Goal: Task Accomplishment & Management: Use online tool/utility

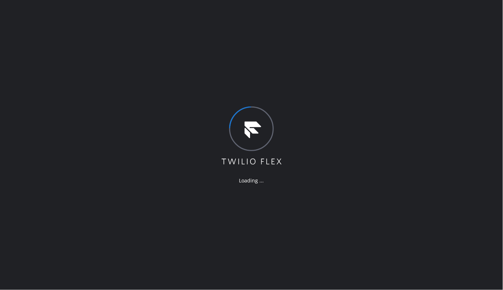
click at [78, 175] on div "Loading ..." at bounding box center [251, 145] width 503 height 290
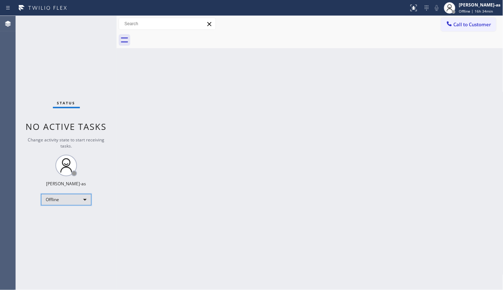
click at [82, 199] on div "Offline" at bounding box center [66, 200] width 50 height 12
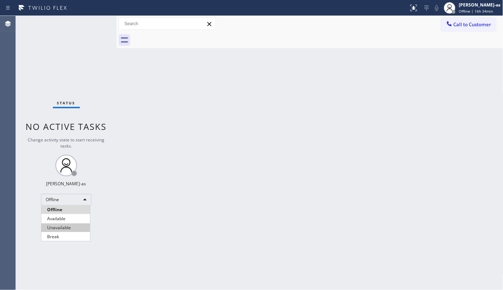
click at [68, 229] on li "Unavailable" at bounding box center [65, 227] width 49 height 9
click at [376, 161] on div "Back to Dashboard Change Sender ID Customers Technicians Select a contact Outbo…" at bounding box center [309, 153] width 387 height 274
drag, startPoint x: 290, startPoint y: 210, endPoint x: 290, endPoint y: 215, distance: 4.3
click at [290, 210] on div "Back to Dashboard Change Sender ID Customers Technicians Select a contact Outbo…" at bounding box center [309, 153] width 387 height 274
click at [461, 26] on span "Call to Customer" at bounding box center [472, 24] width 38 height 6
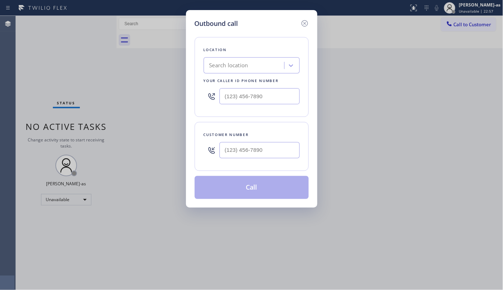
click at [263, 156] on input "text" at bounding box center [259, 150] width 80 height 16
paste input "412) 337-7500"
type input "[PHONE_NUMBER]"
click at [243, 63] on div "Search location" at bounding box center [228, 65] width 39 height 8
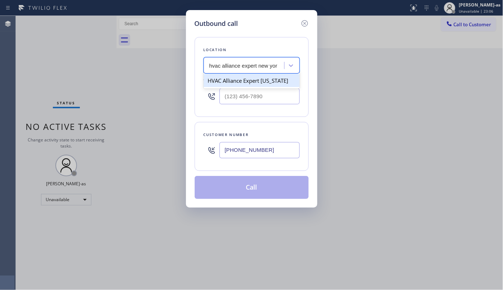
type input "hvac alliance expert [US_STATE]"
click at [237, 81] on div "HVAC Alliance Expert [US_STATE]" at bounding box center [252, 80] width 96 height 13
type input "[PHONE_NUMBER]"
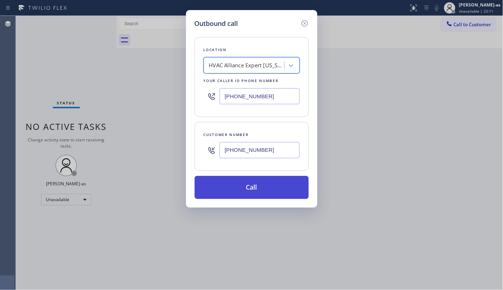
click at [263, 189] on button "Call" at bounding box center [252, 187] width 114 height 23
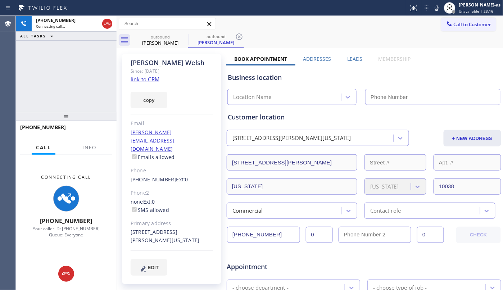
type input "[PHONE_NUMBER]"
drag, startPoint x: 90, startPoint y: 144, endPoint x: 93, endPoint y: 130, distance: 14.6
click at [90, 144] on span "Info" at bounding box center [89, 147] width 14 height 6
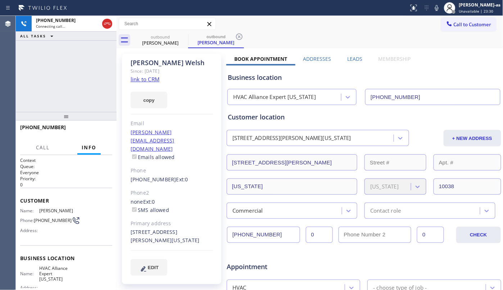
click at [82, 75] on div "[PHONE_NUMBER] Connecting call… ALL TASKS ALL TASKS ACTIVE TASKS TASKS IN WRAP …" at bounding box center [66, 64] width 101 height 96
drag, startPoint x: 65, startPoint y: 89, endPoint x: 70, endPoint y: 116, distance: 27.9
click at [65, 90] on div "[PHONE_NUMBER] Live | 00:02 ALL TASKS ALL TASKS ACTIVE TASKS TASKS IN WRAP UP" at bounding box center [66, 64] width 101 height 96
click at [100, 129] on span "HANG UP" at bounding box center [95, 130] width 22 height 5
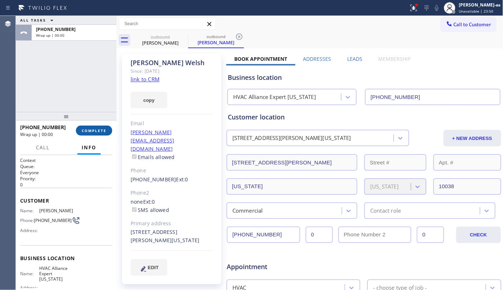
click at [100, 129] on span "COMPLETE" at bounding box center [94, 130] width 25 height 5
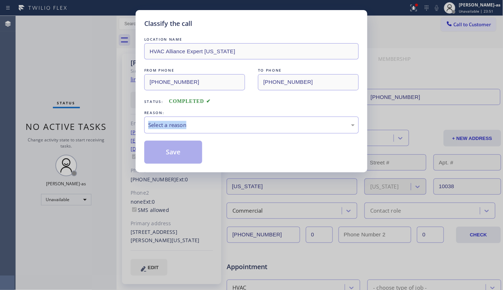
click at [100, 129] on div "Classify the call LOCATION NAME HVAC Alliance Expert [US_STATE] FROM PHONE [PHO…" at bounding box center [251, 145] width 503 height 290
click at [243, 125] on div "Select a reason" at bounding box center [251, 125] width 206 height 8
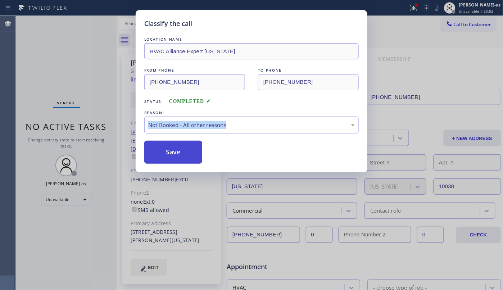
click at [165, 153] on button "Save" at bounding box center [173, 152] width 58 height 23
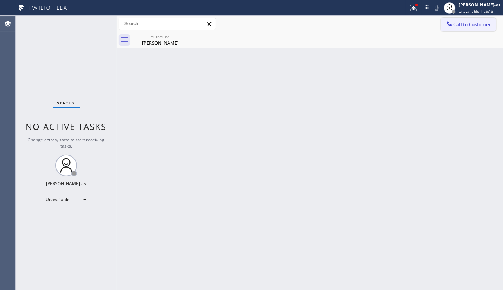
click at [475, 25] on span "Call to Customer" at bounding box center [472, 24] width 38 height 6
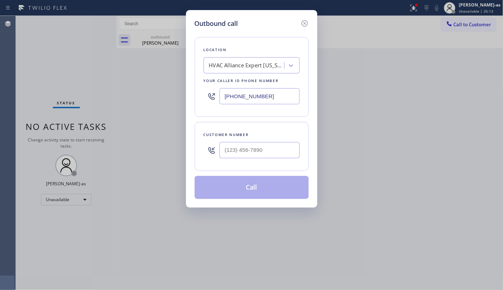
click at [265, 138] on div "Customer number" at bounding box center [252, 135] width 96 height 8
click at [268, 152] on input "(___) ___-____" at bounding box center [259, 150] width 80 height 16
paste input "415) 316-4395"
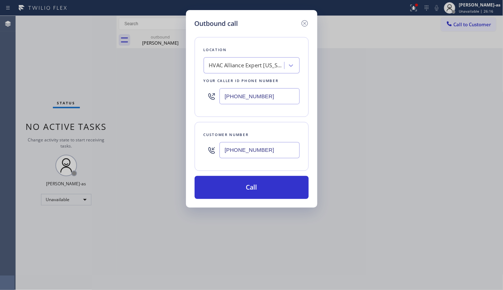
type input "[PHONE_NUMBER]"
click at [241, 64] on div "HVAC Alliance Expert [US_STATE]" at bounding box center [247, 65] width 76 height 8
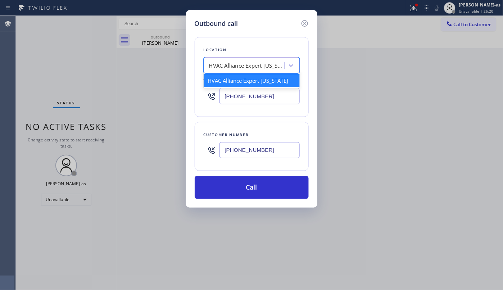
paste input "Eagle Rock Heating and Air Conditioning"
type input "Eagle Rock Heating and Air Conditioning"
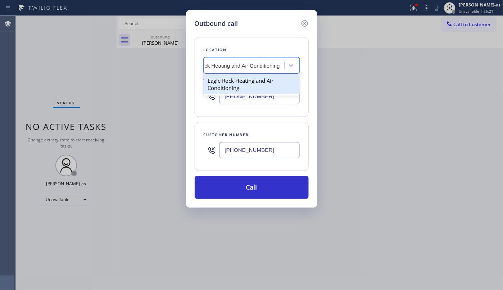
click at [227, 82] on div "Eagle Rock Heating and Air Conditioning" at bounding box center [252, 84] width 96 height 20
type input "[PHONE_NUMBER]"
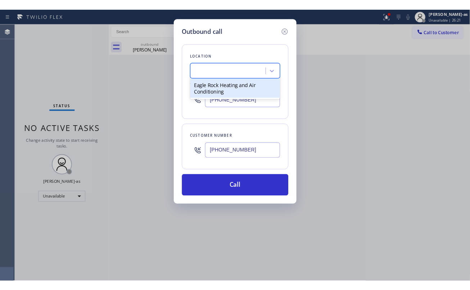
scroll to position [0, 0]
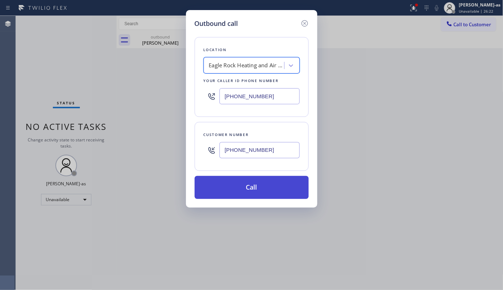
click at [272, 191] on button "Call" at bounding box center [252, 187] width 114 height 23
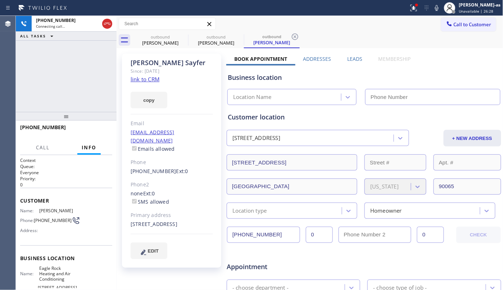
type input "[PHONE_NUMBER]"
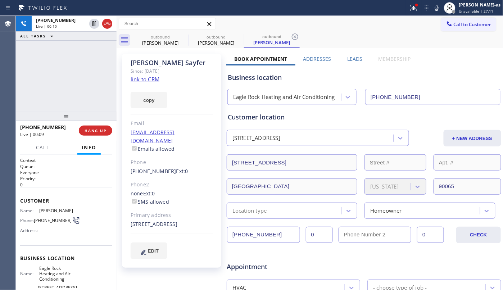
click at [68, 110] on div "[PHONE_NUMBER] Live | 00:10 ALL TASKS ALL TASKS ACTIVE TASKS TASKS IN WRAP UP […" at bounding box center [66, 153] width 101 height 274
click at [88, 129] on span "HANG UP" at bounding box center [95, 130] width 22 height 5
click at [91, 129] on span "HANG UP" at bounding box center [95, 130] width 22 height 5
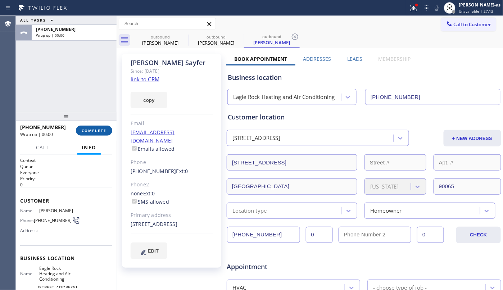
click at [90, 129] on span "COMPLETE" at bounding box center [94, 130] width 25 height 5
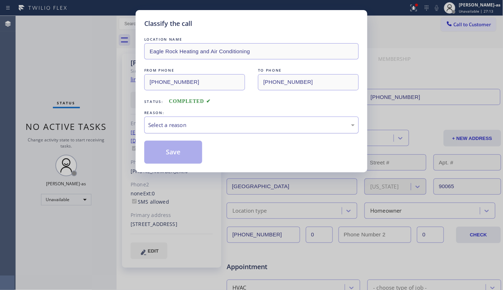
click at [177, 118] on div "Select a reason" at bounding box center [251, 124] width 214 height 17
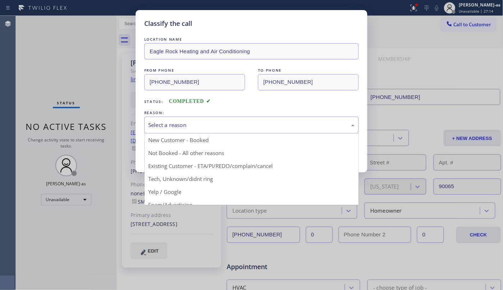
click at [205, 128] on div "Select a reason" at bounding box center [251, 125] width 206 height 8
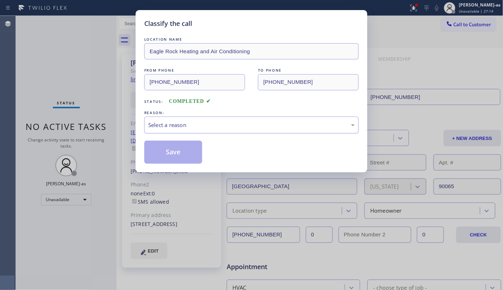
click at [196, 129] on div "Select a reason" at bounding box center [251, 125] width 206 height 8
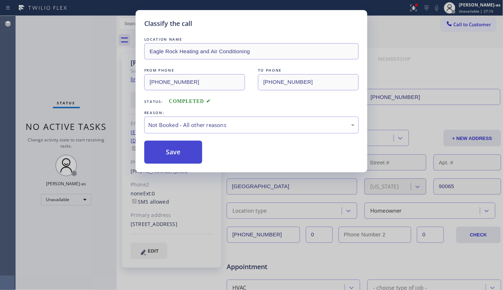
click at [173, 155] on button "Save" at bounding box center [173, 152] width 58 height 23
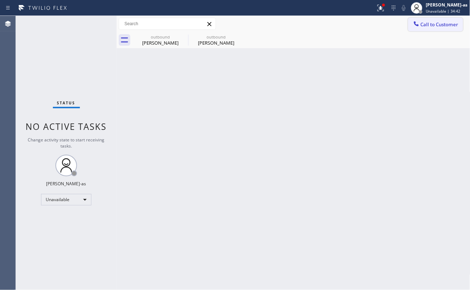
click at [435, 26] on span "Call to Customer" at bounding box center [439, 24] width 38 height 6
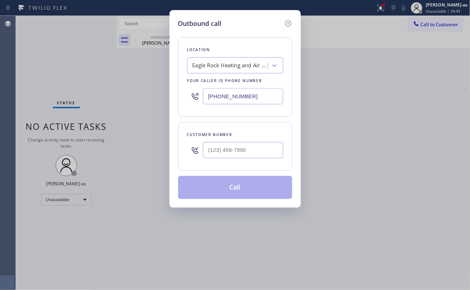
click at [250, 140] on div at bounding box center [243, 149] width 80 height 23
click at [253, 147] on input "text" at bounding box center [243, 150] width 80 height 16
paste input "214) 232-8679"
type input "[PHONE_NUMBER]"
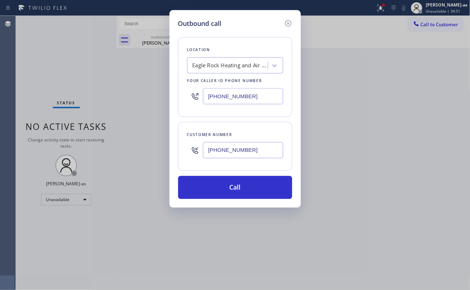
click at [118, 70] on div "Outbound call Location Eagle Rock Heating and Air Conditioning Your caller id p…" at bounding box center [235, 145] width 470 height 290
click at [245, 89] on input "[PHONE_NUMBER]" at bounding box center [243, 96] width 80 height 16
click at [245, 90] on input "[PHONE_NUMBER]" at bounding box center [243, 96] width 80 height 16
paste input "469) 523-5125"
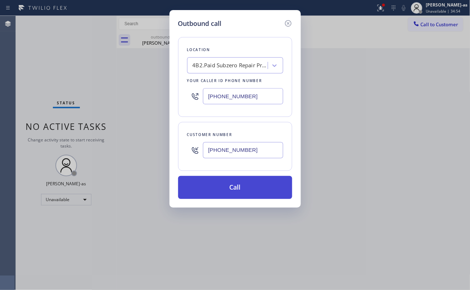
type input "[PHONE_NUMBER]"
click at [250, 187] on button "Call" at bounding box center [235, 187] width 114 height 23
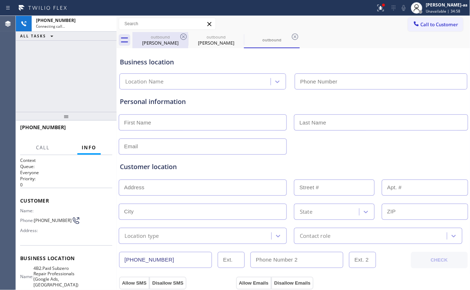
click at [155, 44] on div "[PERSON_NAME]" at bounding box center [160, 43] width 54 height 6
type input "[PHONE_NUMBER]"
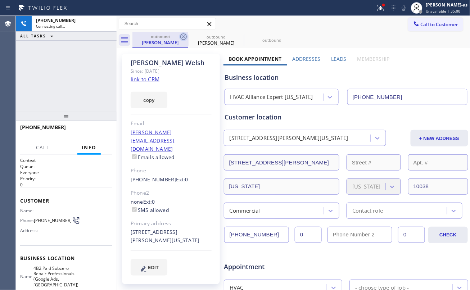
click at [186, 39] on icon at bounding box center [183, 36] width 6 height 6
type input "[PHONE_NUMBER]"
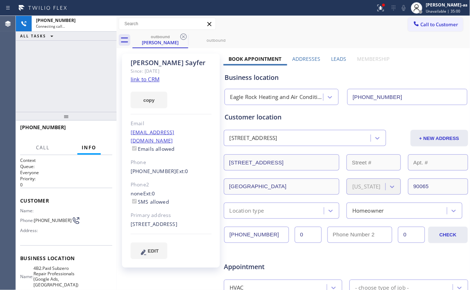
click at [186, 39] on icon at bounding box center [183, 36] width 6 height 6
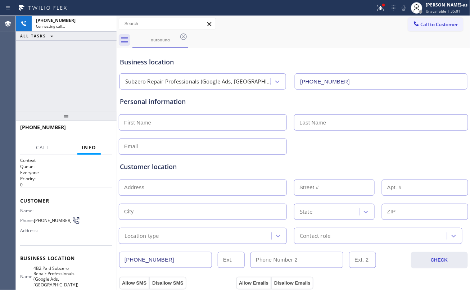
click at [78, 73] on div "[PHONE_NUMBER] Connecting call… ALL TASKS ALL TASKS ACTIVE TASKS TASKS IN WRAP …" at bounding box center [66, 64] width 101 height 96
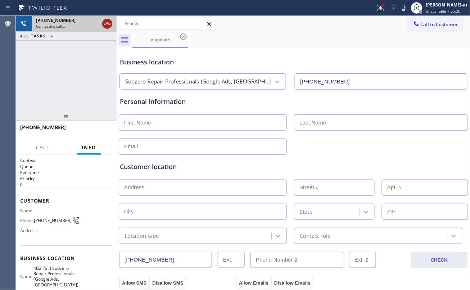
drag, startPoint x: 106, startPoint y: 20, endPoint x: 128, endPoint y: 29, distance: 24.4
click at [106, 20] on icon at bounding box center [107, 23] width 9 height 9
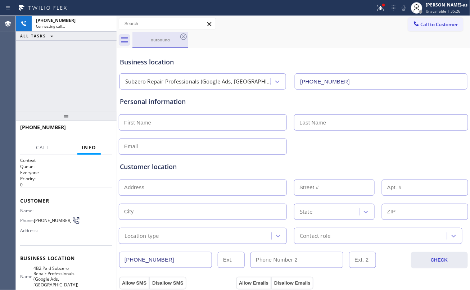
click at [147, 41] on div "outbound" at bounding box center [160, 39] width 54 height 5
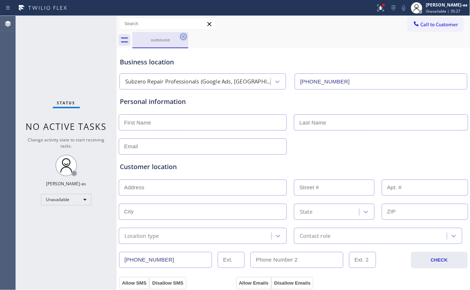
click at [183, 37] on icon at bounding box center [183, 36] width 9 height 9
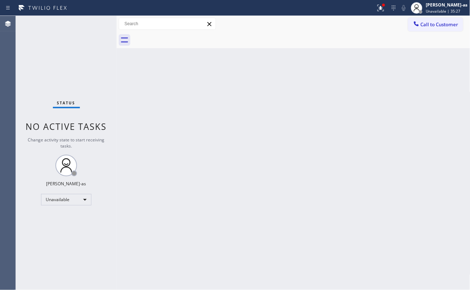
click at [183, 37] on div at bounding box center [301, 40] width 338 height 16
click at [418, 20] on icon at bounding box center [415, 23] width 7 height 7
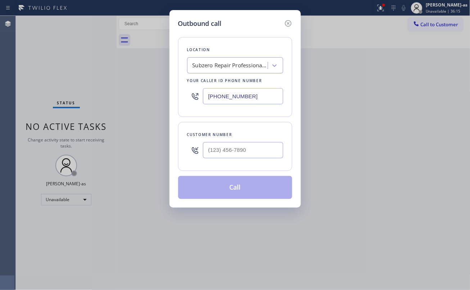
click at [265, 147] on input "text" at bounding box center [243, 150] width 80 height 16
paste input "641) 485-7889"
type input "[PHONE_NUMBER]"
click at [224, 59] on div "Subzero Repair Professionals (Google Ads, [GEOGRAPHIC_DATA])" at bounding box center [228, 65] width 78 height 13
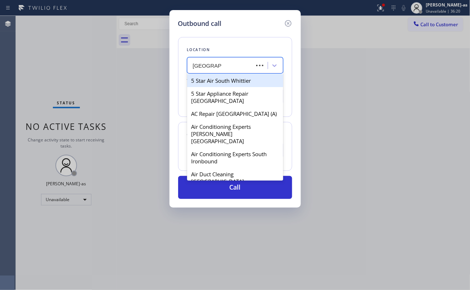
type input "[GEOGRAPHIC_DATA] P"
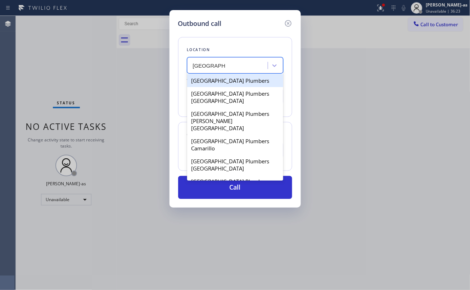
click at [228, 84] on div "[GEOGRAPHIC_DATA] Plumbers" at bounding box center [235, 80] width 96 height 13
type input "[PHONE_NUMBER]"
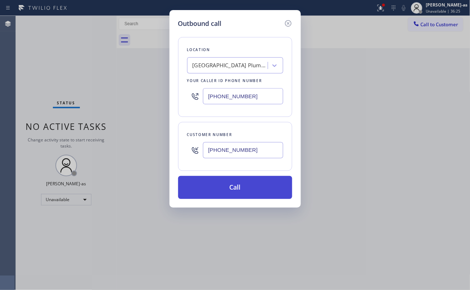
click at [250, 183] on button "Call" at bounding box center [235, 187] width 114 height 23
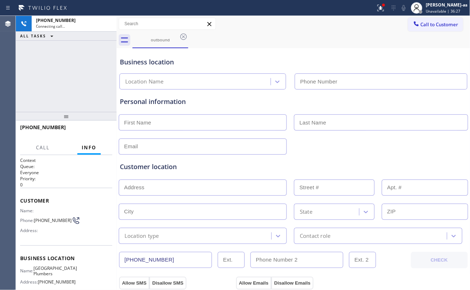
type input "[PHONE_NUMBER]"
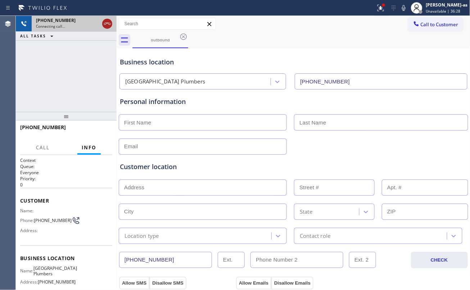
click at [105, 24] on icon at bounding box center [107, 24] width 6 height 2
click at [172, 126] on input "text" at bounding box center [203, 122] width 168 height 16
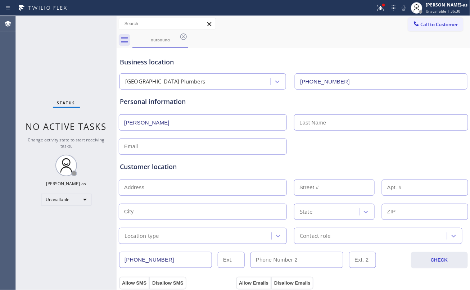
type input "[PERSON_NAME]"
type input "c"
type input "[PERSON_NAME]"
click at [132, 150] on input "text" at bounding box center [203, 146] width 168 height 16
paste input "[EMAIL_ADDRESS][DOMAIN_NAME]"
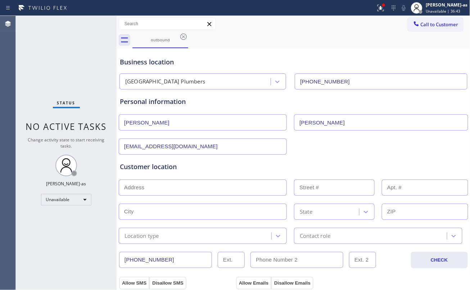
type input "[EMAIL_ADDRESS][DOMAIN_NAME]"
click at [343, 137] on div "Personal information [PERSON_NAME] [EMAIL_ADDRESS][DOMAIN_NAME]" at bounding box center [293, 126] width 347 height 58
drag, startPoint x: 160, startPoint y: 195, endPoint x: 164, endPoint y: 193, distance: 3.9
click at [160, 195] on input "text" at bounding box center [203, 187] width 168 height 16
paste input "[STREET_ADDRESS]"
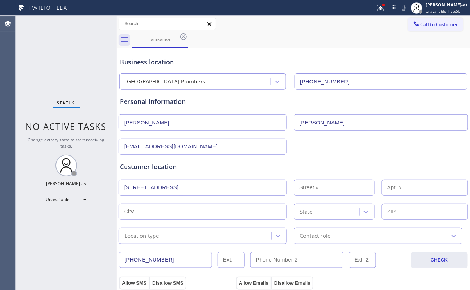
type input "[STREET_ADDRESS]"
type input "1248"
type input "[GEOGRAPHIC_DATA]"
type input "60607"
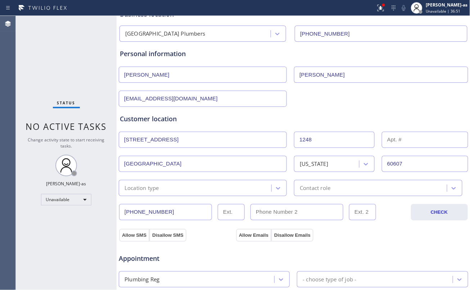
click at [169, 194] on div "Location type" at bounding box center [203, 188] width 168 height 16
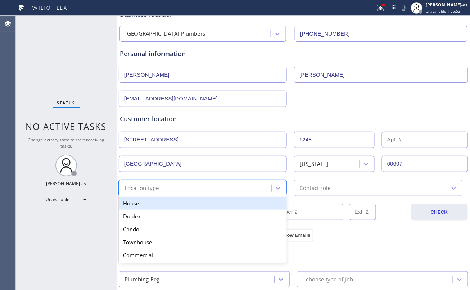
click at [164, 206] on div "House" at bounding box center [203, 203] width 168 height 13
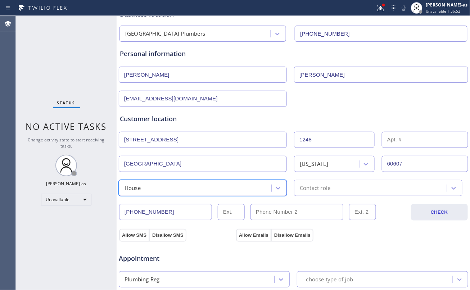
click at [328, 195] on div "Contact role" at bounding box center [378, 188] width 168 height 16
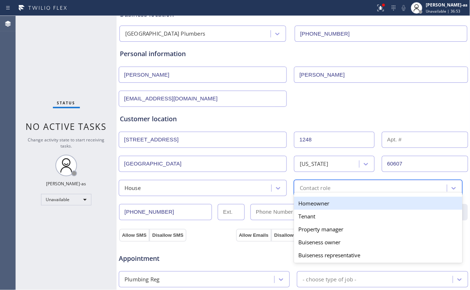
click at [321, 205] on div "Homeowner" at bounding box center [378, 203] width 168 height 13
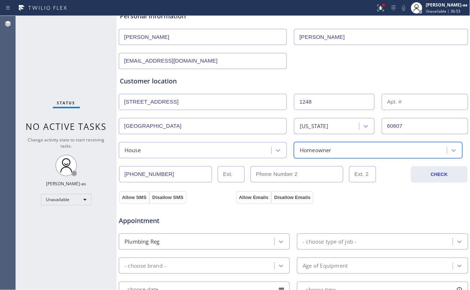
scroll to position [96, 0]
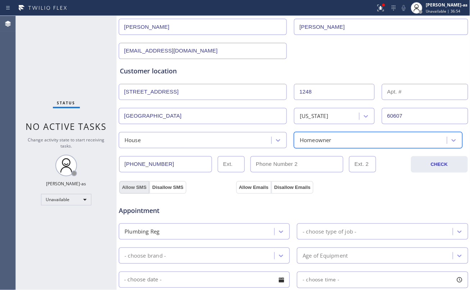
click at [131, 190] on button "Allow SMS" at bounding box center [134, 187] width 30 height 13
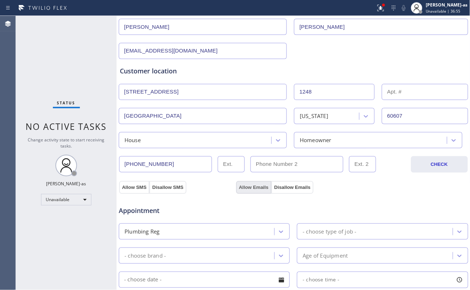
click at [255, 189] on button "Allow Emails" at bounding box center [253, 187] width 35 height 13
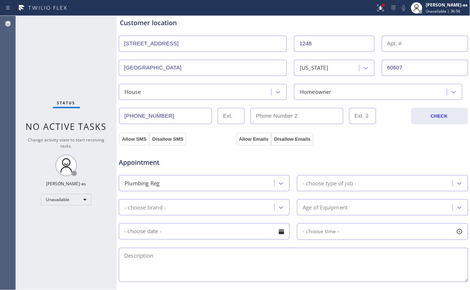
click at [312, 182] on div "- choose type of job -" at bounding box center [329, 183] width 54 height 8
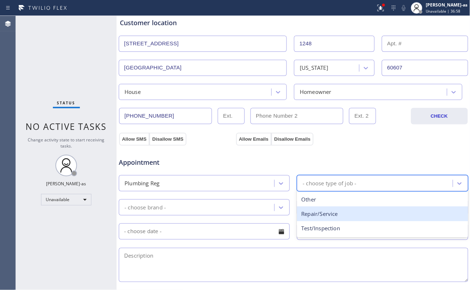
click at [309, 215] on div "Repair/Service" at bounding box center [382, 213] width 171 height 15
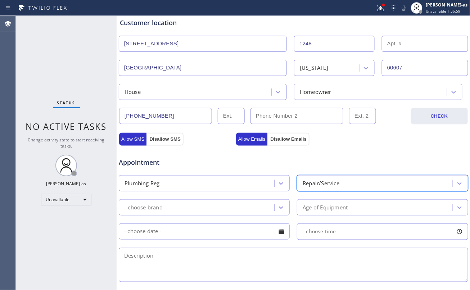
click at [253, 209] on div "- choose brand -" at bounding box center [197, 207] width 153 height 13
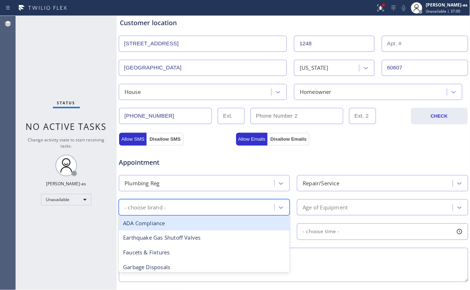
click at [344, 187] on div "Repair/Service" at bounding box center [375, 183] width 153 height 13
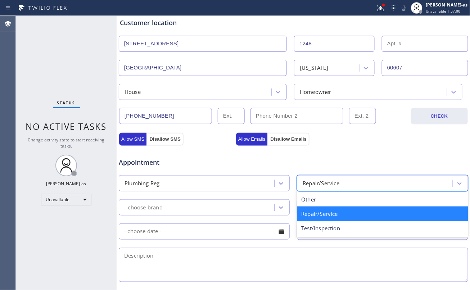
click at [344, 187] on div "Repair/Service" at bounding box center [375, 183] width 153 height 13
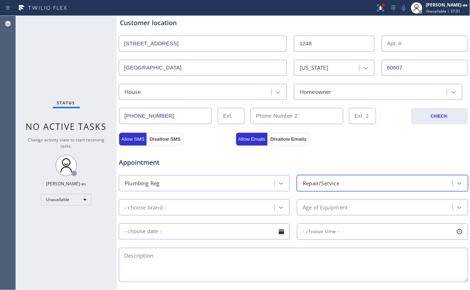
click at [216, 213] on div "- choose brand -" at bounding box center [197, 207] width 153 height 13
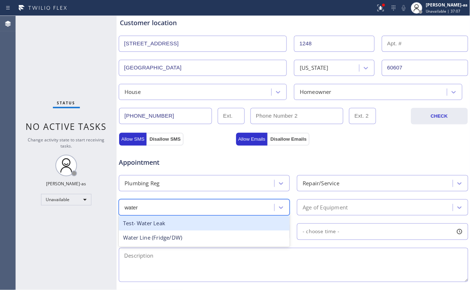
type input "water"
click at [312, 184] on div "Repair/Service" at bounding box center [320, 183] width 37 height 8
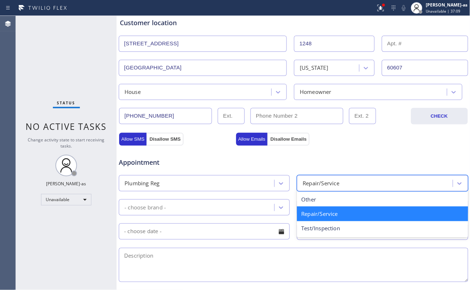
click at [232, 185] on div "Plumbing Reg" at bounding box center [197, 183] width 153 height 13
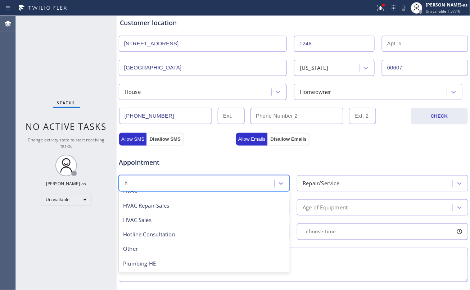
scroll to position [0, 0]
type input "he"
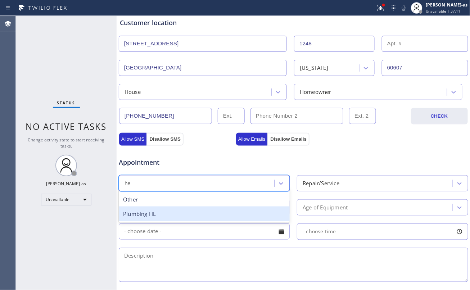
click at [180, 214] on div "Plumbing HE" at bounding box center [204, 213] width 171 height 15
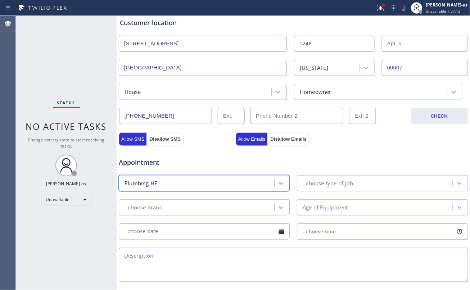
click at [213, 213] on div "- choose brand -" at bounding box center [197, 207] width 153 height 13
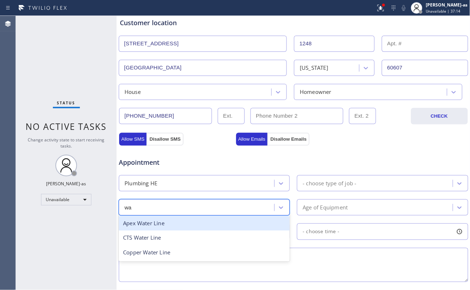
type input "wa"
click at [341, 187] on div "- choose type of job -" at bounding box center [329, 183] width 54 height 8
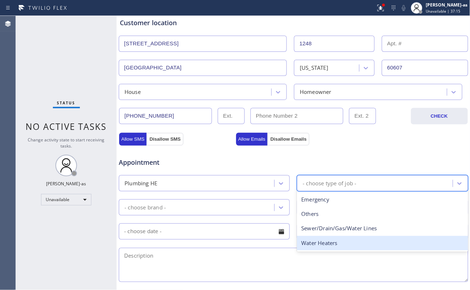
click at [320, 243] on div "Water Heaters" at bounding box center [382, 243] width 171 height 15
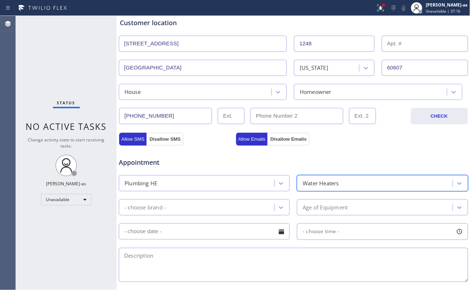
click at [206, 202] on div "- choose brand -" at bounding box center [204, 207] width 171 height 16
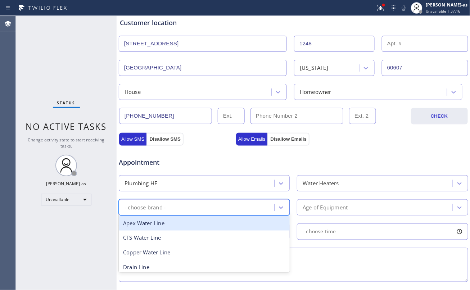
click at [216, 213] on div "- choose brand -" at bounding box center [197, 207] width 153 height 13
type input "w"
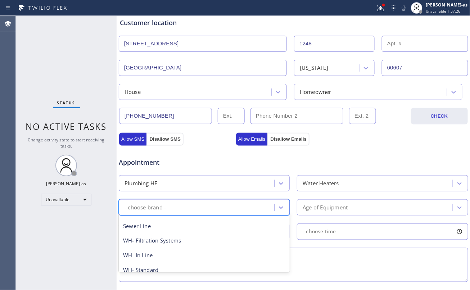
scroll to position [144, 0]
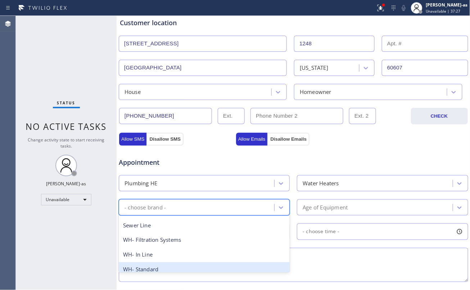
click at [216, 269] on div "WH- Standard" at bounding box center [204, 269] width 171 height 15
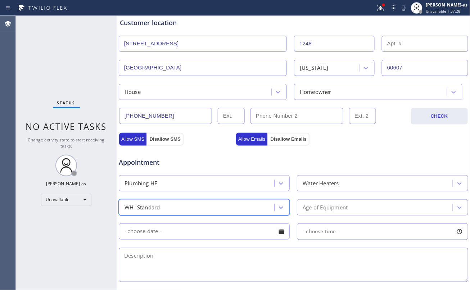
click at [345, 211] on div "Age of Equipment" at bounding box center [375, 207] width 153 height 13
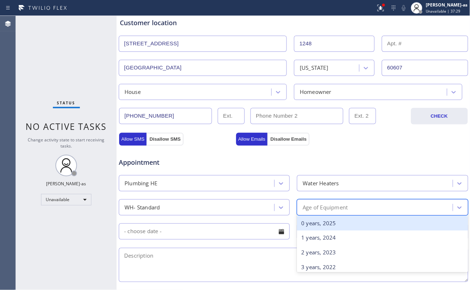
click at [342, 226] on div "0 years, 2025" at bounding box center [382, 223] width 171 height 15
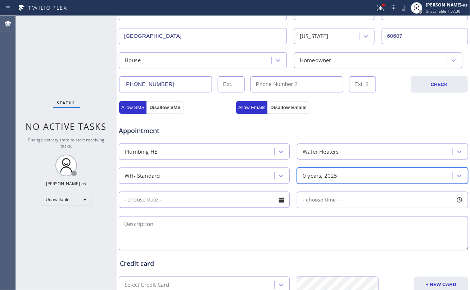
scroll to position [192, 0]
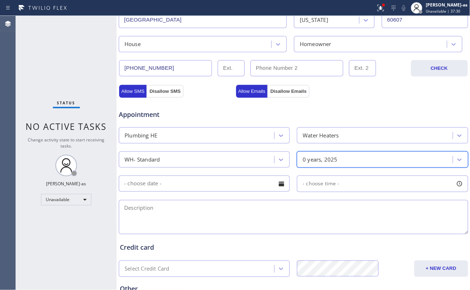
click at [196, 225] on textarea at bounding box center [293, 217] width 349 height 34
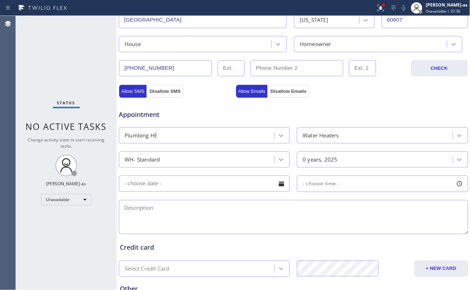
click at [206, 216] on textarea at bounding box center [293, 217] width 349 height 34
paste textarea "Hello, I’ve not had my hot water heater looked at for a fews years, and it is n…"
click at [119, 211] on textarea "Hello, I’ve not had my hot water heater looked at for a fews years, and it is n…" at bounding box center [293, 217] width 349 height 34
click at [458, 210] on textarea "Hello, I’ve not had my hot water heater looked at for a fews years, and it is n…" at bounding box center [293, 217] width 349 height 34
click at [148, 217] on textarea "Hello, I’ve not had my hot water heater looked at for a fews years, and it is n…" at bounding box center [293, 217] width 349 height 34
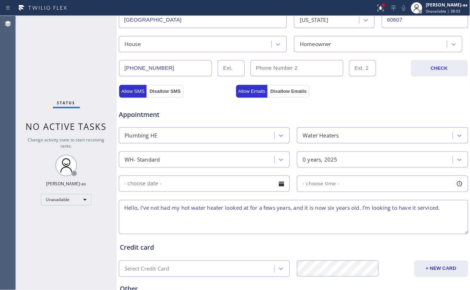
click at [452, 216] on textarea "Hello, I’ve not had my hot water heater looked at for a fews years, and it is n…" at bounding box center [293, 217] width 349 height 34
paste textarea "[STREET_ADDRESS]"
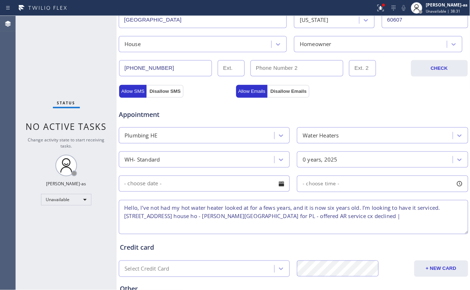
click at [343, 222] on textarea "Hello, I’ve not had my hot water heater looked at for a fews years, and it is n…" at bounding box center [293, 217] width 349 height 34
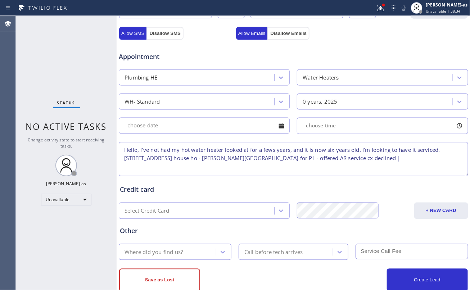
scroll to position [269, 0]
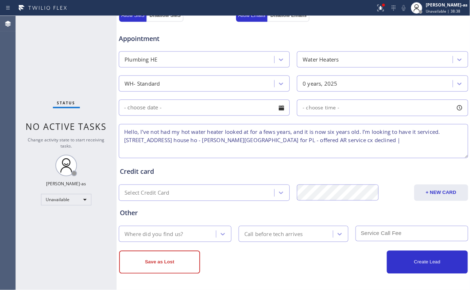
type textarea "Hello, I’ve not had my hot water heater looked at for a fews years, and it is n…"
click at [229, 170] on div "Credit card" at bounding box center [293, 172] width 347 height 10
click at [147, 234] on div "Where did you find us?" at bounding box center [153, 234] width 58 height 8
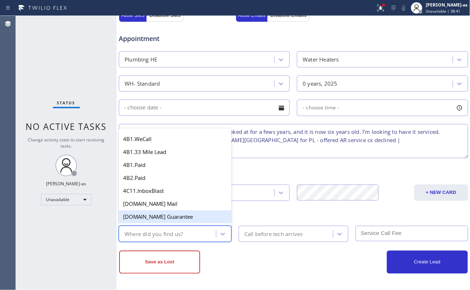
click at [266, 172] on div "Credit card" at bounding box center [293, 172] width 347 height 10
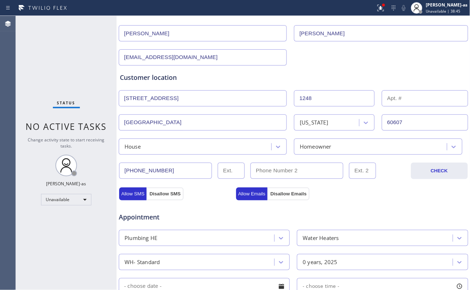
scroll to position [78, 0]
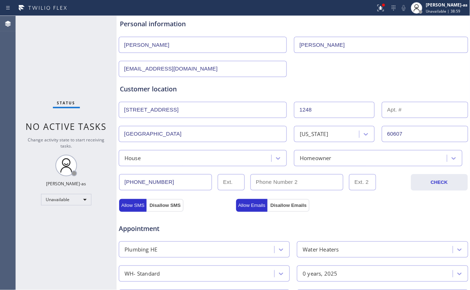
click at [76, 63] on div "Status No active tasks Change activity state to start receiving tasks. [PERSON_…" at bounding box center [66, 153] width 101 height 274
drag, startPoint x: 131, startPoint y: 148, endPoint x: 184, endPoint y: 150, distance: 53.2
click at [131, 148] on div "Customer location >> ADD NEW ADDRESS << + NEW ADDRESS [STREET_ADDRESS][US_STATE…" at bounding box center [293, 125] width 347 height 82
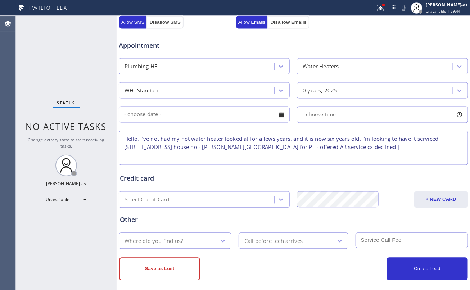
scroll to position [269, 0]
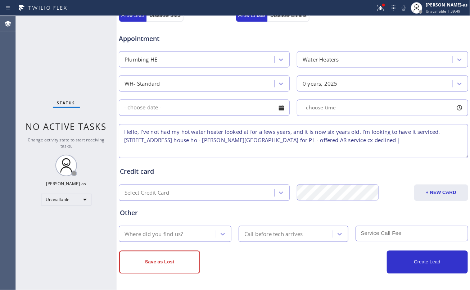
click at [152, 232] on div "Where did you find us?" at bounding box center [153, 234] width 58 height 8
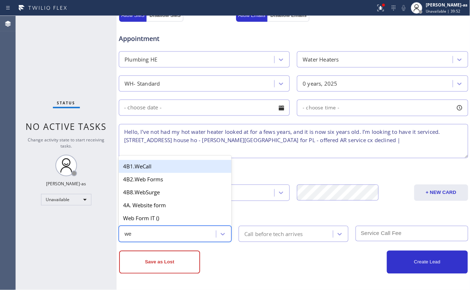
type input "web"
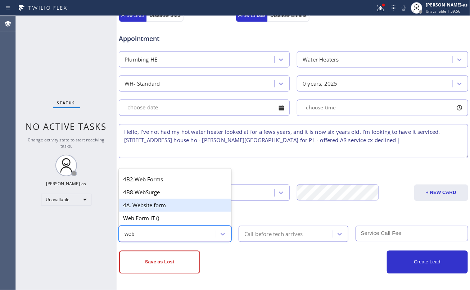
click at [159, 206] on div "4A. Website form" at bounding box center [175, 205] width 113 height 13
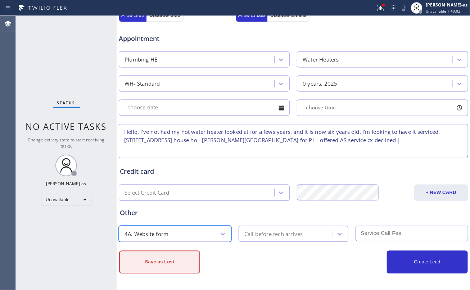
click at [164, 263] on button "Save as Lost" at bounding box center [159, 262] width 81 height 23
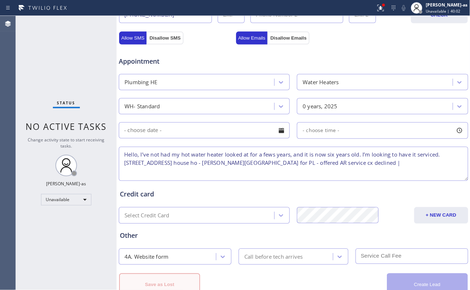
scroll to position [294, 0]
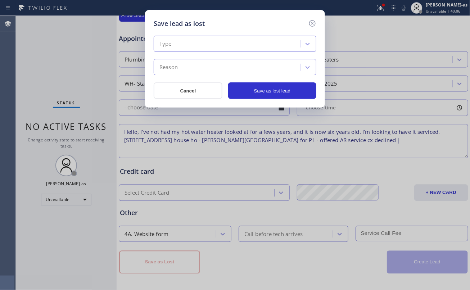
click at [172, 47] on div "Type" at bounding box center [165, 44] width 12 height 8
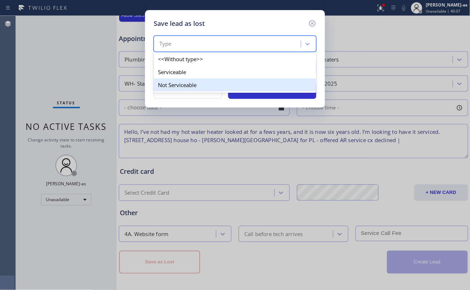
click at [173, 84] on div "Not Serviceable" at bounding box center [235, 84] width 163 height 13
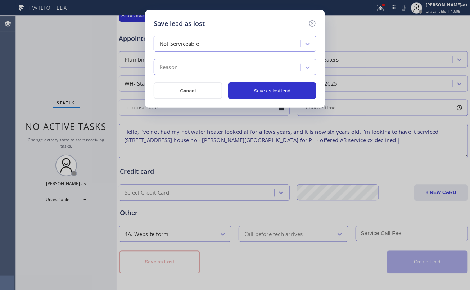
click at [170, 67] on div "Reason" at bounding box center [168, 67] width 18 height 8
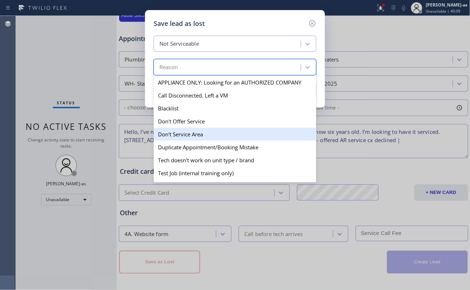
click at [171, 136] on div "Don't Service Area" at bounding box center [235, 134] width 163 height 13
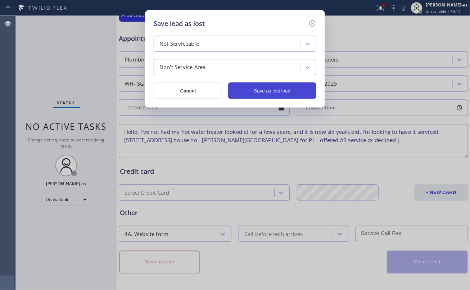
click at [257, 94] on button "Save as lost lead" at bounding box center [272, 90] width 88 height 17
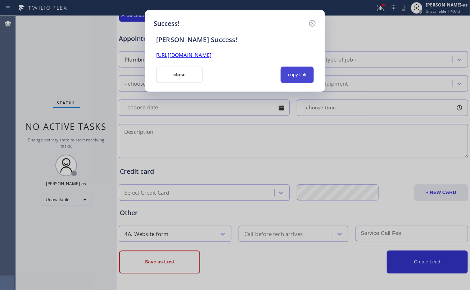
click at [297, 80] on button "copy link" at bounding box center [296, 75] width 33 height 17
drag, startPoint x: 77, startPoint y: 64, endPoint x: 85, endPoint y: 62, distance: 8.7
click at [77, 64] on div "Success! [PERSON_NAME] Success! [URL][DOMAIN_NAME] close copied!" at bounding box center [235, 145] width 470 height 290
click at [173, 67] on button "close" at bounding box center [179, 75] width 47 height 17
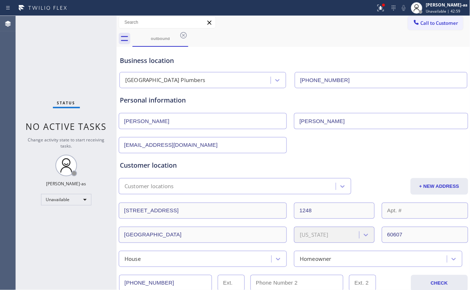
scroll to position [0, 0]
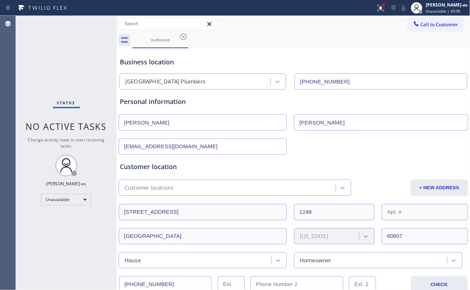
click at [330, 87] on div "Personal information [PERSON_NAME] [EMAIL_ADDRESS][DOMAIN_NAME]" at bounding box center [293, 121] width 350 height 68
click at [331, 87] on div "Personal information [PERSON_NAME] [EMAIL_ADDRESS][DOMAIN_NAME]" at bounding box center [293, 121] width 350 height 68
click at [343, 86] on input "[PHONE_NUMBER]" at bounding box center [380, 81] width 172 height 16
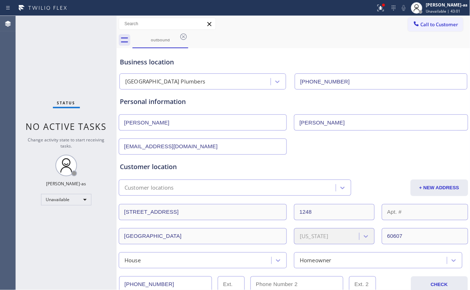
click at [343, 86] on input "[PHONE_NUMBER]" at bounding box center [380, 81] width 172 height 16
click at [425, 29] on button "Call to Customer" at bounding box center [435, 25] width 55 height 14
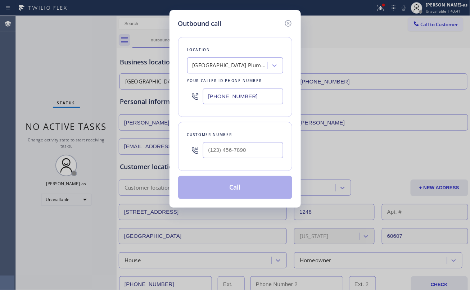
click at [259, 148] on input "text" at bounding box center [243, 150] width 80 height 16
paste input "516) 850-3981"
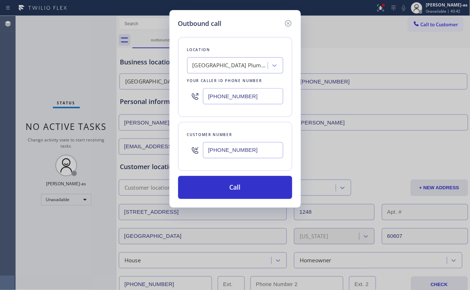
type input "[PHONE_NUMBER]"
click at [218, 64] on div "[GEOGRAPHIC_DATA] Plumbers" at bounding box center [230, 65] width 76 height 8
drag, startPoint x: 239, startPoint y: 65, endPoint x: 327, endPoint y: 83, distance: 89.8
click at [327, 83] on div "Outbound call Location option [GEOGRAPHIC_DATA] Plumbers, selected. 0 results a…" at bounding box center [235, 145] width 470 height 290
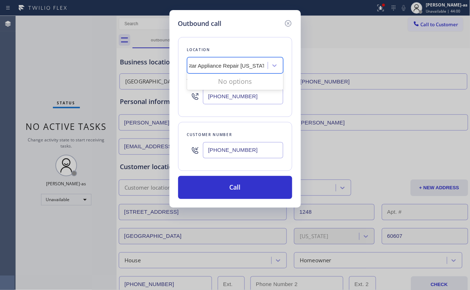
type input "5 Star Appliance Repair"
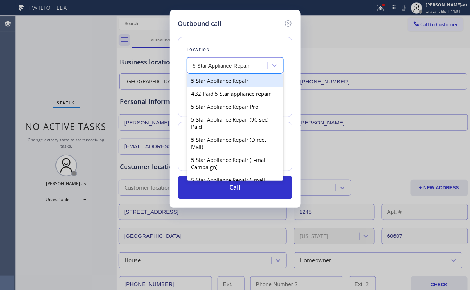
click at [233, 85] on div "5 Star Appliance Repair" at bounding box center [235, 80] width 96 height 13
type input "[PHONE_NUMBER]"
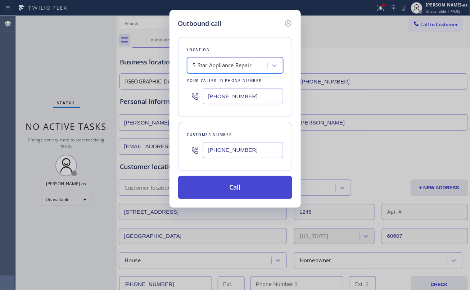
click at [248, 184] on button "Call" at bounding box center [235, 187] width 114 height 23
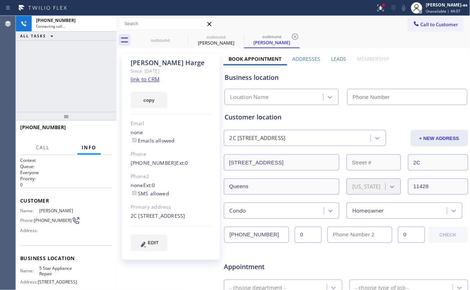
type input "[PHONE_NUMBER]"
click at [77, 74] on div "[PHONE_NUMBER] Connecting call… ALL TASKS ALL TASKS ACTIVE TASKS TASKS IN WRAP …" at bounding box center [66, 64] width 101 height 96
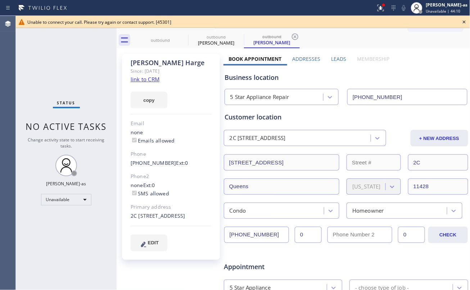
click at [148, 79] on link "link to CRM" at bounding box center [145, 79] width 29 height 7
click at [160, 40] on div "outbound" at bounding box center [160, 39] width 54 height 5
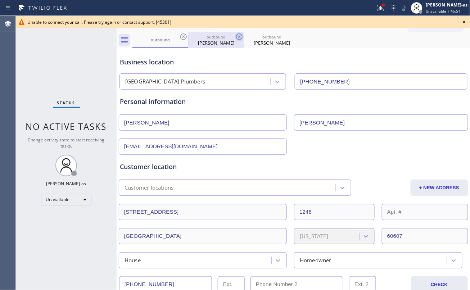
click at [182, 37] on icon at bounding box center [183, 36] width 9 height 9
type input "[PHONE_NUMBER]"
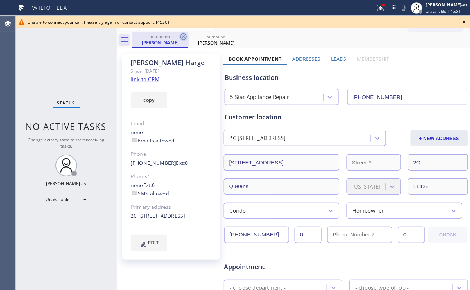
click at [182, 37] on icon at bounding box center [183, 36] width 9 height 9
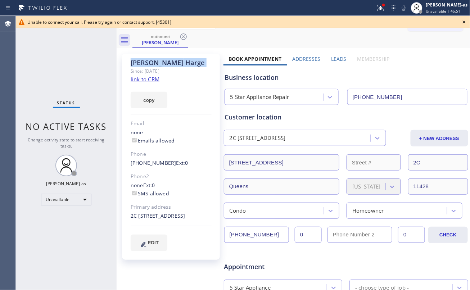
drag, startPoint x: 182, startPoint y: 37, endPoint x: 189, endPoint y: 36, distance: 6.9
click at [182, 36] on icon at bounding box center [183, 36] width 9 height 9
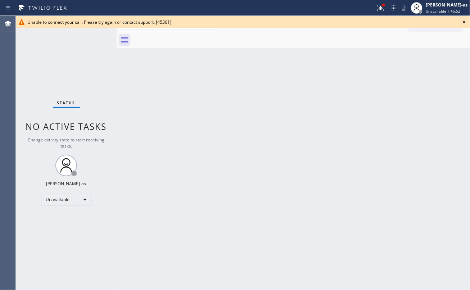
click at [463, 19] on icon at bounding box center [463, 22] width 9 height 9
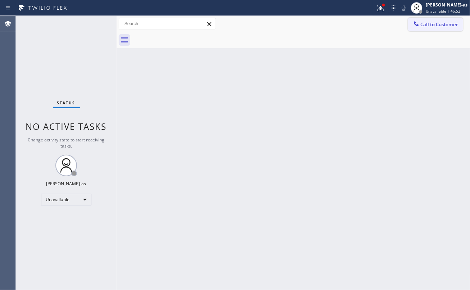
click at [421, 23] on span "Call to Customer" at bounding box center [439, 24] width 38 height 6
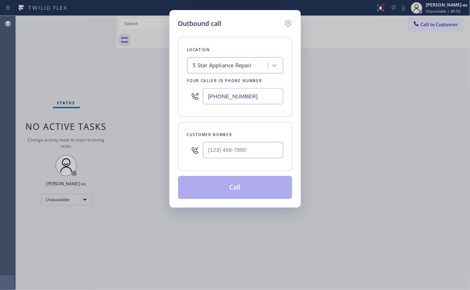
click at [255, 140] on div at bounding box center [243, 149] width 80 height 23
click at [255, 154] on input "(___) ___-____" at bounding box center [243, 150] width 80 height 16
paste input "610) 306-9791"
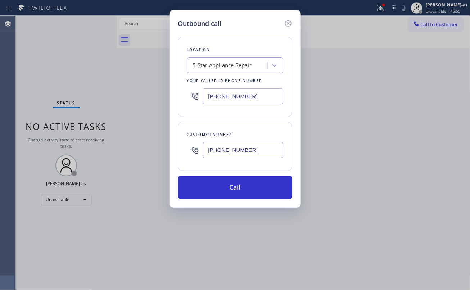
type input "[PHONE_NUMBER]"
click at [122, 67] on div "Outbound call Location 5 Star Appliance Repair Your caller id phone number [PHO…" at bounding box center [235, 145] width 470 height 290
click at [228, 93] on input "[PHONE_NUMBER]" at bounding box center [243, 96] width 80 height 16
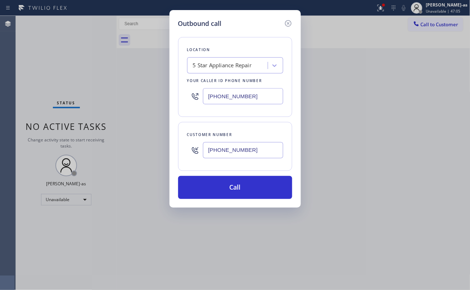
click at [228, 93] on input "[PHONE_NUMBER]" at bounding box center [243, 96] width 80 height 16
paste input "786) 481-0729"
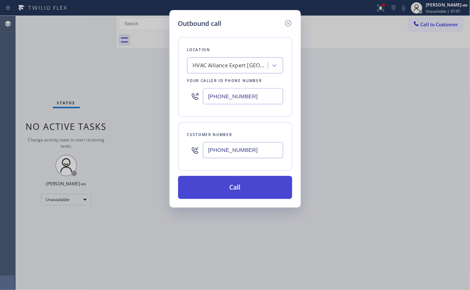
type input "[PHONE_NUMBER]"
click at [223, 186] on button "Call" at bounding box center [235, 187] width 114 height 23
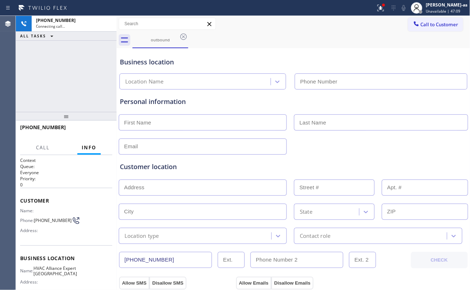
type input "[PHONE_NUMBER]"
click at [183, 110] on div "Personal information" at bounding box center [293, 126] width 347 height 58
click at [78, 87] on div "[PHONE_NUMBER] Connecting call… ALL TASKS ALL TASKS ACTIVE TASKS TASKS IN WRAP …" at bounding box center [66, 64] width 101 height 96
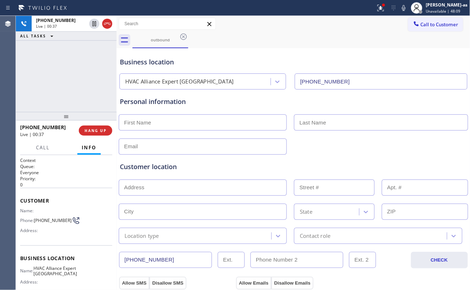
click at [72, 82] on div "[PHONE_NUMBER] Live | 00:37 ALL TASKS ALL TASKS ACTIVE TASKS TASKS IN WRAP UP" at bounding box center [66, 64] width 101 height 96
drag, startPoint x: 69, startPoint y: 95, endPoint x: 82, endPoint y: 94, distance: 12.6
click at [74, 97] on div "[PHONE_NUMBER] Live | 00:37 ALL TASKS ALL TASKS ACTIVE TASKS TASKS IN WRAP UP" at bounding box center [66, 64] width 101 height 96
click at [96, 129] on span "HANG UP" at bounding box center [95, 130] width 22 height 5
click at [102, 129] on span "HANG UP" at bounding box center [95, 130] width 22 height 5
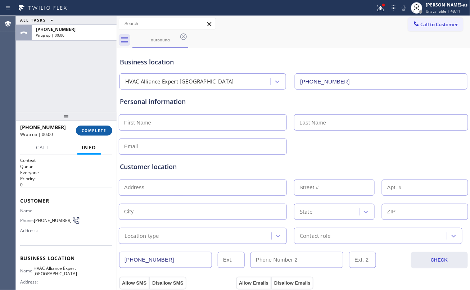
click at [94, 132] on span "COMPLETE" at bounding box center [94, 130] width 25 height 5
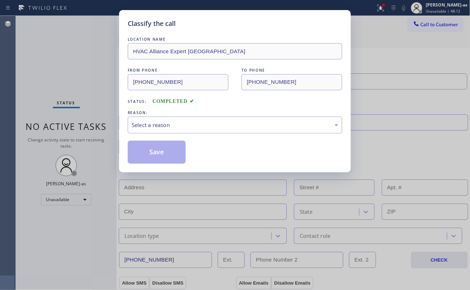
click at [87, 90] on div "Classify the call LOCATION NAME HVAC Alliance Expert [GEOGRAPHIC_DATA] FROM PHO…" at bounding box center [235, 145] width 470 height 290
click at [176, 127] on div "Select a reason" at bounding box center [235, 125] width 206 height 8
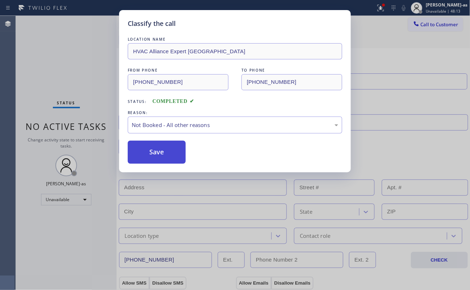
click at [163, 153] on button "Save" at bounding box center [157, 152] width 58 height 23
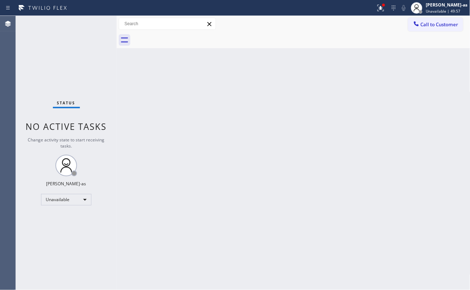
click at [128, 93] on div "Back to Dashboard Change Sender ID Customers Technicians Select a contact Outbo…" at bounding box center [292, 153] width 353 height 274
drag, startPoint x: 129, startPoint y: 54, endPoint x: 182, endPoint y: 62, distance: 53.8
click at [129, 54] on div "Back to Dashboard Change Sender ID Customers Technicians Select a contact Outbo…" at bounding box center [292, 153] width 353 height 274
click at [423, 22] on span "Call to Customer" at bounding box center [439, 24] width 38 height 6
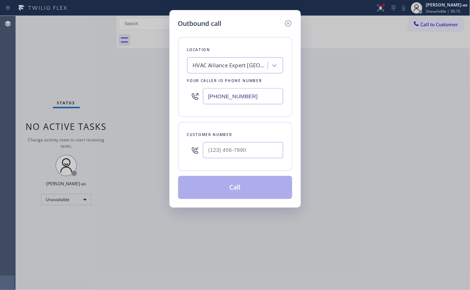
click at [239, 152] on input "text" at bounding box center [243, 150] width 80 height 16
paste input "310) 398-2902"
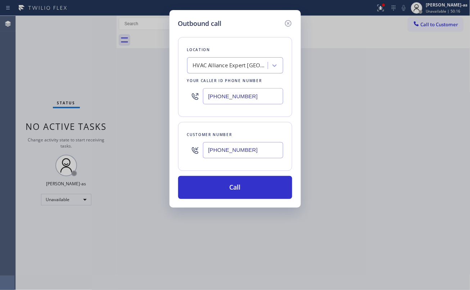
type input "[PHONE_NUMBER]"
click at [190, 69] on div "HVAC Alliance Expert [GEOGRAPHIC_DATA]" at bounding box center [228, 65] width 78 height 13
type input "Viking Appliance Repair Pros"
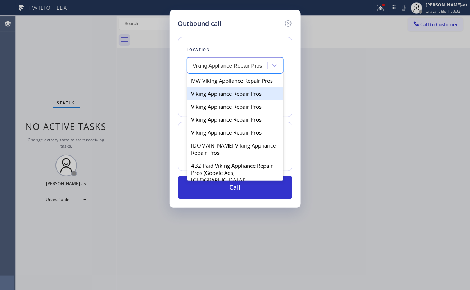
click at [218, 100] on div "Viking Appliance Repair Pros" at bounding box center [235, 93] width 96 height 13
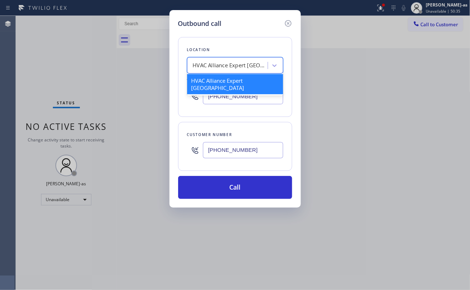
click at [209, 64] on div "HVAC Alliance Expert [GEOGRAPHIC_DATA]" at bounding box center [231, 65] width 76 height 8
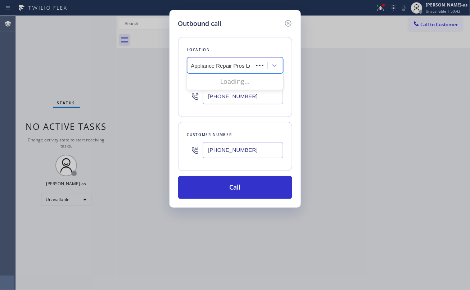
type input "Viking Appliance Repair Pros Los"
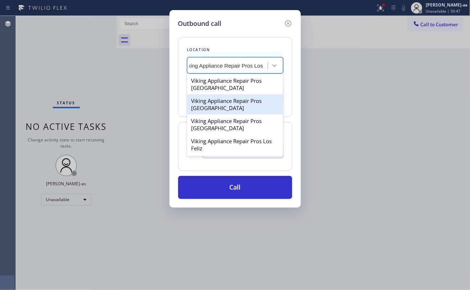
click at [219, 107] on div "Viking Appliance Repair Pros [GEOGRAPHIC_DATA]" at bounding box center [235, 104] width 96 height 20
type input "[PHONE_NUMBER]"
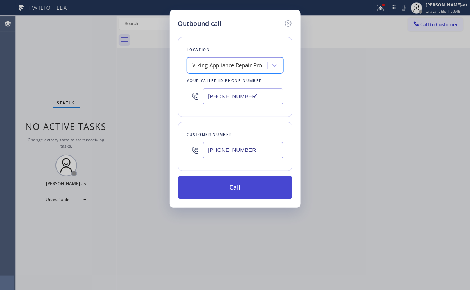
click at [228, 188] on button "Call" at bounding box center [235, 187] width 114 height 23
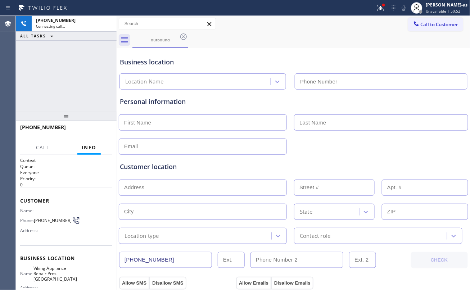
type input "[PHONE_NUMBER]"
drag, startPoint x: 73, startPoint y: 88, endPoint x: 192, endPoint y: 9, distance: 143.1
click at [73, 88] on div "[PHONE_NUMBER] Connecting call… ALL TASKS ALL TASKS ACTIVE TASKS TASKS IN WRAP …" at bounding box center [66, 64] width 101 height 96
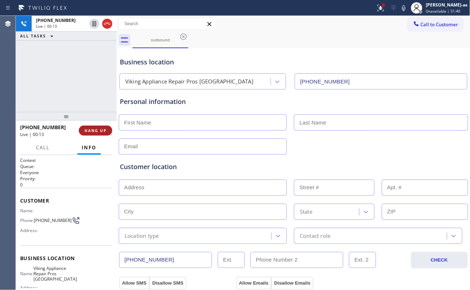
click at [94, 133] on span "HANG UP" at bounding box center [95, 130] width 22 height 5
click at [94, 132] on span "HANG UP" at bounding box center [95, 130] width 22 height 5
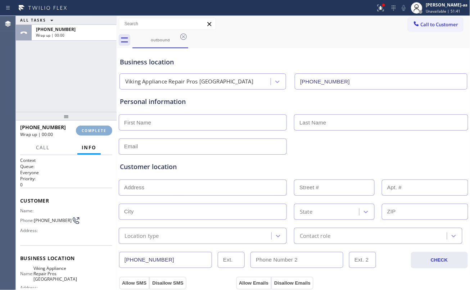
click at [94, 132] on span "COMPLETE" at bounding box center [94, 130] width 25 height 5
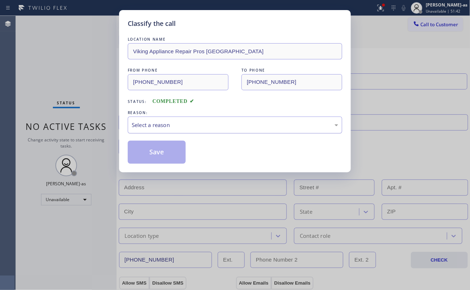
click at [206, 124] on div "Select a reason" at bounding box center [235, 125] width 206 height 8
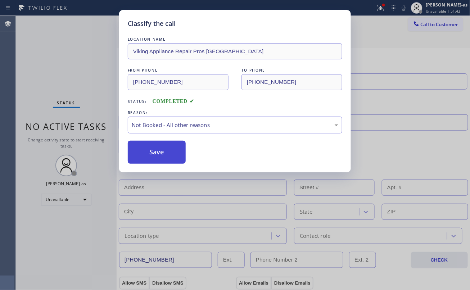
click at [161, 154] on button "Save" at bounding box center [157, 152] width 58 height 23
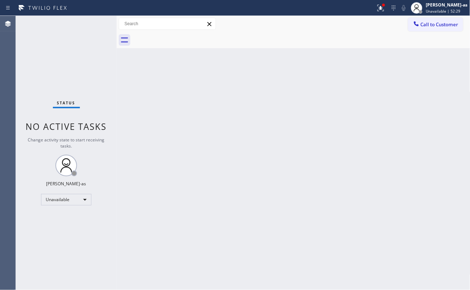
click at [429, 30] on button "Call to Customer" at bounding box center [435, 25] width 55 height 14
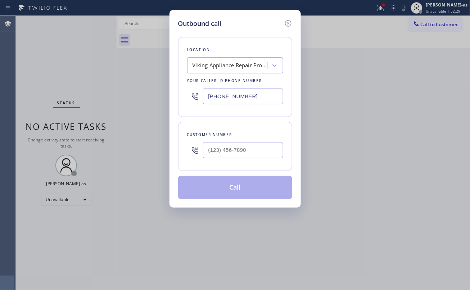
click at [242, 153] on input "text" at bounding box center [243, 150] width 80 height 16
paste input "310) 398-2902"
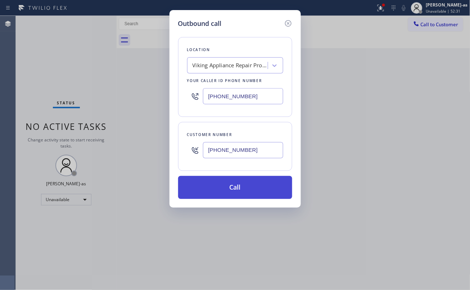
type input "[PHONE_NUMBER]"
click at [239, 190] on button "Call" at bounding box center [235, 187] width 114 height 23
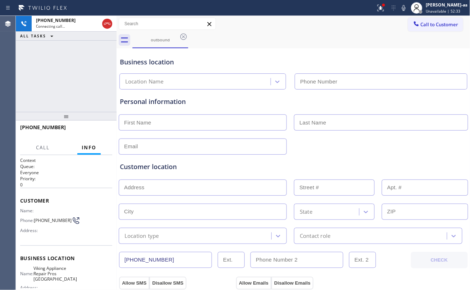
type input "[PHONE_NUMBER]"
click at [84, 85] on div "[PHONE_NUMBER] Connecting call… ALL TASKS ALL TASKS ACTIVE TASKS TASKS IN WRAP …" at bounding box center [66, 64] width 101 height 96
click at [86, 93] on div "[PHONE_NUMBER] Connecting call… ALL TASKS ALL TASKS ACTIVE TASKS TASKS IN WRAP …" at bounding box center [66, 64] width 101 height 96
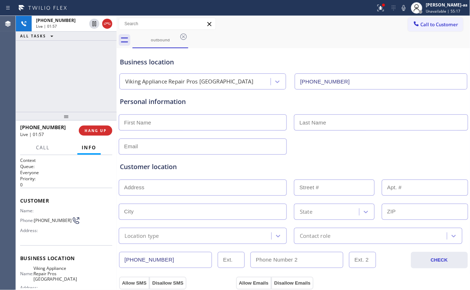
drag, startPoint x: 61, startPoint y: 88, endPoint x: 113, endPoint y: 79, distance: 52.5
click at [61, 88] on div "[PHONE_NUMBER] Live | 01:57 ALL TASKS ALL TASKS ACTIVE TASKS TASKS IN WRAP UP" at bounding box center [66, 64] width 101 height 96
drag, startPoint x: 55, startPoint y: 75, endPoint x: 210, endPoint y: 42, distance: 159.1
click at [55, 75] on div "[PHONE_NUMBER] Live | 02:02 ALL TASKS ALL TASKS ACTIVE TASKS TASKS IN WRAP UP" at bounding box center [66, 64] width 101 height 96
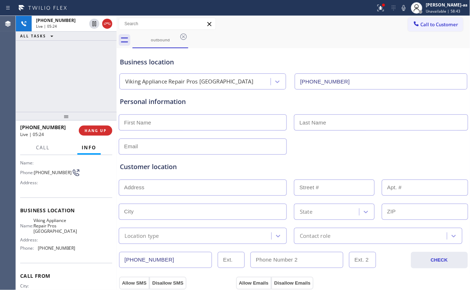
drag, startPoint x: 79, startPoint y: 80, endPoint x: 280, endPoint y: 35, distance: 205.9
click at [81, 80] on div "[PHONE_NUMBER] Live | 05:24 ALL TASKS ALL TASKS ACTIVE TASKS TASKS IN WRAP UP" at bounding box center [66, 64] width 101 height 96
drag, startPoint x: 38, startPoint y: 223, endPoint x: 63, endPoint y: 227, distance: 24.8
click at [63, 227] on span "Viking Appliance Repair Pros [GEOGRAPHIC_DATA]" at bounding box center [55, 226] width 44 height 17
copy span "Viking Appliance Repair Pros"
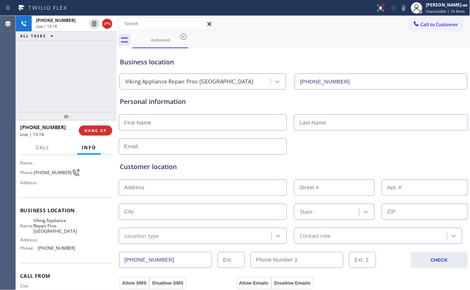
click at [166, 137] on div at bounding box center [293, 146] width 351 height 18
click at [172, 173] on div "Customer location >> ADD NEW ADDRESS << + NEW ADDRESS State Location type Conta…" at bounding box center [293, 203] width 347 height 82
click at [157, 121] on input "text" at bounding box center [203, 122] width 168 height 16
type input "[PERSON_NAME]"
click at [180, 139] on input "text" at bounding box center [203, 146] width 168 height 16
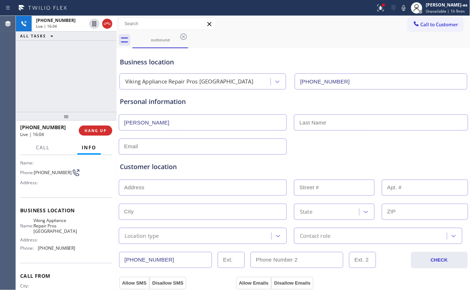
click at [308, 132] on div "Personal information [PERSON_NAME]" at bounding box center [293, 126] width 347 height 58
click at [320, 125] on input "text" at bounding box center [381, 122] width 174 height 16
paste input "Ishioka"
type input "Ishioka"
click at [324, 161] on div "Customer location >> ADD NEW ADDRESS << + NEW ADDRESS State Location type Conta…" at bounding box center [293, 199] width 350 height 89
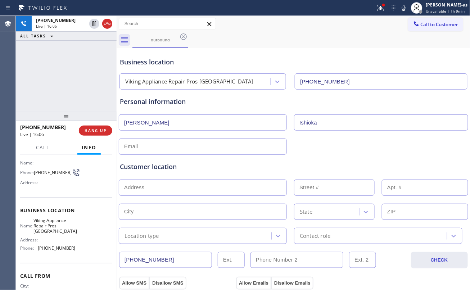
drag, startPoint x: 171, startPoint y: 149, endPoint x: 175, endPoint y: 152, distance: 5.2
click at [171, 149] on input "text" at bounding box center [203, 146] width 168 height 16
click at [97, 127] on button "HANG UP" at bounding box center [95, 130] width 33 height 10
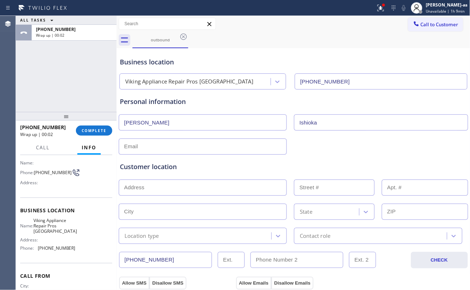
click at [153, 147] on input "text" at bounding box center [203, 146] width 168 height 16
paste input "[EMAIL_ADDRESS][DOMAIN_NAME]"
type input "[EMAIL_ADDRESS][DOMAIN_NAME]"
click at [354, 151] on div "[EMAIL_ADDRESS][DOMAIN_NAME]" at bounding box center [293, 146] width 351 height 18
click at [90, 80] on div "ALL TASKS ALL TASKS ACTIVE TASKS TASKS IN WRAP UP [PHONE_NUMBER] Wrap up | 00:08" at bounding box center [66, 64] width 101 height 96
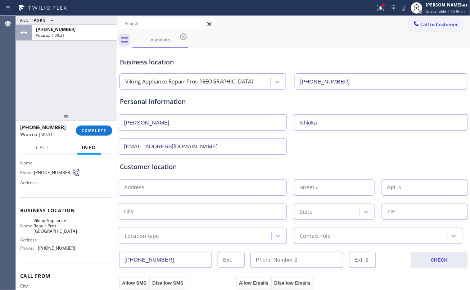
click at [230, 187] on input "text" at bounding box center [203, 187] width 168 height 16
paste input "[STREET_ADDRESS]"
type input "[STREET_ADDRESS]"
type input "3619"
type input "[GEOGRAPHIC_DATA]"
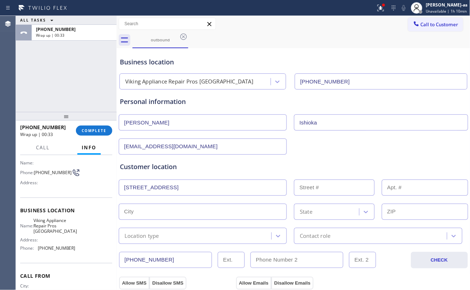
type input "90066"
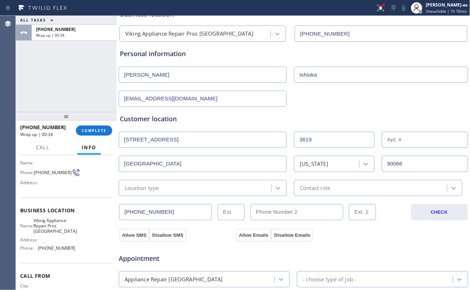
click at [173, 196] on div "Location type" at bounding box center [203, 188] width 168 height 16
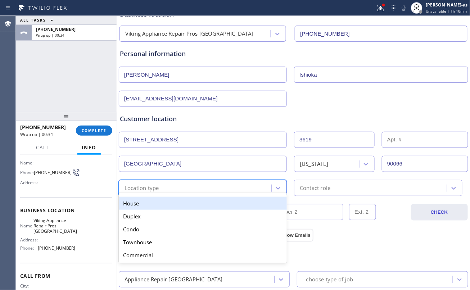
click at [166, 209] on div "House" at bounding box center [203, 203] width 168 height 13
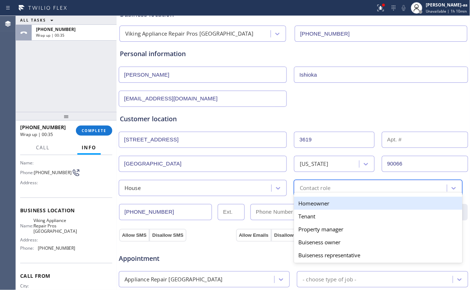
click at [308, 191] on div "Contact role" at bounding box center [314, 188] width 31 height 8
click at [307, 208] on div "Homeowner" at bounding box center [378, 203] width 168 height 13
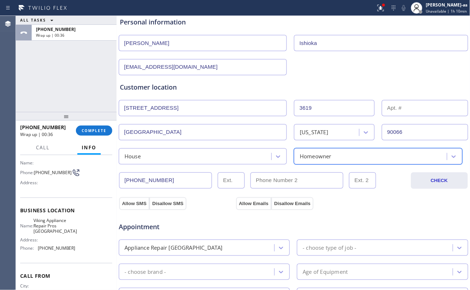
scroll to position [144, 0]
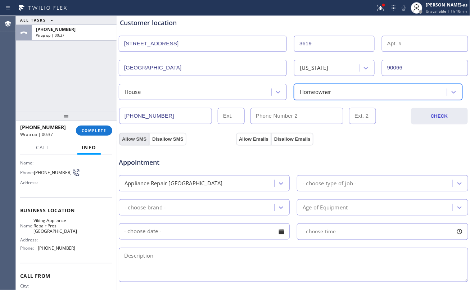
click at [131, 138] on button "Allow SMS" at bounding box center [134, 139] width 30 height 13
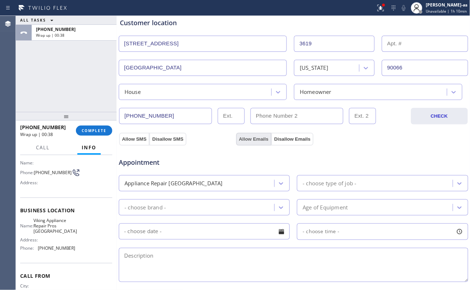
click at [253, 141] on button "Allow Emails" at bounding box center [253, 139] width 35 height 13
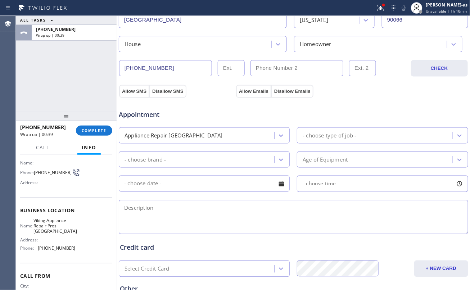
click at [337, 136] on div "- choose type of job -" at bounding box center [329, 135] width 54 height 8
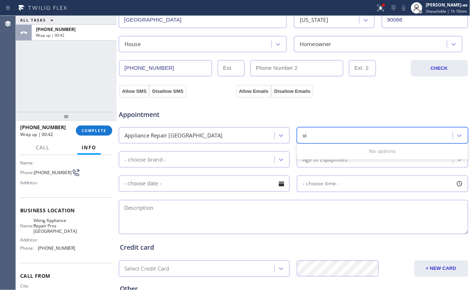
type input "v"
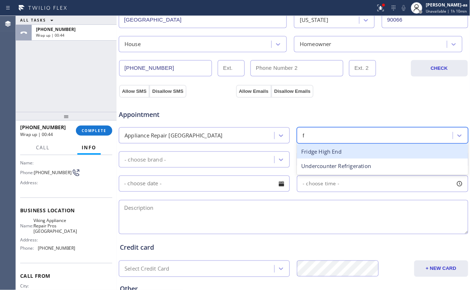
type input "fr"
drag, startPoint x: 317, startPoint y: 151, endPoint x: 274, endPoint y: 165, distance: 45.1
click at [317, 151] on div "Fridge High End" at bounding box center [382, 151] width 171 height 15
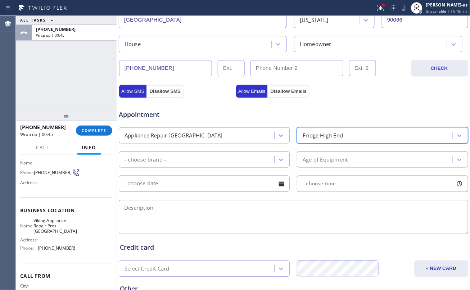
click at [181, 163] on div "- choose brand -" at bounding box center [197, 159] width 153 height 13
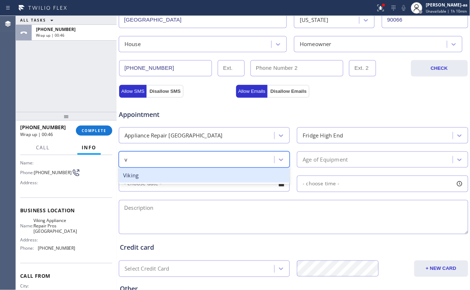
type input "vi"
click at [181, 178] on div "Viking" at bounding box center [204, 175] width 171 height 15
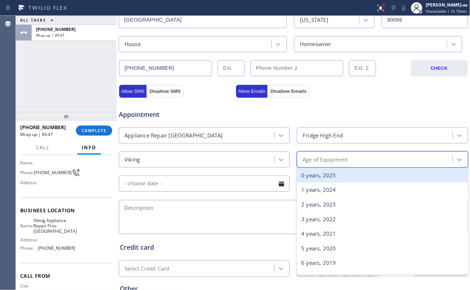
click at [321, 161] on div "Age of Equipment" at bounding box center [324, 159] width 45 height 8
type input "0"
type input "2012"
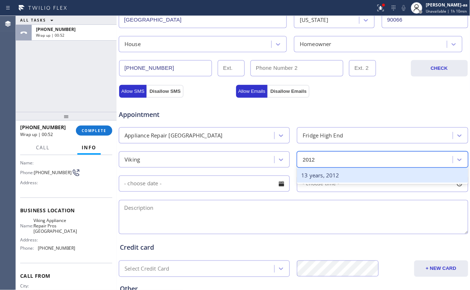
click at [318, 179] on div "13 years, 2012" at bounding box center [382, 175] width 171 height 15
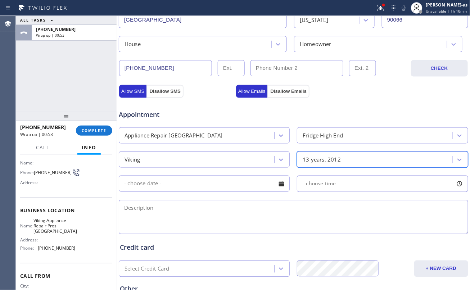
click at [205, 184] on input "text" at bounding box center [204, 183] width 171 height 16
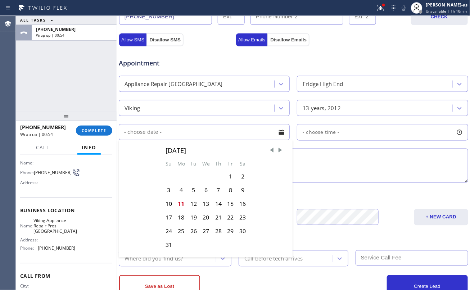
scroll to position [269, 0]
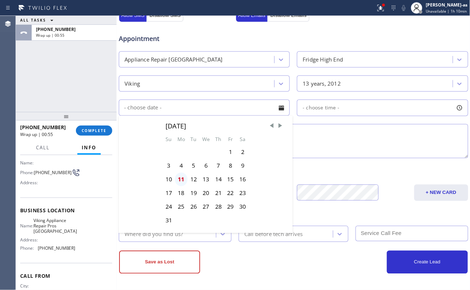
click at [180, 181] on div "11" at bounding box center [181, 180] width 13 height 14
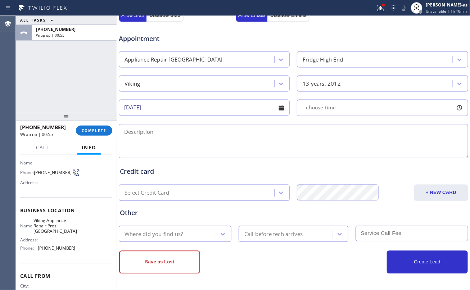
type input "[DATE]"
click at [344, 103] on div "- choose time -" at bounding box center [382, 108] width 171 height 17
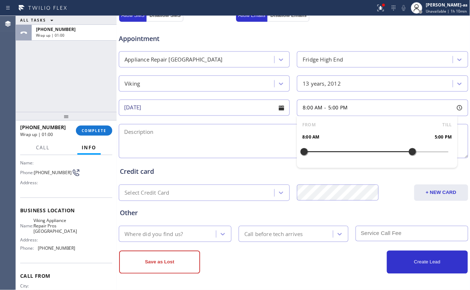
drag, startPoint x: 302, startPoint y: 151, endPoint x: 403, endPoint y: 153, distance: 101.4
click at [408, 153] on div at bounding box center [412, 151] width 9 height 15
drag, startPoint x: 300, startPoint y: 151, endPoint x: 369, endPoint y: 154, distance: 68.7
click at [371, 154] on div at bounding box center [375, 151] width 9 height 15
click at [154, 140] on textarea at bounding box center [293, 141] width 349 height 34
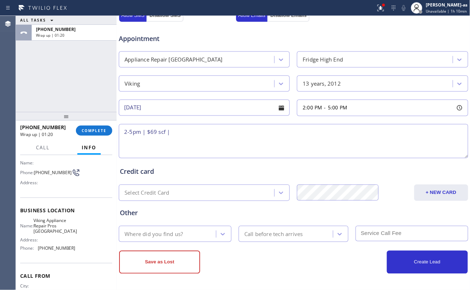
click at [187, 133] on textarea "2-5pm | $69 scf |" at bounding box center [293, 141] width 349 height 34
paste textarea "Viking fridge FS water leaking at the bottom | about 2012 - model# RDDS2365502 …"
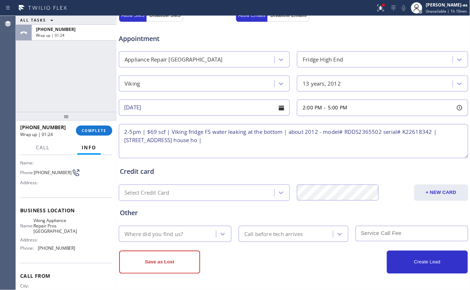
click at [210, 133] on textarea "2-5pm | $69 scf | Viking fridge FS water leaking at the bottom | about 2012 - m…" at bounding box center [293, 141] width 349 height 34
click at [348, 142] on textarea "2-5pm | $69 scf | Viking fridge FS - below a cabinet wall - water leaking at th…" at bounding box center [293, 141] width 349 height 34
click at [344, 133] on textarea "2-5pm | $69 scf | Viking fridge FS - below a cabinet wall - water leaking at th…" at bounding box center [293, 141] width 349 height 34
click at [356, 131] on textarea "2-5pm | $69 scf | Viking fridge FS - below a cabinet wall - water leaking at th…" at bounding box center [293, 141] width 349 height 34
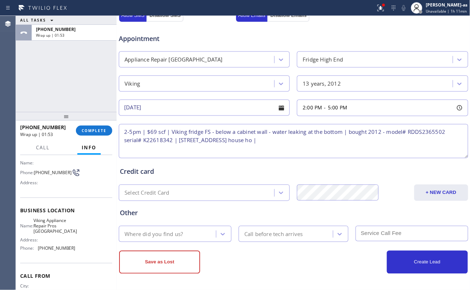
drag, startPoint x: 384, startPoint y: 133, endPoint x: 393, endPoint y: 142, distance: 13.0
click at [385, 133] on textarea "2-5pm | $69 scf | Viking fridge FS - below a cabinet wall - water leaking at th…" at bounding box center [293, 141] width 349 height 34
click at [409, 147] on textarea "2-5pm | $69 scf | Viking fridge FS - below a cabinet wall - water leaking at th…" at bounding box center [293, 141] width 349 height 34
click at [148, 139] on textarea "2-5pm | $69 scf | Viking fridge FS - below a cabinet wall - water leaking at th…" at bounding box center [293, 141] width 349 height 34
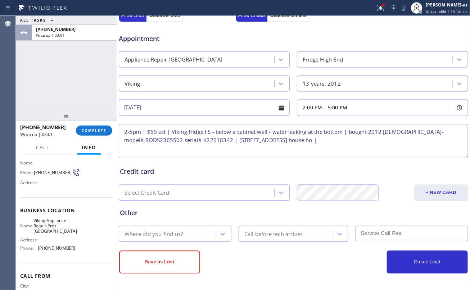
click at [381, 143] on textarea "2-5pm | $69 scf | Viking fridge FS - below a cabinet wall - water leaking at th…" at bounding box center [293, 141] width 349 height 34
click at [375, 141] on textarea "2-5pm | $69 scf | Viking fridge FS - below a cabinet wall - water leaking at th…" at bounding box center [293, 141] width 349 height 34
type textarea "2-5pm | $69 scf | Viking fridge FS - below a cabinet wall - water leaking at th…"
click at [177, 235] on div "Where did you find us?" at bounding box center [153, 234] width 58 height 8
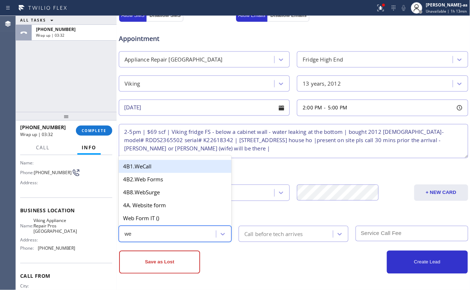
type input "web"
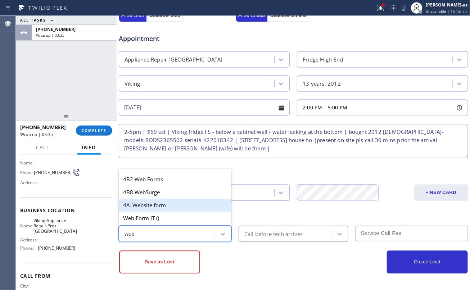
click at [157, 207] on div "4A. Website form" at bounding box center [175, 205] width 113 height 13
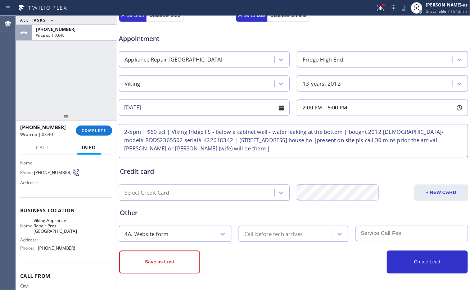
click at [312, 233] on div "Call before tech arrives" at bounding box center [287, 234] width 92 height 13
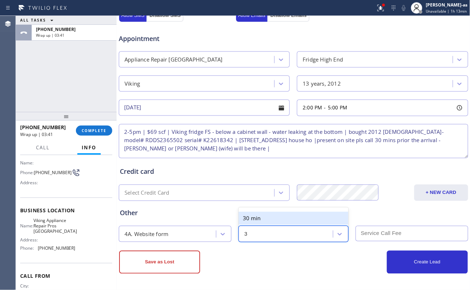
type input "30"
drag, startPoint x: 303, startPoint y: 216, endPoint x: 390, endPoint y: 241, distance: 89.7
click at [303, 216] on div "30 min" at bounding box center [293, 218] width 110 height 13
click at [393, 236] on input "text" at bounding box center [411, 233] width 113 height 15
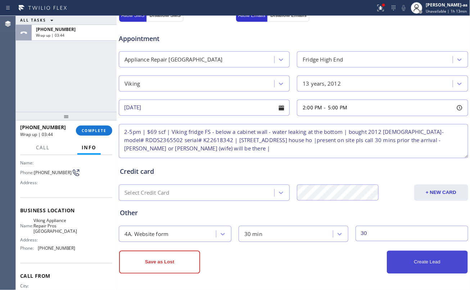
type input "30"
click at [420, 259] on button "Create Lead" at bounding box center [427, 262] width 81 height 23
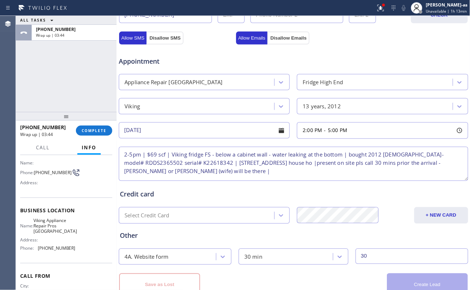
scroll to position [294, 0]
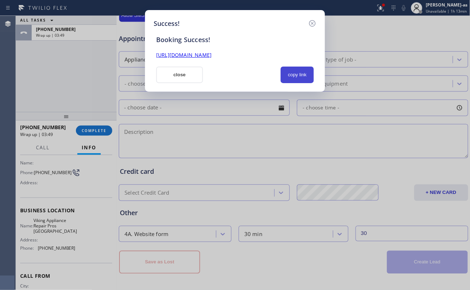
click at [288, 71] on button "copy link" at bounding box center [296, 75] width 33 height 17
click at [170, 70] on button "close" at bounding box center [179, 75] width 47 height 17
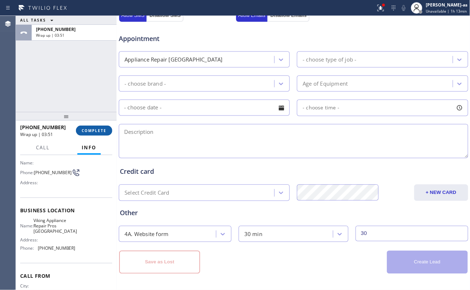
click at [85, 128] on span "COMPLETE" at bounding box center [94, 130] width 25 height 5
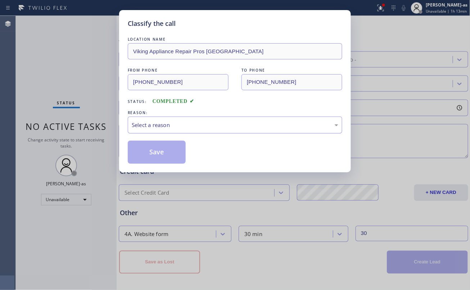
click at [156, 122] on div "Select a reason" at bounding box center [235, 125] width 206 height 8
click at [154, 147] on button "Save" at bounding box center [157, 152] width 58 height 23
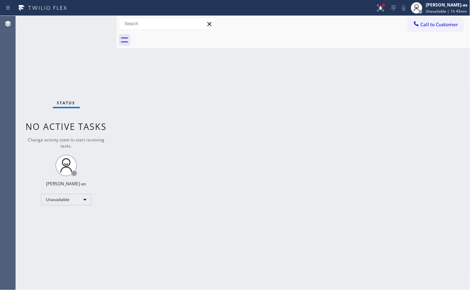
drag, startPoint x: 155, startPoint y: 96, endPoint x: 157, endPoint y: 88, distance: 7.6
click at [155, 95] on div "Back to Dashboard Change Sender ID Customers Technicians Select a contact Outbo…" at bounding box center [292, 153] width 353 height 274
click at [148, 104] on div "Back to Dashboard Change Sender ID Customers Technicians Select a contact Outbo…" at bounding box center [292, 153] width 353 height 274
click at [304, 83] on div "Back to Dashboard Change Sender ID Customers Technicians Select a contact Outbo…" at bounding box center [292, 153] width 353 height 274
click at [87, 201] on div "Unavailable" at bounding box center [66, 200] width 50 height 12
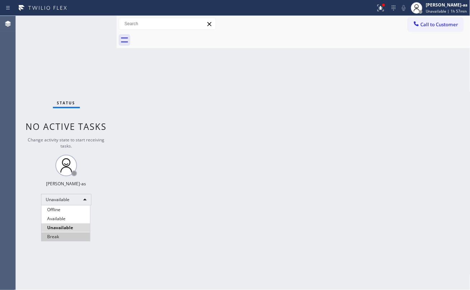
click at [60, 235] on li "Break" at bounding box center [65, 236] width 49 height 9
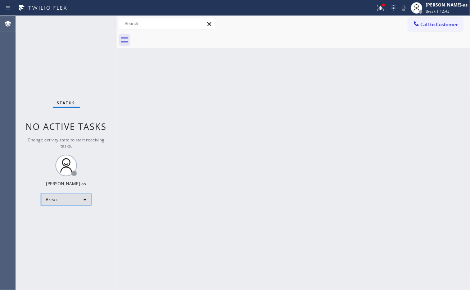
click at [71, 203] on div "Break" at bounding box center [66, 200] width 50 height 12
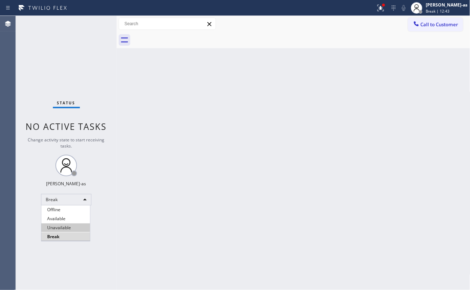
click at [72, 227] on li "Unavailable" at bounding box center [65, 227] width 49 height 9
click at [140, 146] on div "Back to Dashboard Change Sender ID Customers Technicians Select a contact Outbo…" at bounding box center [292, 153] width 353 height 274
click at [433, 22] on span "Call to Customer" at bounding box center [439, 24] width 38 height 6
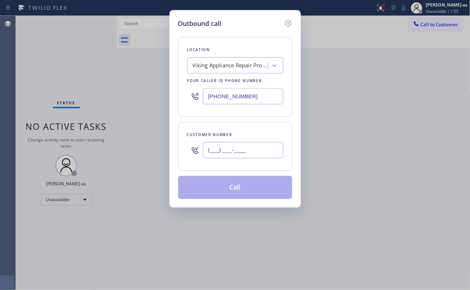
click at [246, 155] on input "(___) ___-____" at bounding box center [243, 150] width 80 height 16
paste input "415) 205-3163"
type input "[PHONE_NUMBER]"
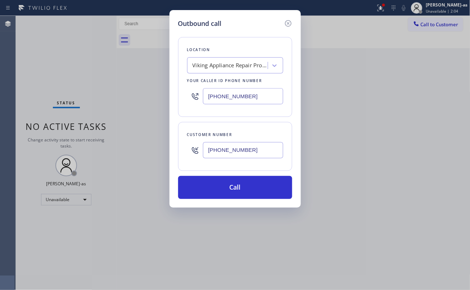
click at [242, 63] on div "Viking Appliance Repair Pros [GEOGRAPHIC_DATA]" at bounding box center [230, 65] width 76 height 8
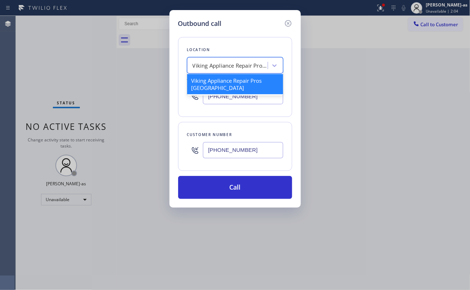
paste input "American Service Alliance [GEOGRAPHIC_DATA]"
type input "American Service Alliance [GEOGRAPHIC_DATA]"
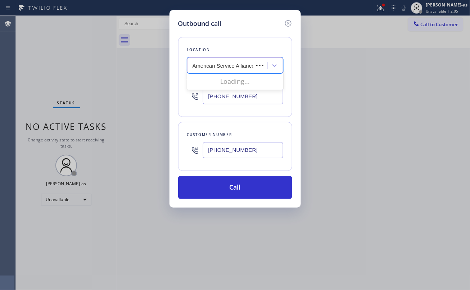
scroll to position [0, 35]
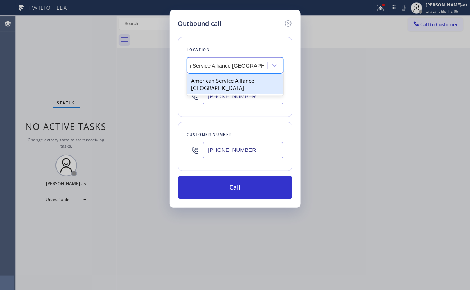
click at [229, 85] on div "American Service Alliance [GEOGRAPHIC_DATA]" at bounding box center [235, 84] width 96 height 20
type input "[PHONE_NUMBER]"
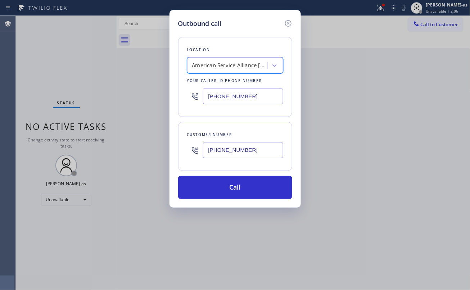
scroll to position [0, 0]
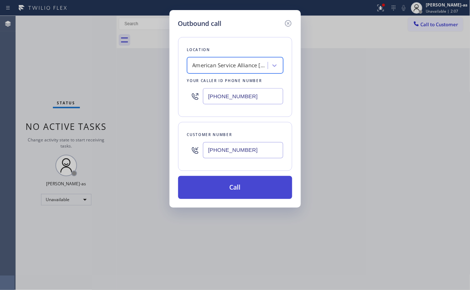
click at [253, 188] on button "Call" at bounding box center [235, 187] width 114 height 23
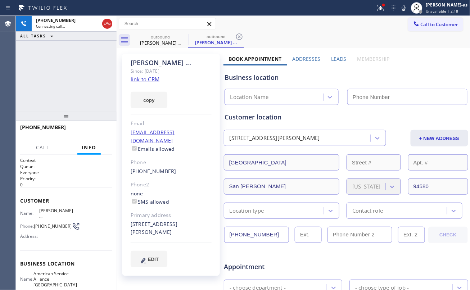
type input "[PHONE_NUMBER]"
click at [66, 112] on div at bounding box center [66, 116] width 101 height 9
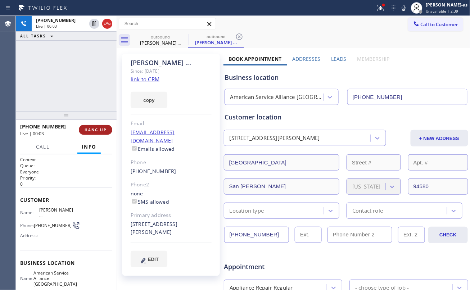
drag, startPoint x: 33, startPoint y: 79, endPoint x: 80, endPoint y: 132, distance: 70.3
click at [37, 79] on div "[PHONE_NUMBER] Live | 00:03 ALL TASKS ALL TASKS ACTIVE TASKS TASKS IN WRAP UP" at bounding box center [66, 63] width 101 height 95
click at [88, 129] on span "HANG UP" at bounding box center [95, 129] width 22 height 5
click at [88, 128] on span "HANG UP" at bounding box center [95, 129] width 22 height 5
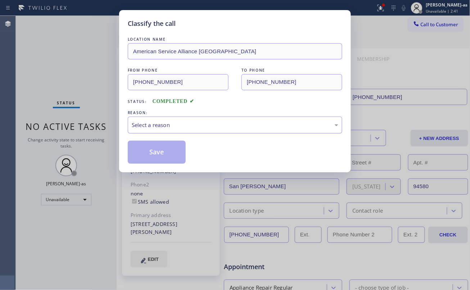
click at [204, 121] on div "Select a reason" at bounding box center [235, 125] width 206 height 8
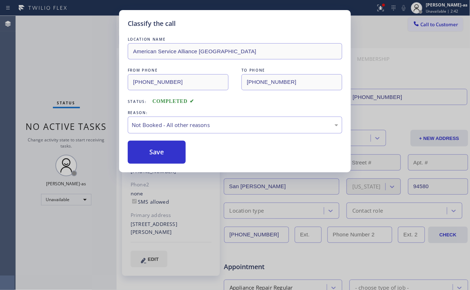
drag, startPoint x: 163, startPoint y: 156, endPoint x: 205, endPoint y: 74, distance: 92.3
click at [163, 155] on button "Save" at bounding box center [157, 152] width 58 height 23
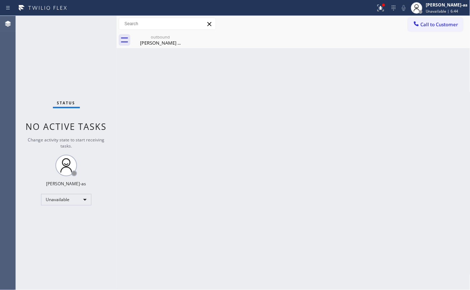
click at [196, 83] on div "Back to Dashboard Change Sender ID Customers Technicians Select a contact Outbo…" at bounding box center [292, 153] width 353 height 274
click at [159, 40] on div "[PERSON_NAME] ..." at bounding box center [160, 43] width 54 height 6
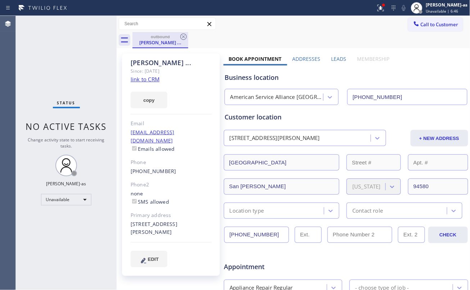
click at [178, 34] on div "outbound" at bounding box center [160, 36] width 54 height 5
click at [183, 35] on icon at bounding box center [183, 36] width 9 height 9
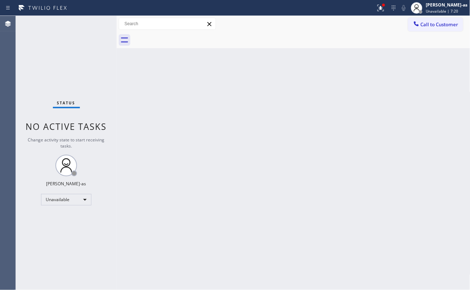
drag, startPoint x: 163, startPoint y: 35, endPoint x: 198, endPoint y: 39, distance: 35.5
click at [163, 35] on div at bounding box center [301, 40] width 338 height 16
click at [415, 20] on icon at bounding box center [415, 23] width 7 height 7
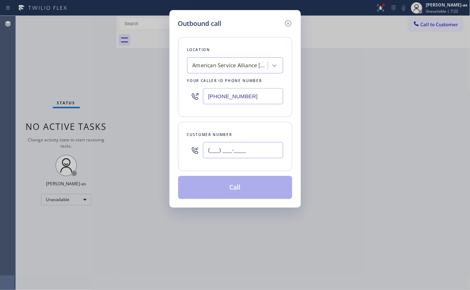
click at [271, 147] on input "(___) ___-____" at bounding box center [243, 150] width 80 height 16
paste input "303) 944-4598"
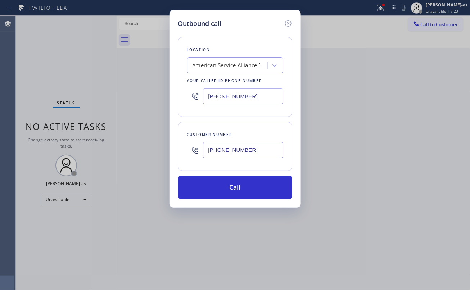
type input "[PHONE_NUMBER]"
click at [123, 93] on div "Outbound call Location American Service Alliance [GEOGRAPHIC_DATA] Your caller …" at bounding box center [235, 145] width 470 height 290
click at [245, 89] on input "[PHONE_NUMBER]" at bounding box center [243, 96] width 80 height 16
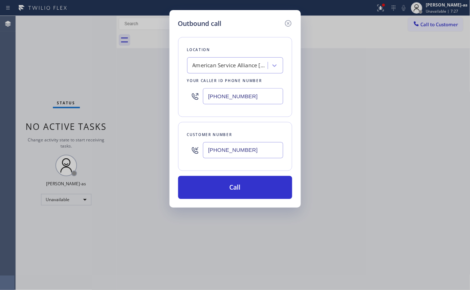
paste input "844) 899-7462"
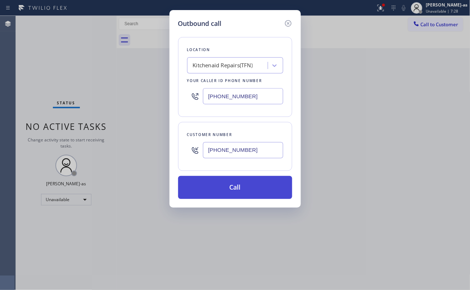
type input "[PHONE_NUMBER]"
click at [250, 193] on button "Call" at bounding box center [235, 187] width 114 height 23
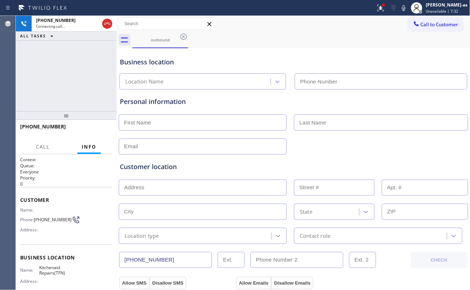
type input "[PHONE_NUMBER]"
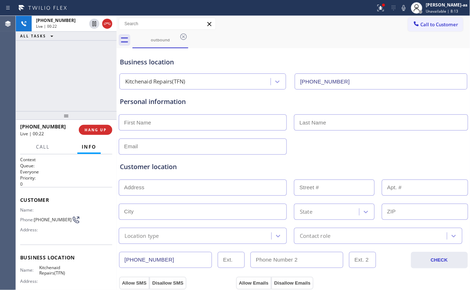
click at [67, 102] on div "[PHONE_NUMBER] Live | 00:22 ALL TASKS ALL TASKS ACTIVE TASKS TASKS IN WRAP UP" at bounding box center [66, 63] width 101 height 95
click at [67, 102] on div "[PHONE_NUMBER] Live | 00:23 ALL TASKS ALL TASKS ACTIVE TASKS TASKS IN WRAP UP" at bounding box center [66, 63] width 101 height 95
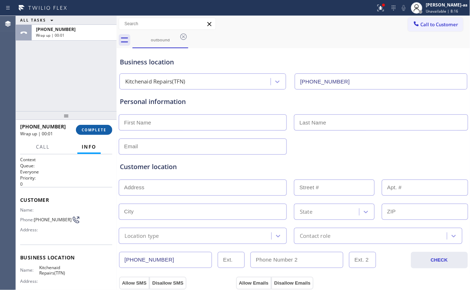
click at [85, 129] on span "COMPLETE" at bounding box center [94, 129] width 25 height 5
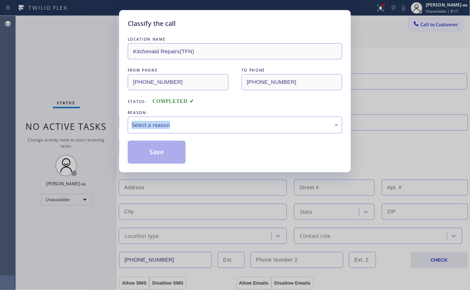
click at [85, 129] on div "Classify the call LOCATION NAME Kitchenaid Repairs(TFN) FROM PHONE [PHONE_NUMBE…" at bounding box center [235, 145] width 470 height 290
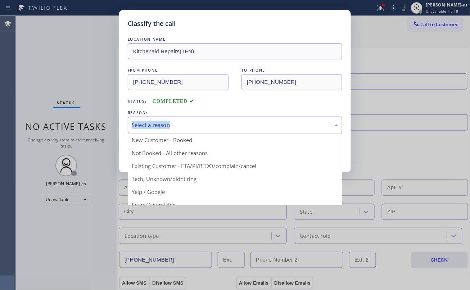
click at [200, 119] on div "Select a reason" at bounding box center [235, 124] width 214 height 17
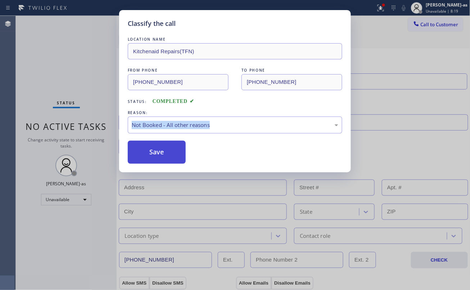
click at [159, 157] on button "Save" at bounding box center [157, 152] width 58 height 23
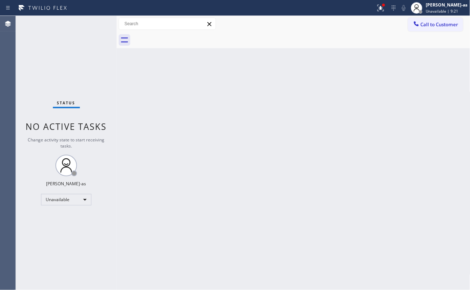
drag, startPoint x: 152, startPoint y: 87, endPoint x: 157, endPoint y: 80, distance: 8.8
click at [152, 87] on div "Back to Dashboard Change Sender ID Customers Technicians Select a contact Outbo…" at bounding box center [292, 153] width 353 height 274
click at [420, 23] on span "Call to Customer" at bounding box center [439, 24] width 38 height 6
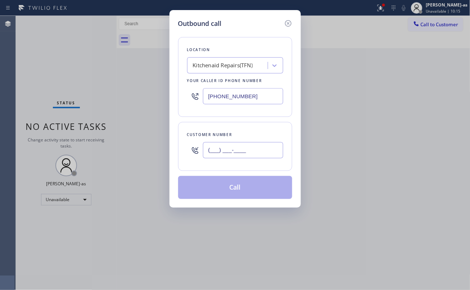
click at [240, 152] on input "(___) ___-____" at bounding box center [243, 150] width 80 height 16
paste input "443) 880-3476"
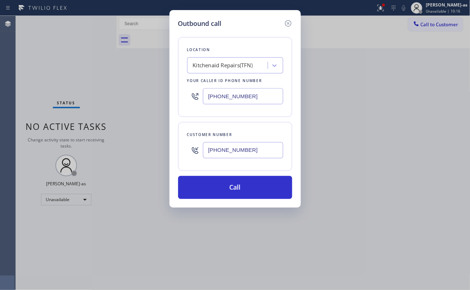
type input "[PHONE_NUMBER]"
click at [248, 71] on div "Kitchenaid Repairs(TFN)" at bounding box center [228, 65] width 78 height 13
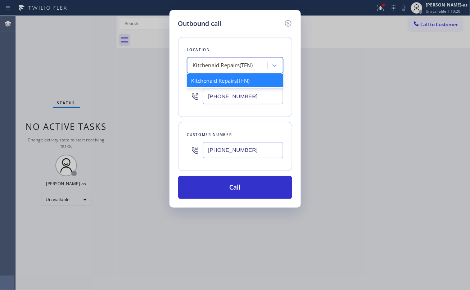
paste input "Air Duct Cleaning of [PERSON_NAME][GEOGRAPHIC_DATA]"
type input "Air Duct Cleaning of [PERSON_NAME][GEOGRAPHIC_DATA]"
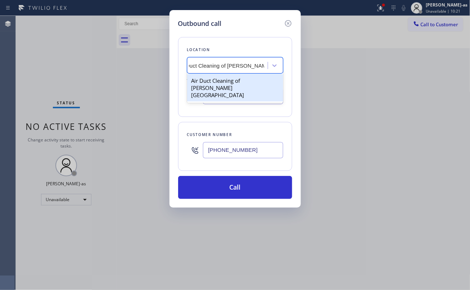
click at [225, 88] on div "Air Duct Cleaning of [PERSON_NAME][GEOGRAPHIC_DATA]" at bounding box center [235, 87] width 96 height 27
type input "[PHONE_NUMBER]"
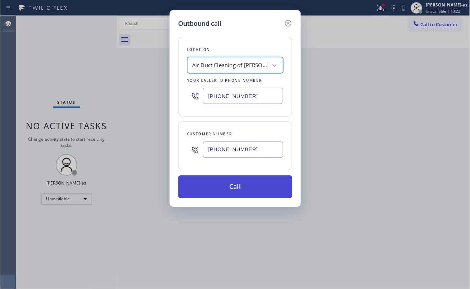
scroll to position [0, 0]
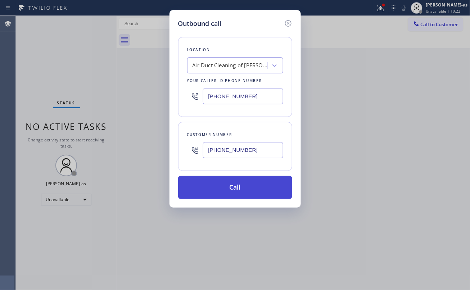
click at [247, 185] on button "Call" at bounding box center [235, 187] width 114 height 23
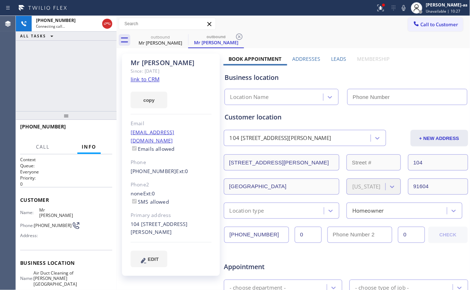
type input "[PHONE_NUMBER]"
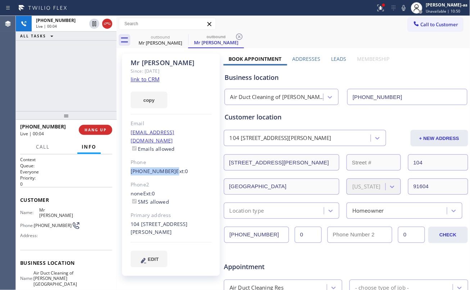
drag, startPoint x: 124, startPoint y: 160, endPoint x: 167, endPoint y: 166, distance: 43.9
click at [167, 166] on div "Mr [PERSON_NAME] Since: [DATE] link to CRM copy Email [EMAIL_ADDRESS][DOMAIN_NA…" at bounding box center [171, 165] width 98 height 222
copy div "[PHONE_NUMBER]"
click at [103, 131] on span "HANG UP" at bounding box center [95, 129] width 22 height 5
click at [103, 130] on span "HANG UP" at bounding box center [95, 129] width 22 height 5
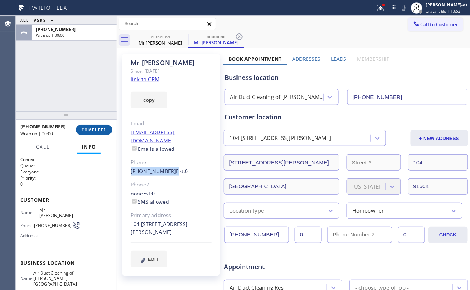
click at [103, 130] on span "COMPLETE" at bounding box center [94, 129] width 25 height 5
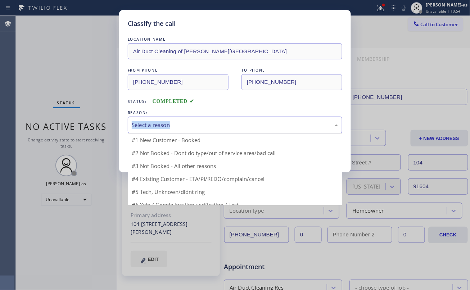
click at [162, 122] on div "Select a reason" at bounding box center [235, 125] width 206 height 8
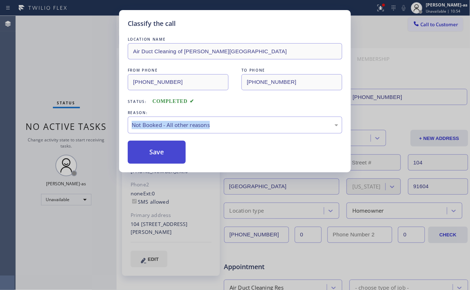
drag, startPoint x: 183, startPoint y: 155, endPoint x: 157, endPoint y: 156, distance: 25.6
click at [157, 156] on button "Save" at bounding box center [157, 152] width 58 height 23
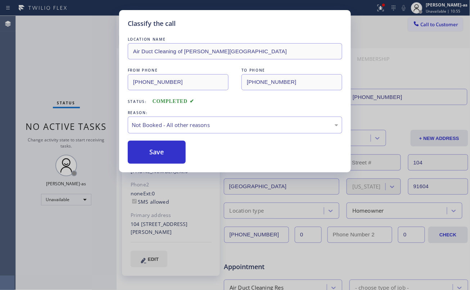
click at [421, 32] on div "Classify the call LOCATION NAME Air Duct Cleaning of [PERSON_NAME][GEOGRAPHIC_D…" at bounding box center [235, 145] width 470 height 290
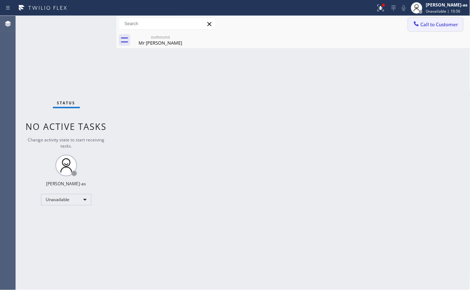
click at [421, 26] on span "Call to Customer" at bounding box center [439, 24] width 38 height 6
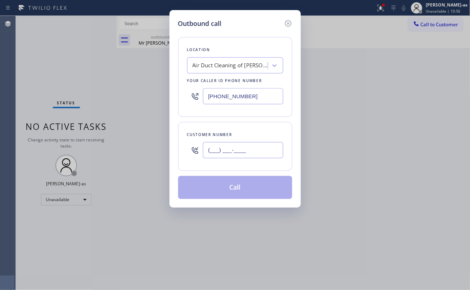
click at [239, 157] on input "(___) ___-____" at bounding box center [243, 150] width 80 height 16
paste input "443) 880-3476"
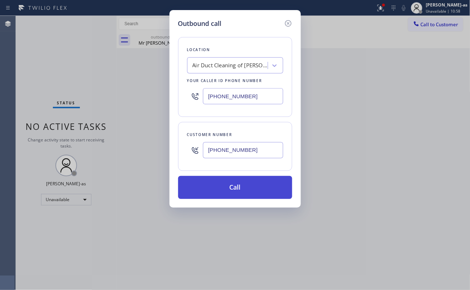
type input "[PHONE_NUMBER]"
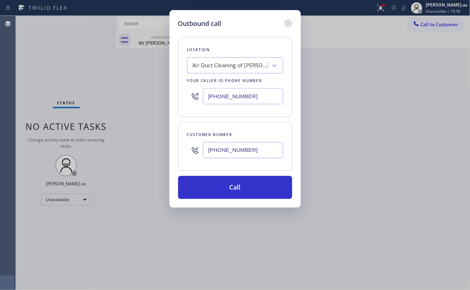
drag, startPoint x: 239, startPoint y: 188, endPoint x: 459, endPoint y: 212, distance: 222.1
click at [239, 188] on button "Call" at bounding box center [235, 187] width 114 height 23
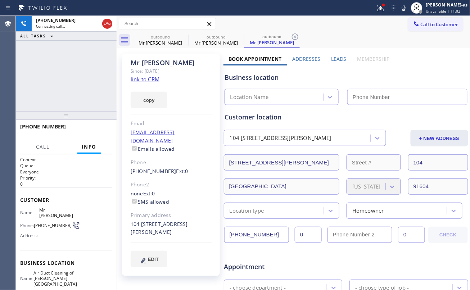
type input "[PHONE_NUMBER]"
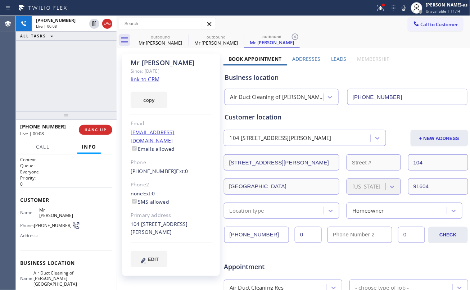
click at [83, 96] on div "[PHONE_NUMBER] Live | 00:08 ALL TASKS ALL TASKS ACTIVE TASKS TASKS IN WRAP UP" at bounding box center [66, 63] width 101 height 95
drag, startPoint x: 70, startPoint y: 81, endPoint x: 109, endPoint y: 85, distance: 39.0
click at [72, 81] on div "[PHONE_NUMBER] Live | 00:53 ALL TASKS ALL TASKS ACTIVE TASKS TASKS IN WRAP UP" at bounding box center [66, 63] width 101 height 95
click at [91, 125] on button "HANG UP" at bounding box center [95, 130] width 33 height 10
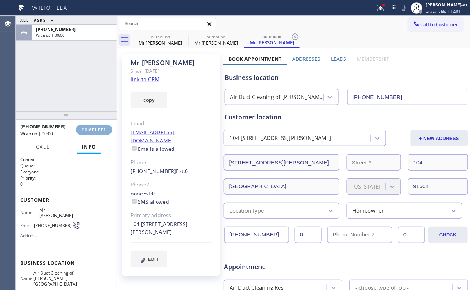
click at [93, 130] on span "COMPLETE" at bounding box center [94, 129] width 25 height 5
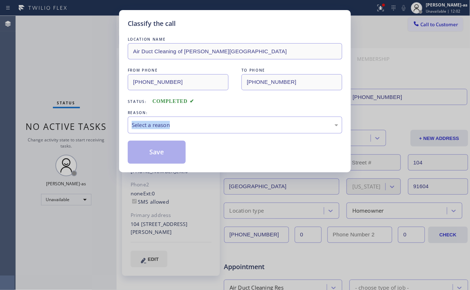
click at [93, 129] on div "Classify the call LOCATION NAME Air Duct Cleaning of [PERSON_NAME][GEOGRAPHIC_D…" at bounding box center [235, 145] width 470 height 290
drag, startPoint x: 204, startPoint y: 110, endPoint x: 201, endPoint y: 131, distance: 21.8
click at [204, 111] on div "REASON:" at bounding box center [235, 113] width 214 height 8
click at [190, 130] on div "Select a reason" at bounding box center [235, 124] width 214 height 17
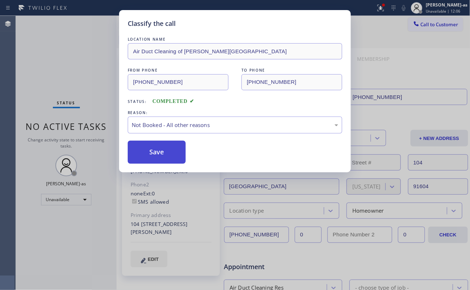
click at [168, 156] on button "Save" at bounding box center [157, 152] width 58 height 23
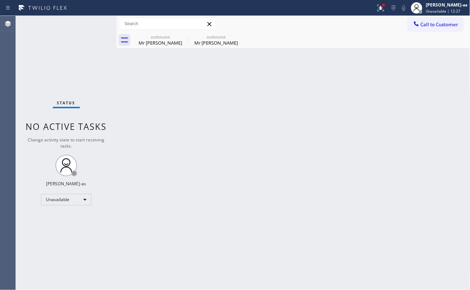
click at [161, 93] on div "Back to Dashboard Change Sender ID Customers Technicians Select a contact Outbo…" at bounding box center [292, 153] width 353 height 274
drag, startPoint x: 120, startPoint y: 114, endPoint x: 131, endPoint y: 114, distance: 11.2
click at [121, 114] on div "Back to Dashboard Change Sender ID Customers Technicians Select a contact Outbo…" at bounding box center [292, 153] width 353 height 274
click at [428, 22] on span "Call to Customer" at bounding box center [439, 24] width 38 height 6
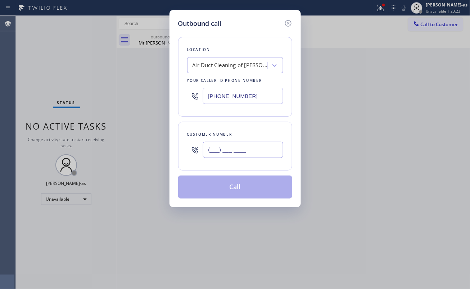
click at [241, 146] on input "(___) ___-____" at bounding box center [243, 150] width 80 height 16
paste input "562) 972-0041"
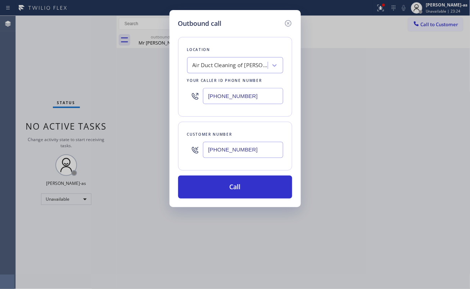
type input "[PHONE_NUMBER]"
click at [232, 65] on div "Air Duct Cleaning of [PERSON_NAME][GEOGRAPHIC_DATA]" at bounding box center [230, 65] width 76 height 8
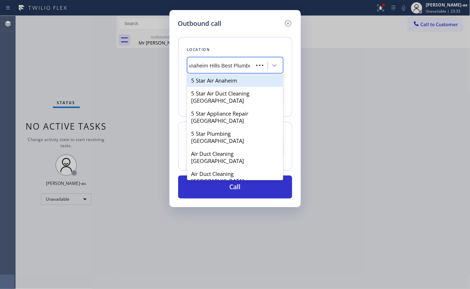
type input "Anaheim Hills Best Plumber"
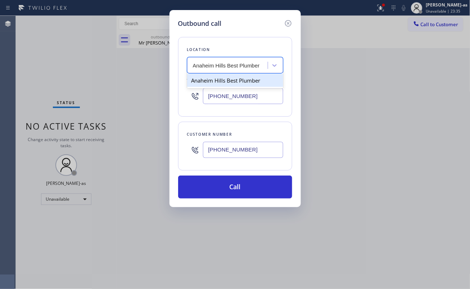
click at [219, 82] on div "Anaheim Hills Best Plumber" at bounding box center [235, 80] width 96 height 13
type input "[PHONE_NUMBER]"
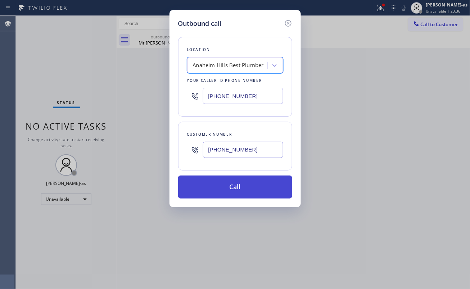
click at [257, 188] on button "Call" at bounding box center [235, 187] width 114 height 23
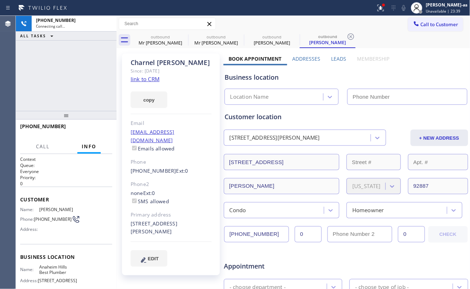
click at [140, 77] on link "link to CRM" at bounding box center [145, 79] width 29 height 7
type input "[PHONE_NUMBER]"
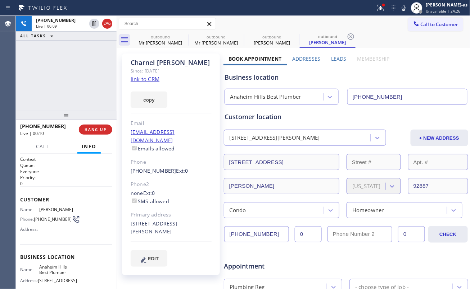
click at [65, 111] on div at bounding box center [66, 115] width 101 height 9
click at [95, 124] on div "[PHONE_NUMBER] Live | 00:11 HANG UP" at bounding box center [66, 129] width 92 height 19
click at [94, 125] on button "HANG UP" at bounding box center [95, 130] width 33 height 10
drag, startPoint x: 94, startPoint y: 125, endPoint x: 91, endPoint y: 129, distance: 4.6
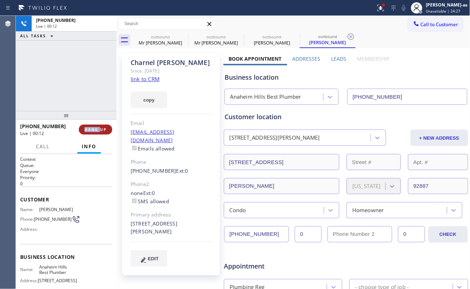
click at [94, 126] on button "HANG UP" at bounding box center [95, 130] width 33 height 10
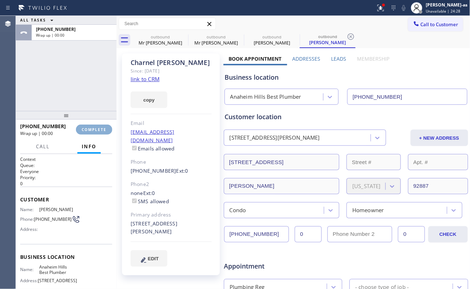
click at [91, 128] on span "COMPLETE" at bounding box center [94, 129] width 25 height 5
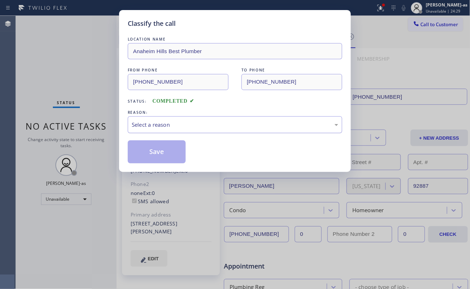
click at [194, 125] on div "Select a reason" at bounding box center [235, 125] width 206 height 8
click at [169, 152] on button "Save" at bounding box center [157, 152] width 58 height 23
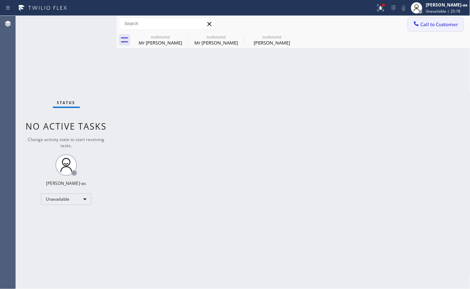
click at [416, 22] on icon at bounding box center [415, 23] width 7 height 7
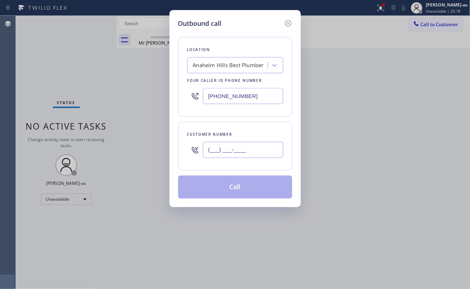
click at [261, 150] on input "(___) ___-____" at bounding box center [243, 150] width 80 height 16
paste input "203) 257-9463"
type input "[PHONE_NUMBER]"
click at [239, 63] on div "Anaheim Hills Best Plumber" at bounding box center [228, 65] width 71 height 8
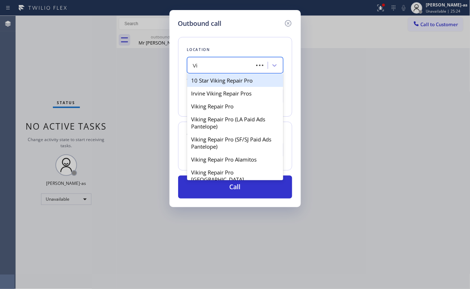
type input "V"
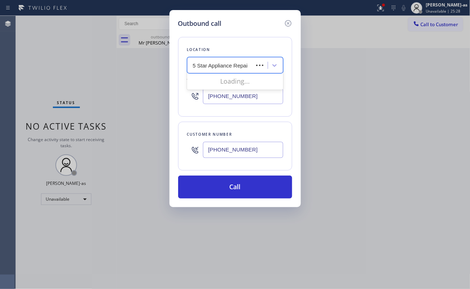
type input "5 Star Appliance Repair"
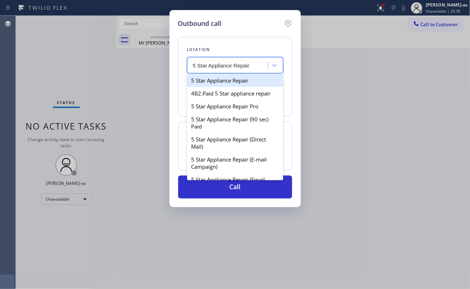
click at [228, 81] on div "5 Star Appliance Repair" at bounding box center [235, 80] width 96 height 13
type input "[PHONE_NUMBER]"
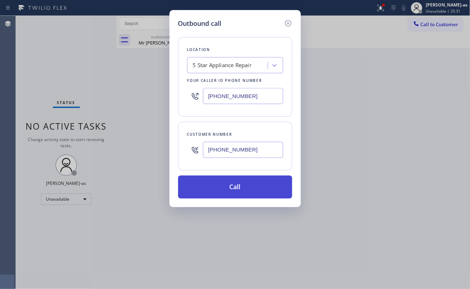
click at [233, 184] on button "Call" at bounding box center [235, 187] width 114 height 23
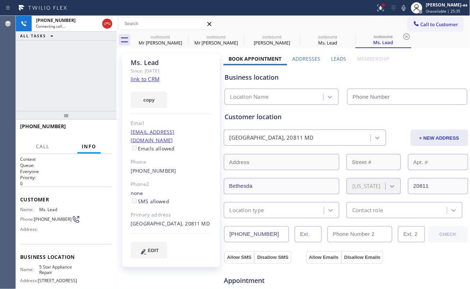
type input "[PHONE_NUMBER]"
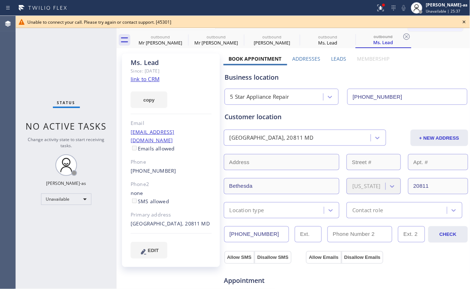
click at [140, 81] on link "link to CRM" at bounding box center [145, 79] width 29 height 7
click at [467, 22] on icon at bounding box center [463, 22] width 9 height 9
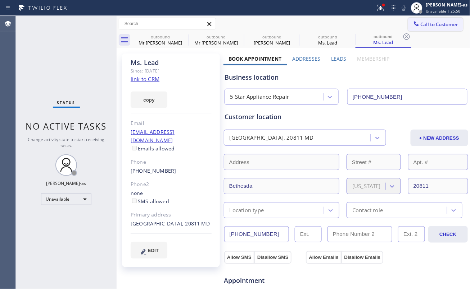
click at [432, 24] on span "Call to Customer" at bounding box center [439, 24] width 38 height 6
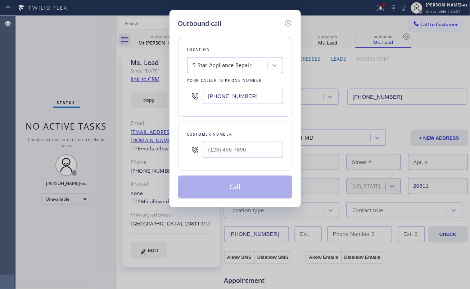
click at [254, 93] on input "[PHONE_NUMBER]" at bounding box center [243, 96] width 80 height 16
paste input "240) 540-4141"
type input "[PHONE_NUMBER]"
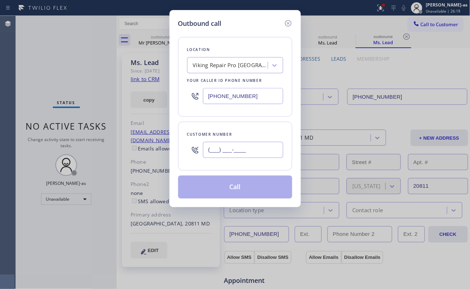
click at [266, 148] on input "(___) ___-____" at bounding box center [243, 150] width 80 height 16
paste input "203) 257-9463"
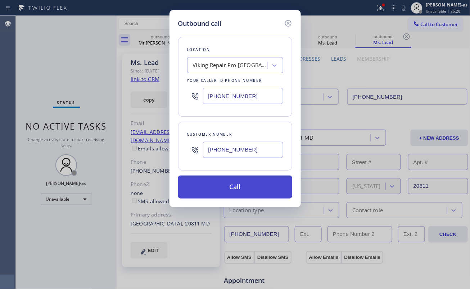
type input "[PHONE_NUMBER]"
click at [222, 195] on button "Call" at bounding box center [235, 187] width 114 height 23
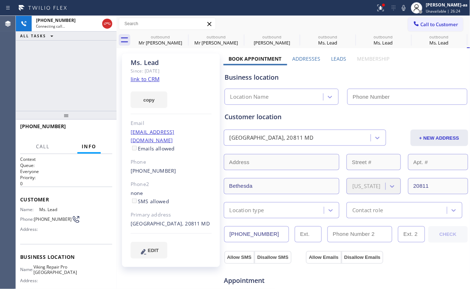
type input "[PHONE_NUMBER]"
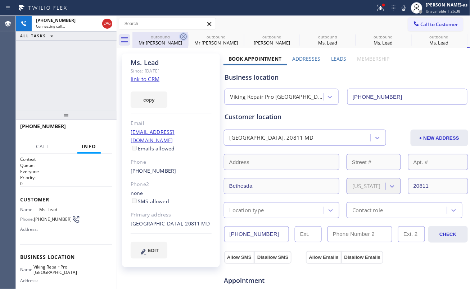
click at [157, 40] on div "Mr [PERSON_NAME]" at bounding box center [160, 43] width 54 height 6
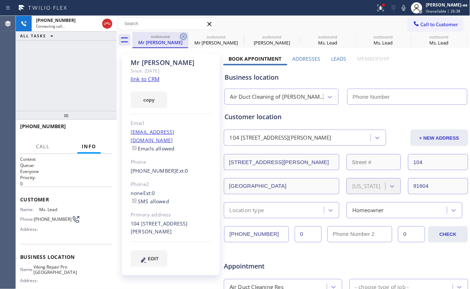
type input "[PHONE_NUMBER]"
click at [178, 37] on div "outbound" at bounding box center [160, 36] width 54 height 5
click at [184, 36] on icon at bounding box center [183, 36] width 9 height 9
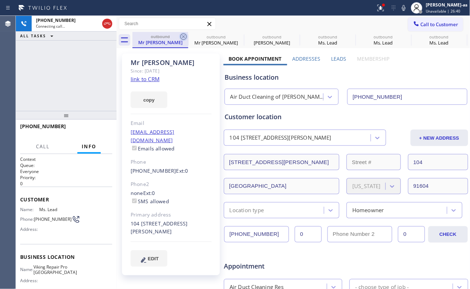
click at [0, 0] on icon at bounding box center [0, 0] width 0 height 0
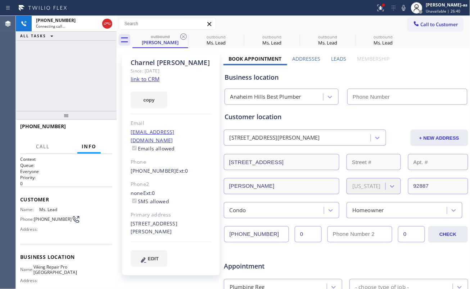
type input "[PHONE_NUMBER]"
click at [184, 36] on icon at bounding box center [183, 36] width 9 height 9
type input "[PHONE_NUMBER]"
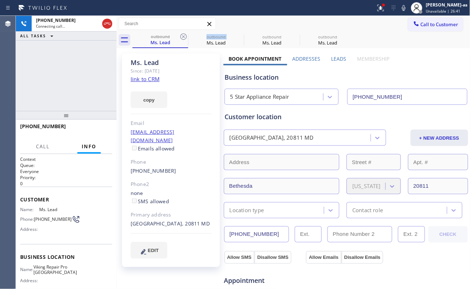
click at [184, 36] on icon at bounding box center [183, 36] width 9 height 9
type input "[PHONE_NUMBER]"
click at [184, 36] on icon at bounding box center [183, 36] width 9 height 9
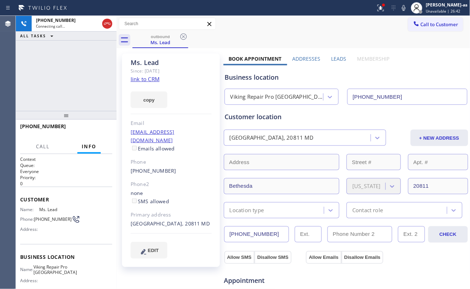
click at [105, 71] on div "[PHONE_NUMBER] Connecting call… ALL TASKS ALL TASKS ACTIVE TASKS TASKS IN WRAP …" at bounding box center [66, 63] width 101 height 95
click at [101, 125] on button "HANG UP" at bounding box center [95, 130] width 33 height 10
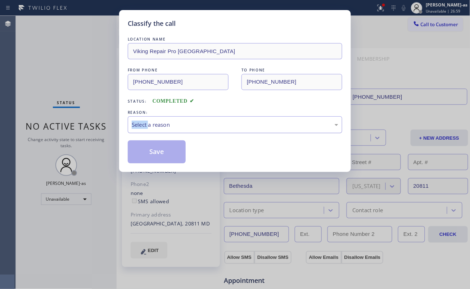
click at [201, 128] on div "Select a reason" at bounding box center [235, 125] width 206 height 8
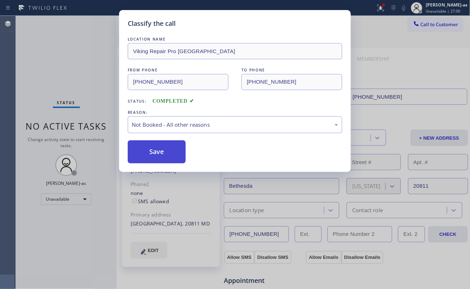
click at [169, 153] on button "Save" at bounding box center [157, 152] width 58 height 23
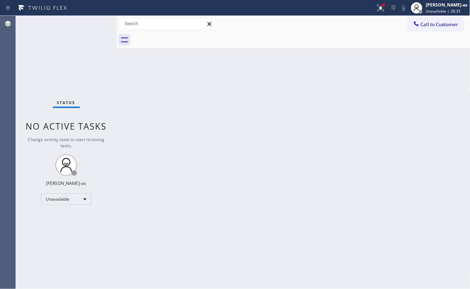
drag, startPoint x: 145, startPoint y: 95, endPoint x: 143, endPoint y: 100, distance: 5.5
click at [145, 95] on div "Back to Dashboard Change Sender ID Customers Technicians Select a contact Outbo…" at bounding box center [292, 153] width 353 height 274
drag, startPoint x: 429, startPoint y: 28, endPoint x: 361, endPoint y: 84, distance: 87.8
click at [429, 27] on button "Call to Customer" at bounding box center [435, 25] width 55 height 14
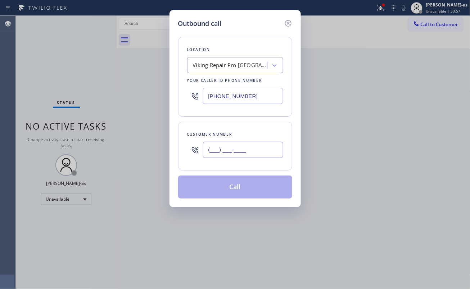
click at [242, 149] on input "(___) ___-____" at bounding box center [243, 150] width 80 height 16
paste input "562) 508-6546"
type input "[PHONE_NUMBER]"
click at [224, 64] on div "Viking Repair Pro [GEOGRAPHIC_DATA]" at bounding box center [231, 65] width 76 height 8
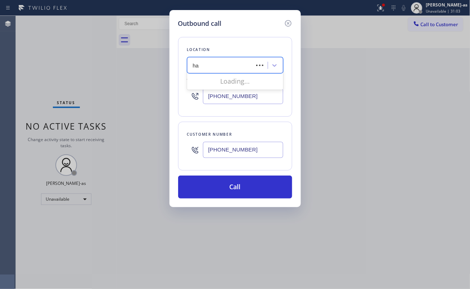
type input "h"
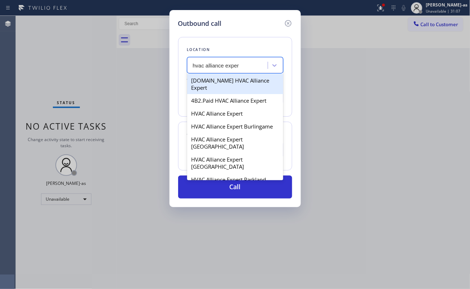
type input "hvac alliance expert"
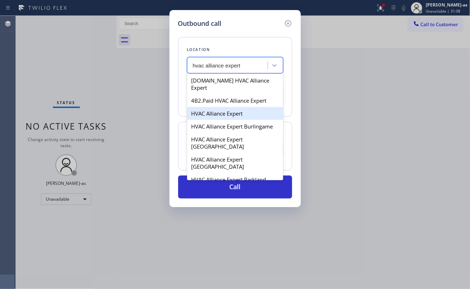
click at [229, 108] on div "HVAC Alliance Expert" at bounding box center [235, 113] width 96 height 13
type input "[PHONE_NUMBER]"
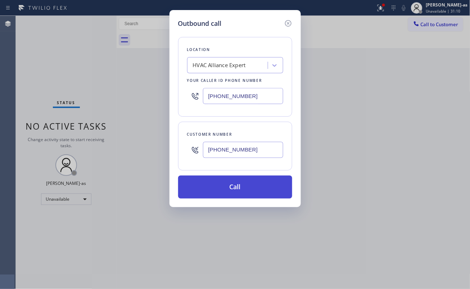
click at [232, 184] on button "Call" at bounding box center [235, 187] width 114 height 23
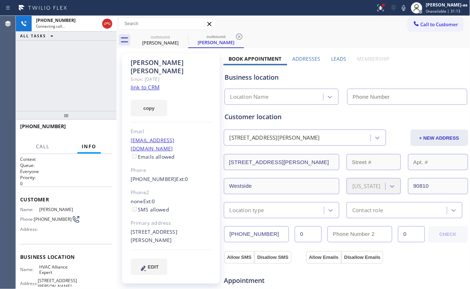
click at [147, 84] on link "link to CRM" at bounding box center [145, 87] width 29 height 7
type input "[PHONE_NUMBER]"
drag, startPoint x: 42, startPoint y: 81, endPoint x: 130, endPoint y: 13, distance: 111.0
click at [46, 79] on div "[PHONE_NUMBER] Live | 00:11 ALL TASKS ALL TASKS ACTIVE TASKS TASKS IN WRAP UP" at bounding box center [66, 63] width 101 height 95
click at [103, 23] on div at bounding box center [107, 23] width 10 height 9
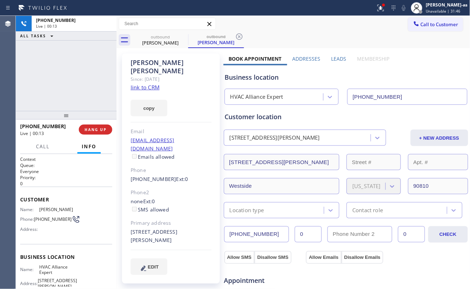
drag, startPoint x: 93, startPoint y: 108, endPoint x: 104, endPoint y: 148, distance: 41.8
click at [93, 109] on div "[PHONE_NUMBER] Live | 00:13 ALL TASKS ALL TASKS ACTIVE TASKS TASKS IN WRAP UP […" at bounding box center [66, 153] width 101 height 274
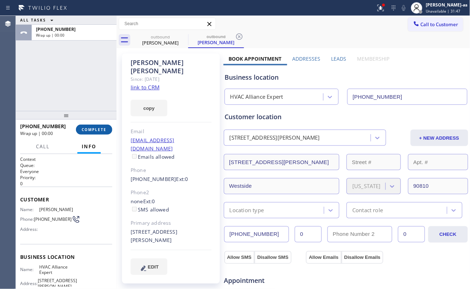
click at [104, 134] on button "COMPLETE" at bounding box center [94, 130] width 36 height 10
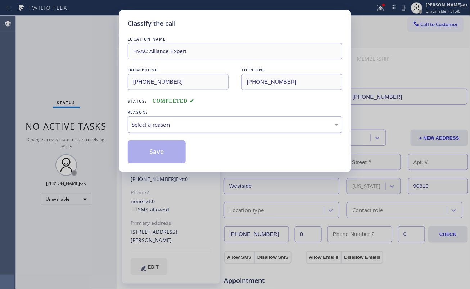
click at [101, 133] on div "Classify the call LOCATION NAME HVAC Alliance Expert FROM PHONE [PHONE_NUMBER] …" at bounding box center [235, 144] width 470 height 289
drag, startPoint x: 179, startPoint y: 115, endPoint x: 182, endPoint y: 125, distance: 10.0
click at [179, 116] on div "REASON: Select a reason" at bounding box center [235, 121] width 214 height 24
drag, startPoint x: 186, startPoint y: 124, endPoint x: 192, endPoint y: 131, distance: 9.4
click at [187, 124] on div "Select a reason" at bounding box center [235, 125] width 206 height 8
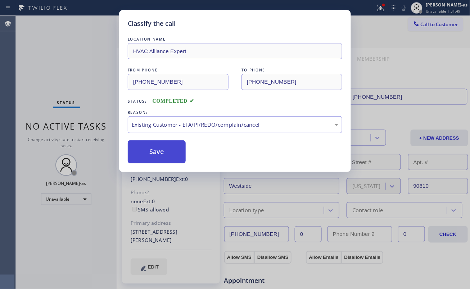
click at [172, 160] on button "Save" at bounding box center [157, 152] width 58 height 23
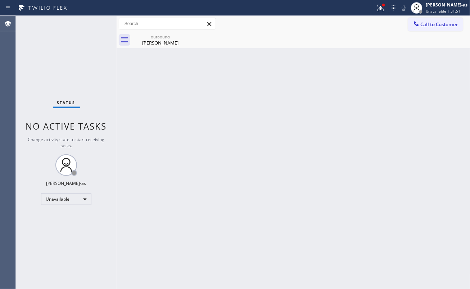
click at [426, 26] on span "Call to Customer" at bounding box center [439, 24] width 38 height 6
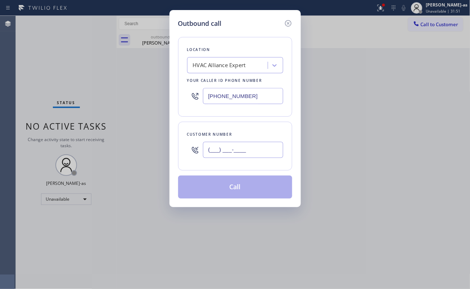
click at [256, 150] on input "(___) ___-____" at bounding box center [243, 150] width 80 height 16
paste input "562) 508-6546"
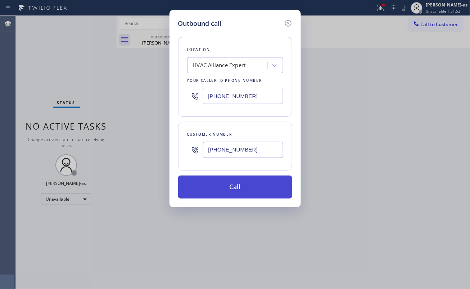
type input "[PHONE_NUMBER]"
click at [252, 186] on button "Call" at bounding box center [235, 187] width 114 height 23
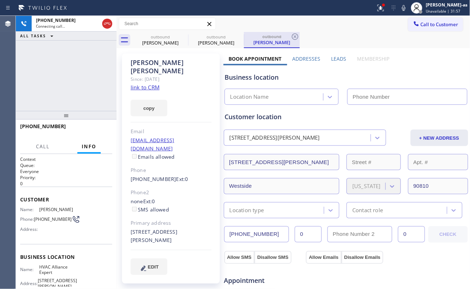
type input "[PHONE_NUMBER]"
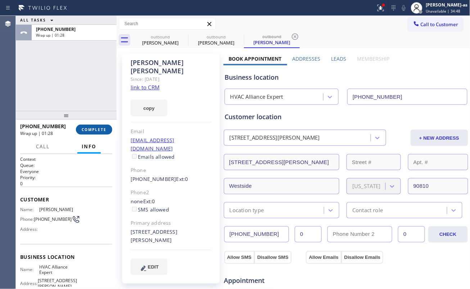
click at [89, 129] on span "COMPLETE" at bounding box center [94, 129] width 25 height 5
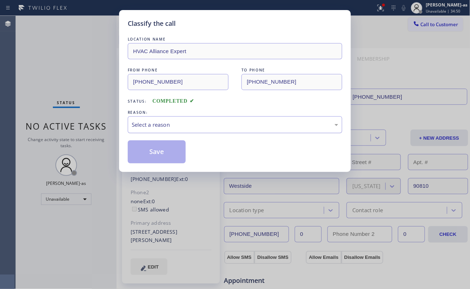
click at [160, 125] on div "Select a reason" at bounding box center [235, 125] width 206 height 8
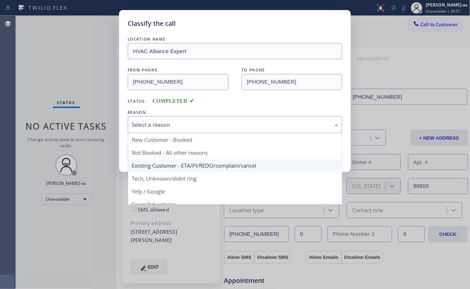
drag, startPoint x: 198, startPoint y: 165, endPoint x: 175, endPoint y: 155, distance: 25.4
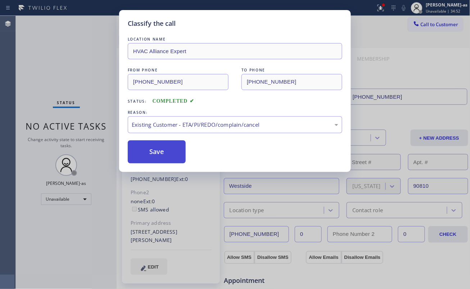
click at [157, 151] on button "Save" at bounding box center [157, 152] width 58 height 23
click at [428, 26] on div "Classify the call LOCATION NAME HVAC Alliance Expert FROM PHONE [PHONE_NUMBER] …" at bounding box center [235, 144] width 470 height 289
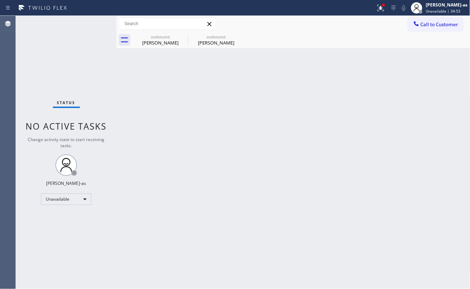
click at [428, 26] on span "Call to Customer" at bounding box center [439, 24] width 38 height 6
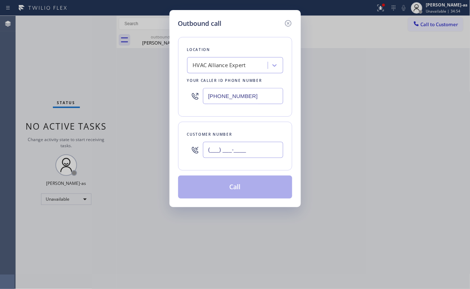
click at [241, 148] on input "(___) ___-____" at bounding box center [243, 150] width 80 height 16
paste input "210) 620-9495"
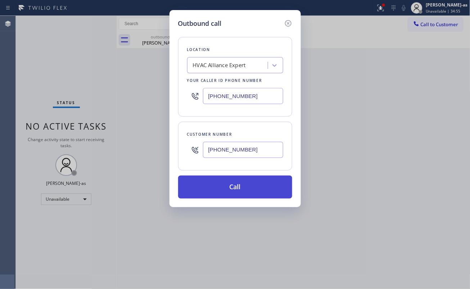
type input "[PHONE_NUMBER]"
click at [243, 189] on button "Call" at bounding box center [235, 187] width 114 height 23
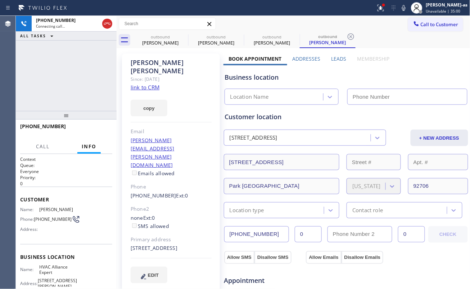
type input "[PHONE_NUMBER]"
click at [105, 127] on span "HANG UP" at bounding box center [95, 129] width 22 height 5
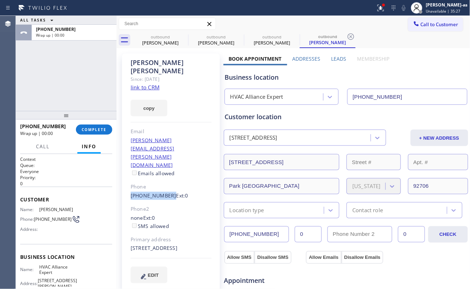
drag, startPoint x: 123, startPoint y: 166, endPoint x: 166, endPoint y: 165, distance: 43.2
click at [166, 165] on div "[PERSON_NAME] Since: [DATE] link to CRM copy Email [PERSON_NAME][EMAIL_ADDRESS]…" at bounding box center [170, 290] width 105 height 480
click at [144, 84] on link "link to CRM" at bounding box center [145, 87] width 29 height 7
click at [86, 124] on div "[PHONE_NUMBER] Wrap up | 00:03 COMPLETE" at bounding box center [66, 129] width 92 height 19
click at [89, 131] on span "COMPLETE" at bounding box center [94, 129] width 25 height 5
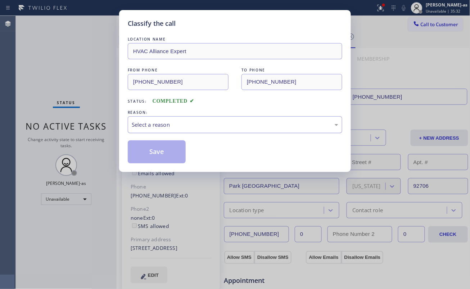
click at [183, 110] on div "LOCATION NAME HVAC Alliance Expert FROM PHONE [PHONE_NUMBER] TO PHONE [PHONE_NU…" at bounding box center [235, 100] width 214 height 128
click at [206, 129] on div "Select a reason" at bounding box center [235, 125] width 206 height 8
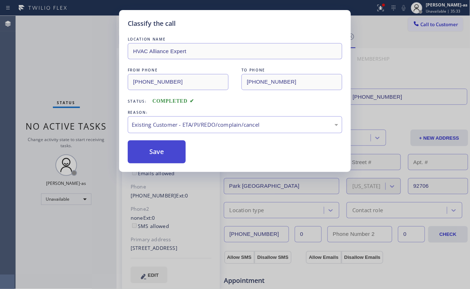
click at [148, 157] on button "Save" at bounding box center [157, 152] width 58 height 23
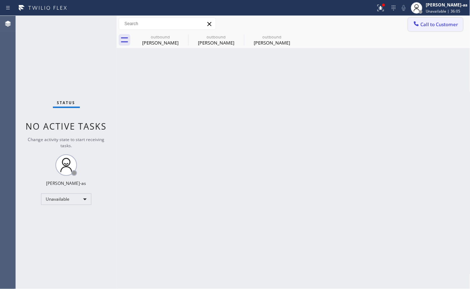
click at [413, 20] on icon at bounding box center [415, 23] width 7 height 7
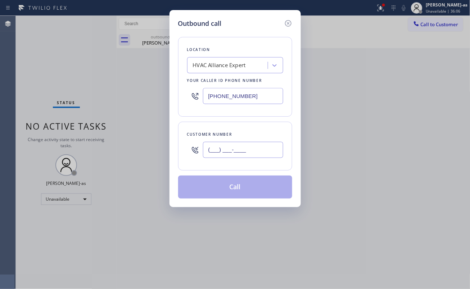
click at [242, 148] on input "(___) ___-____" at bounding box center [243, 150] width 80 height 16
paste input "210) 620-9495"
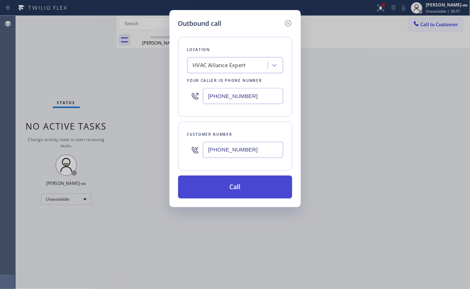
type input "[PHONE_NUMBER]"
click at [242, 192] on button "Call" at bounding box center [235, 187] width 114 height 23
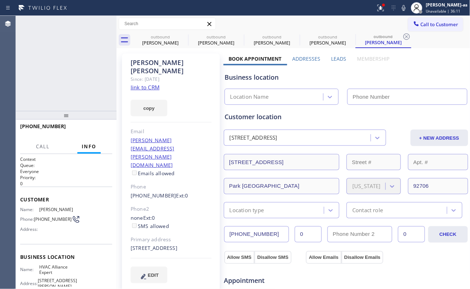
type input "[PHONE_NUMBER]"
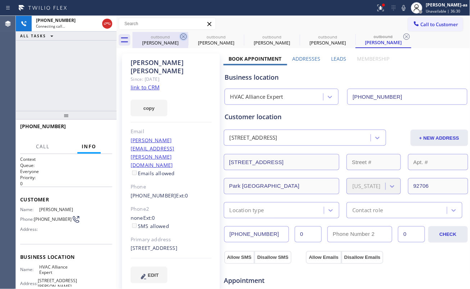
drag, startPoint x: 158, startPoint y: 37, endPoint x: 180, endPoint y: 35, distance: 21.7
click at [160, 37] on div "outbound" at bounding box center [160, 36] width 54 height 5
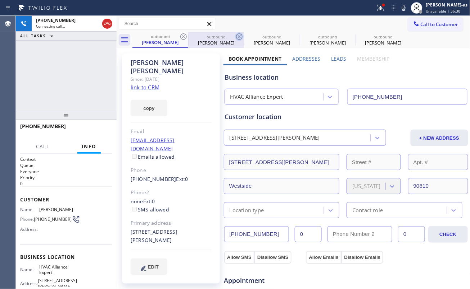
click at [179, 36] on icon at bounding box center [183, 36] width 9 height 9
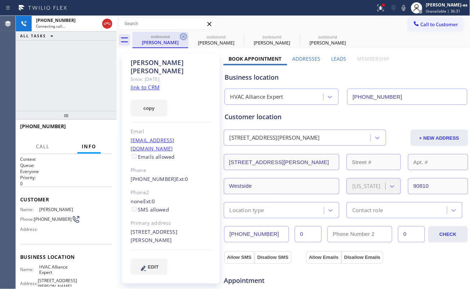
click at [181, 36] on icon at bounding box center [183, 36] width 9 height 9
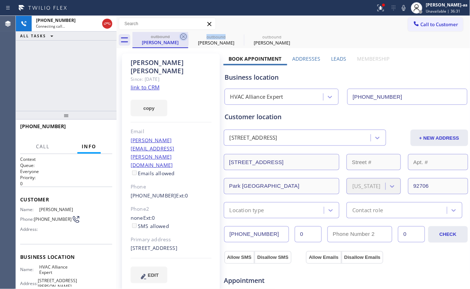
click at [182, 37] on icon at bounding box center [183, 36] width 9 height 9
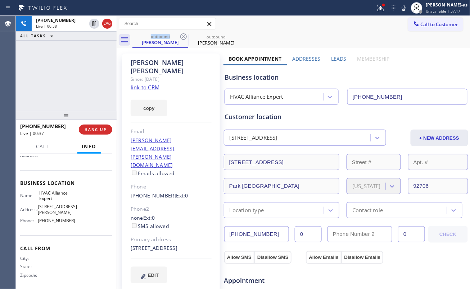
scroll to position [75, 0]
click at [73, 105] on div "[PHONE_NUMBER] Live | 00:43 ALL TASKS ALL TASKS ACTIVE TASKS TASKS IN WRAP UP" at bounding box center [66, 63] width 101 height 95
click at [73, 103] on div "[PHONE_NUMBER] Live | 00:45 ALL TASKS ALL TASKS ACTIVE TASKS TASKS IN WRAP UP" at bounding box center [66, 63] width 101 height 95
click at [100, 125] on button "HANG UP" at bounding box center [95, 130] width 33 height 10
click at [108, 129] on button "HANG UP" at bounding box center [95, 130] width 33 height 10
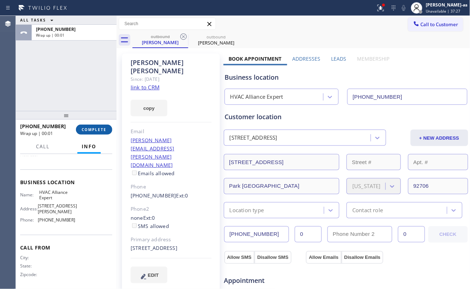
click at [101, 132] on span "COMPLETE" at bounding box center [94, 129] width 25 height 5
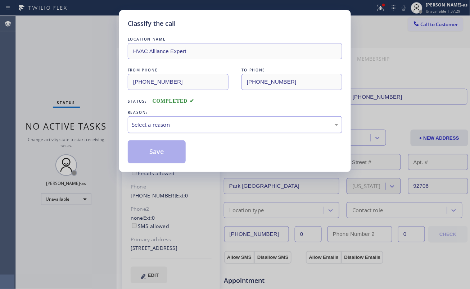
click at [232, 116] on div "Select a reason" at bounding box center [235, 124] width 214 height 17
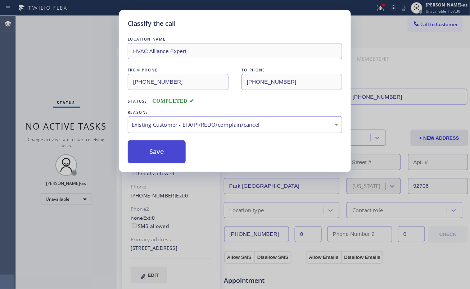
click at [179, 163] on button "Save" at bounding box center [157, 152] width 58 height 23
drag, startPoint x: 176, startPoint y: 157, endPoint x: 125, endPoint y: 0, distance: 164.6
click at [175, 152] on button "Save" at bounding box center [157, 152] width 58 height 23
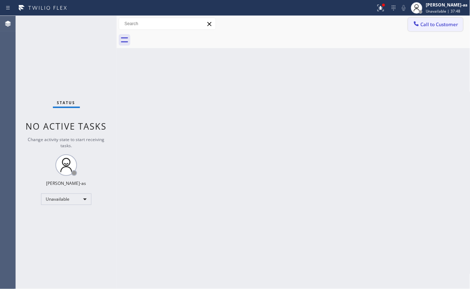
click at [424, 20] on button "Call to Customer" at bounding box center [435, 25] width 55 height 14
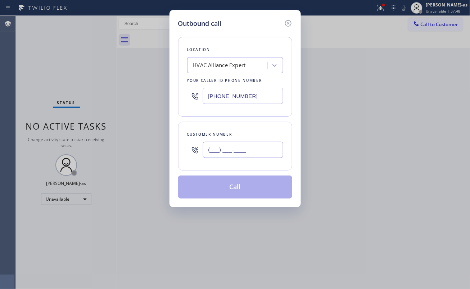
click at [268, 149] on input "(___) ___-____" at bounding box center [243, 150] width 80 height 16
paste input "562) 967-1102"
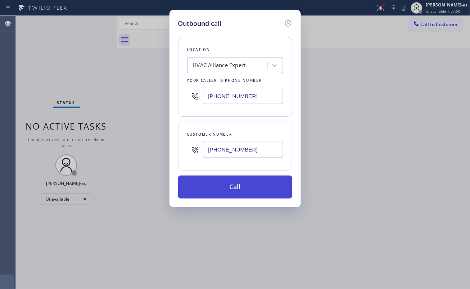
type input "[PHONE_NUMBER]"
click at [239, 189] on button "Call" at bounding box center [235, 187] width 114 height 23
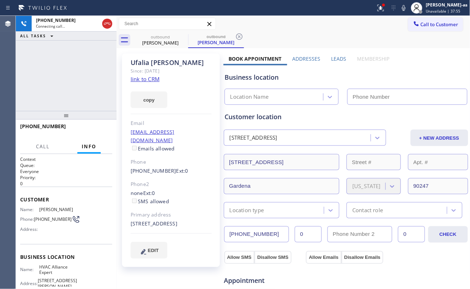
type input "[PHONE_NUMBER]"
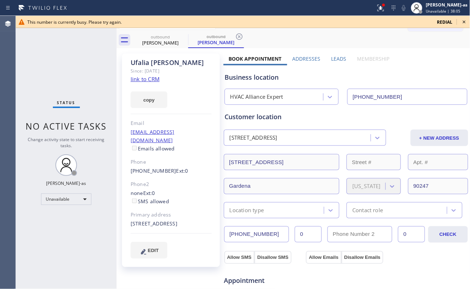
click at [49, 91] on div "Status No active tasks Change activity state to start receiving tasks. [PERSON_…" at bounding box center [66, 153] width 101 height 274
click at [176, 35] on div "outbound" at bounding box center [160, 36] width 54 height 5
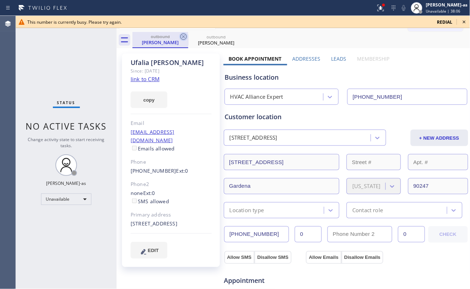
click at [180, 37] on icon at bounding box center [183, 36] width 6 height 6
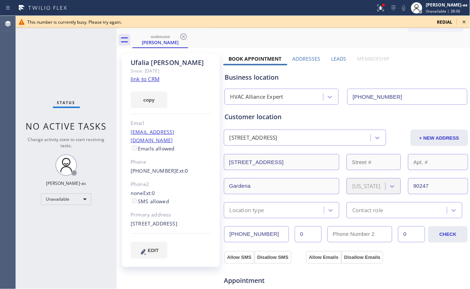
click at [180, 37] on icon at bounding box center [183, 36] width 6 height 6
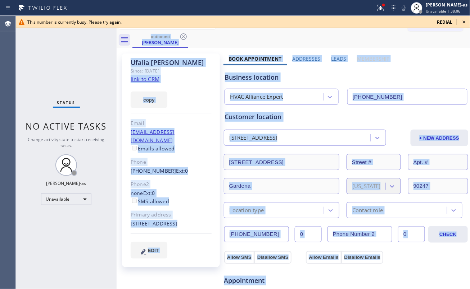
click at [180, 37] on div "outbound [PERSON_NAME]" at bounding box center [301, 40] width 338 height 16
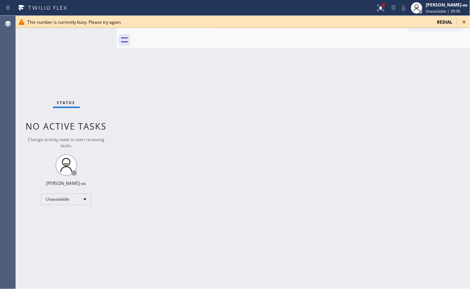
click at [109, 90] on div "Status No active tasks Change activity state to start receiving tasks. [PERSON_…" at bounding box center [66, 153] width 101 height 274
click at [462, 21] on icon at bounding box center [463, 22] width 9 height 9
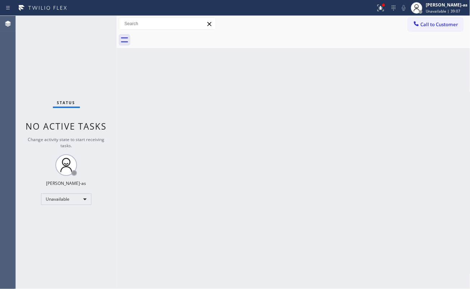
click at [403, 79] on div "Back to Dashboard Change Sender ID Customers Technicians Select a contact Outbo…" at bounding box center [292, 153] width 353 height 274
drag, startPoint x: 132, startPoint y: 97, endPoint x: 123, endPoint y: 106, distance: 13.2
click at [132, 97] on div "Back to Dashboard Change Sender ID Customers Technicians Select a contact Outbo…" at bounding box center [292, 153] width 353 height 274
click at [443, 24] on span "Call to Customer" at bounding box center [439, 24] width 38 height 6
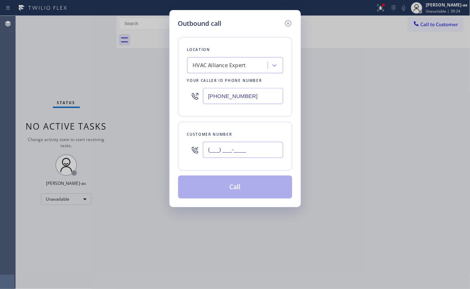
drag, startPoint x: 241, startPoint y: 144, endPoint x: 249, endPoint y: 145, distance: 8.3
click at [242, 144] on input "(___) ___-____" at bounding box center [243, 150] width 80 height 16
paste input "562) 967-1102"
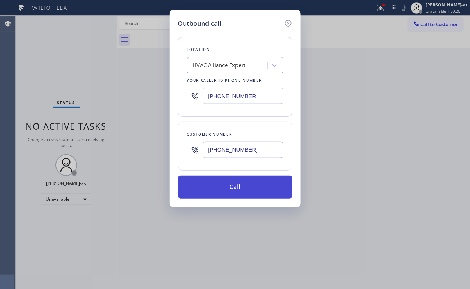
type input "[PHONE_NUMBER]"
click at [236, 190] on button "Call" at bounding box center [235, 187] width 114 height 23
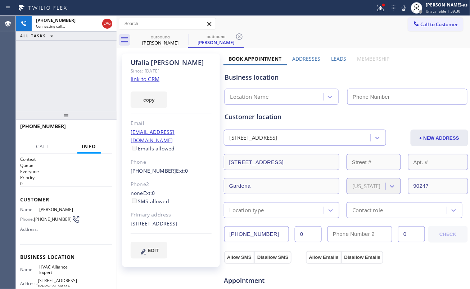
click at [71, 92] on div "[PHONE_NUMBER] Connecting call… ALL TASKS ALL TASKS ACTIVE TASKS TASKS IN WRAP …" at bounding box center [66, 63] width 101 height 95
type input "[PHONE_NUMBER]"
click at [153, 78] on link "link to CRM" at bounding box center [145, 79] width 29 height 7
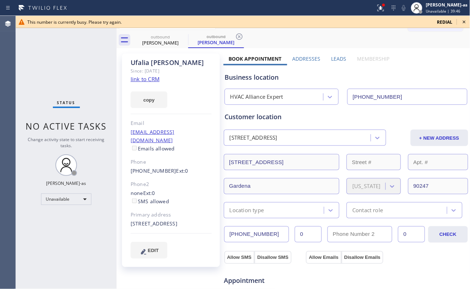
drag, startPoint x: 42, startPoint y: 88, endPoint x: 52, endPoint y: 91, distance: 9.9
click at [45, 88] on div "Status No active tasks Change activity state to start receiving tasks. [PERSON_…" at bounding box center [66, 153] width 101 height 274
click at [162, 42] on div "[PERSON_NAME]" at bounding box center [160, 43] width 54 height 6
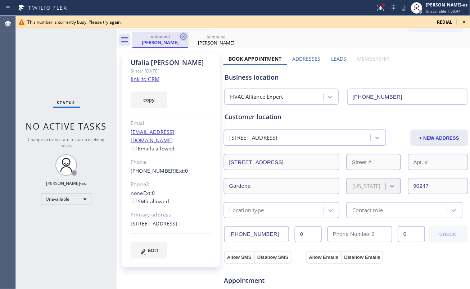
click at [185, 36] on icon at bounding box center [183, 36] width 9 height 9
click at [0, 0] on icon at bounding box center [0, 0] width 0 height 0
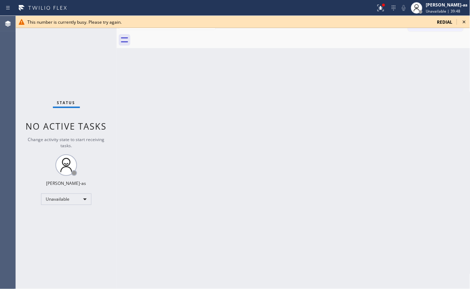
click at [185, 36] on div at bounding box center [301, 40] width 338 height 16
drag, startPoint x: 185, startPoint y: 134, endPoint x: 197, endPoint y: 116, distance: 22.0
click at [185, 134] on div "Back to Dashboard Change Sender ID Customers Technicians Select a contact Outbo…" at bounding box center [292, 153] width 353 height 274
click at [466, 22] on icon at bounding box center [463, 22] width 9 height 9
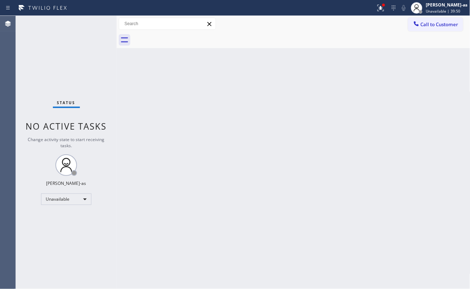
click at [239, 169] on div "Back to Dashboard Change Sender ID Customers Technicians Select a contact Outbo…" at bounding box center [292, 153] width 353 height 274
click at [421, 19] on button "Call to Customer" at bounding box center [435, 25] width 55 height 14
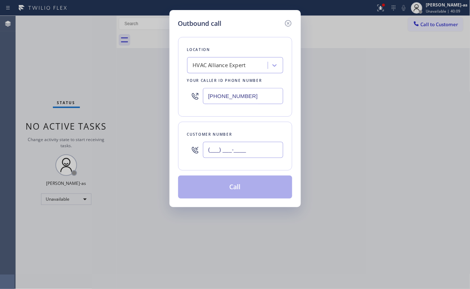
click at [240, 146] on input "(___) ___-____" at bounding box center [243, 150] width 80 height 16
paste input "917) 561-3288"
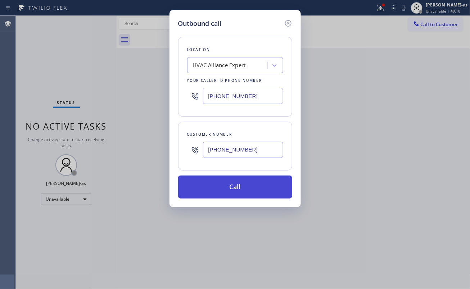
type input "[PHONE_NUMBER]"
click at [226, 188] on button "Call" at bounding box center [235, 187] width 114 height 23
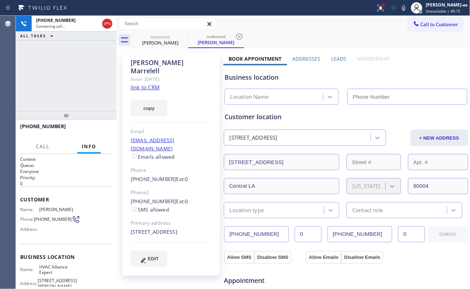
type input "[PHONE_NUMBER]"
click at [90, 127] on span "HANG UP" at bounding box center [95, 129] width 22 height 5
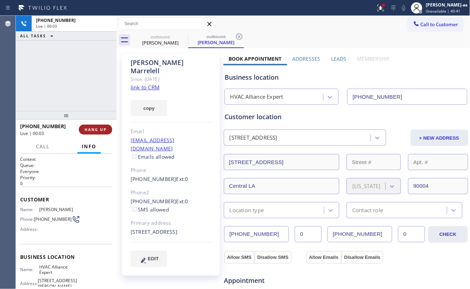
click at [88, 127] on span "HANG UP" at bounding box center [95, 129] width 22 height 5
drag, startPoint x: 70, startPoint y: 90, endPoint x: 121, endPoint y: 127, distance: 62.6
click at [73, 94] on div "[PHONE_NUMBER] Live | 00:04 ALL TASKS ALL TASKS ACTIVE TASKS TASKS IN WRAP UP" at bounding box center [66, 63] width 101 height 95
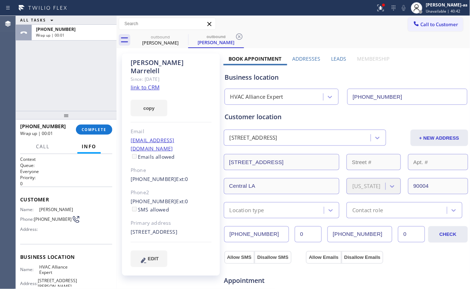
click at [147, 84] on link "link to CRM" at bounding box center [145, 87] width 29 height 7
drag, startPoint x: 68, startPoint y: 106, endPoint x: 89, endPoint y: 142, distance: 42.5
click at [73, 111] on div "ALL TASKS ALL TASKS ACTIVE TASKS TASKS IN WRAP UP [PHONE_NUMBER] Wrap up | 00:0…" at bounding box center [66, 153] width 101 height 274
click at [91, 128] on span "COMPLETE" at bounding box center [94, 129] width 25 height 5
drag, startPoint x: 80, startPoint y: 107, endPoint x: 104, endPoint y: 133, distance: 35.4
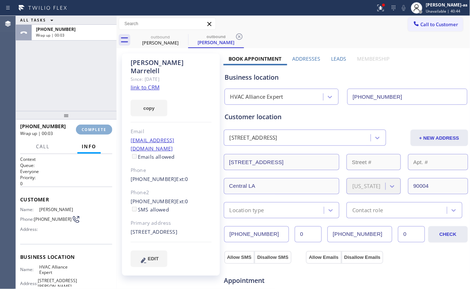
click at [80, 107] on div "ALL TASKS ALL TASKS ACTIVE TASKS TASKS IN WRAP UP [PHONE_NUMBER] Wrap up | 00:03" at bounding box center [66, 63] width 101 height 95
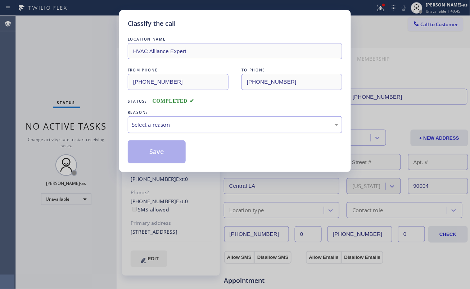
click at [190, 124] on div "Select a reason" at bounding box center [235, 125] width 206 height 8
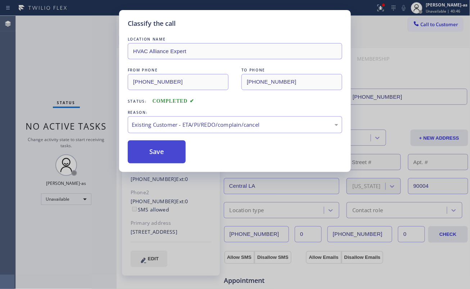
click at [169, 156] on button "Save" at bounding box center [157, 152] width 58 height 23
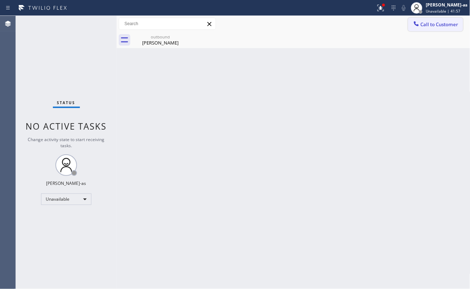
click at [431, 28] on button "Call to Customer" at bounding box center [435, 25] width 55 height 14
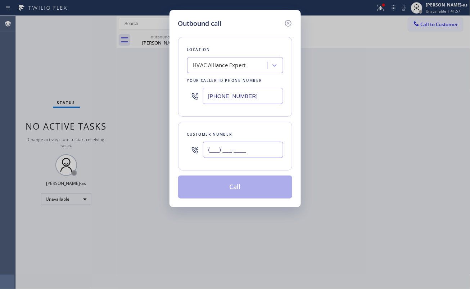
click at [269, 150] on input "(___) ___-____" at bounding box center [243, 150] width 80 height 16
paste input "310) 922-3981"
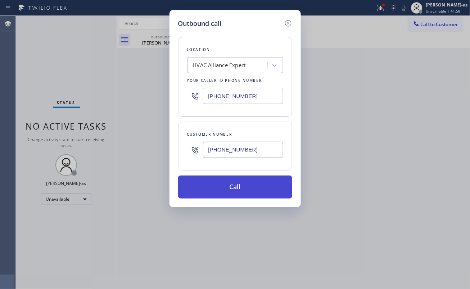
type input "[PHONE_NUMBER]"
click at [241, 190] on button "Call" at bounding box center [235, 187] width 114 height 23
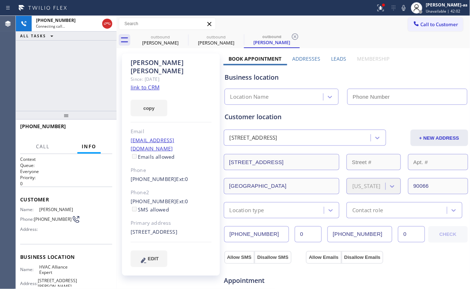
click at [147, 84] on link "link to CRM" at bounding box center [145, 87] width 29 height 7
type input "[PHONE_NUMBER]"
click at [77, 90] on div "[PHONE_NUMBER] Live | 00:01 ALL TASKS ALL TASKS ACTIVE TASKS TASKS IN WRAP UP" at bounding box center [66, 63] width 101 height 95
click at [91, 127] on span "HANG UP" at bounding box center [95, 129] width 22 height 5
click at [81, 94] on div "[PHONE_NUMBER] Live | 00:02 ALL TASKS ALL TASKS ACTIVE TASKS TASKS IN WRAP UP" at bounding box center [66, 63] width 101 height 95
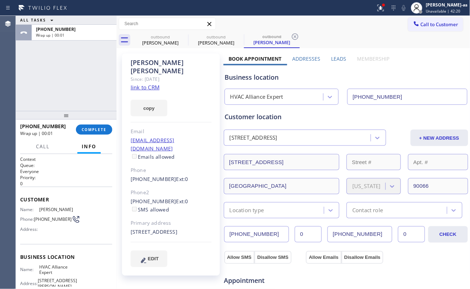
click at [92, 122] on div "[PHONE_NUMBER] Wrap up | 00:01 COMPLETE" at bounding box center [66, 129] width 92 height 19
click at [91, 125] on button "COMPLETE" at bounding box center [94, 130] width 36 height 10
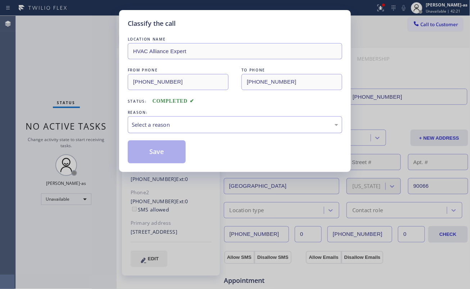
click at [159, 124] on div "Select a reason" at bounding box center [235, 125] width 206 height 8
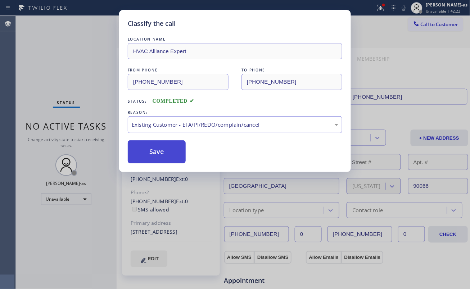
click at [164, 156] on button "Save" at bounding box center [157, 152] width 58 height 23
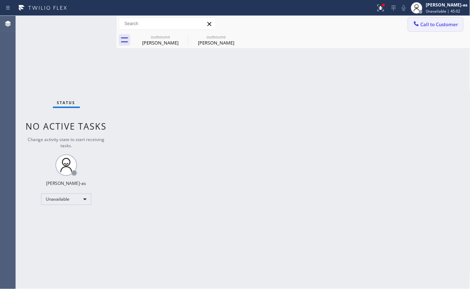
click at [429, 25] on span "Call to Customer" at bounding box center [439, 24] width 38 height 6
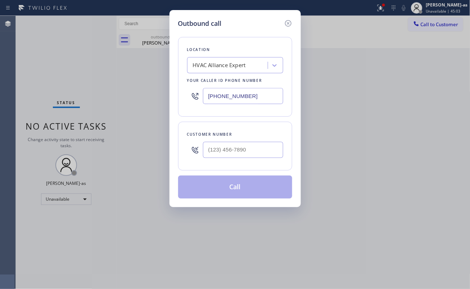
click at [247, 163] on div "Customer number" at bounding box center [235, 146] width 114 height 49
click at [250, 155] on input "(___) ___-____" at bounding box center [243, 150] width 80 height 16
paste input "424) 413-3229"
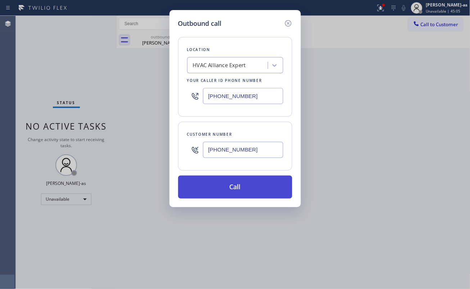
type input "[PHONE_NUMBER]"
click at [227, 191] on button "Call" at bounding box center [235, 187] width 114 height 23
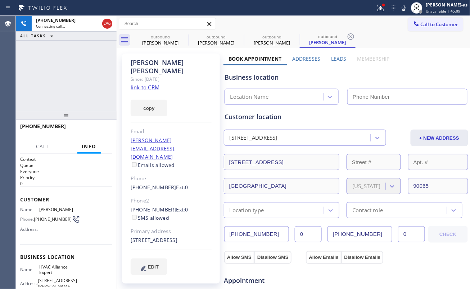
click at [140, 84] on link "link to CRM" at bounding box center [145, 87] width 29 height 7
type input "[PHONE_NUMBER]"
click at [147, 84] on link "link to CRM" at bounding box center [145, 87] width 29 height 7
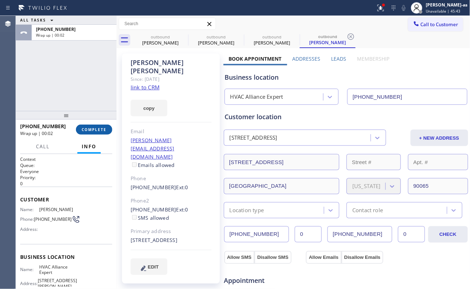
drag, startPoint x: 96, startPoint y: 124, endPoint x: 104, endPoint y: 127, distance: 8.5
click at [99, 124] on div "[PHONE_NUMBER] Wrap up | 00:02 COMPLETE" at bounding box center [66, 129] width 92 height 19
click at [102, 129] on span "COMPLETE" at bounding box center [94, 129] width 25 height 5
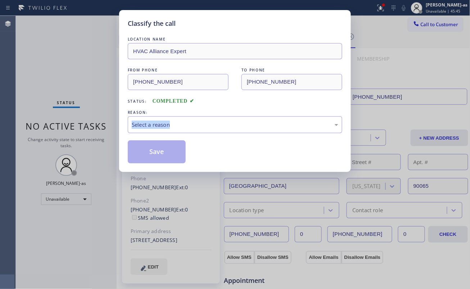
click at [102, 129] on div "Classify the call LOCATION NAME HVAC Alliance Expert FROM PHONE [PHONE_NUMBER] …" at bounding box center [235, 144] width 470 height 289
click at [214, 126] on div "Select a reason" at bounding box center [235, 125] width 206 height 8
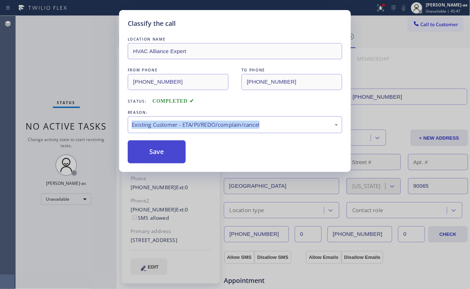
click at [166, 159] on button "Save" at bounding box center [157, 152] width 58 height 23
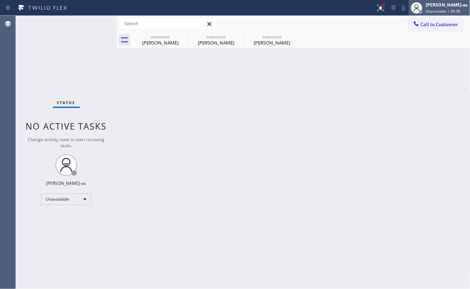
click at [435, 11] on span "Unavailable | 46:36" at bounding box center [443, 11] width 35 height 5
drag, startPoint x: 358, startPoint y: 35, endPoint x: 431, endPoint y: 24, distance: 73.0
click at [361, 35] on div "outbound [PERSON_NAME] outbound [PERSON_NAME] outbound [PERSON_NAME]" at bounding box center [301, 40] width 338 height 16
drag, startPoint x: 434, startPoint y: 19, endPoint x: 434, endPoint y: 25, distance: 5.4
click at [434, 22] on button "Call to Customer" at bounding box center [435, 25] width 55 height 14
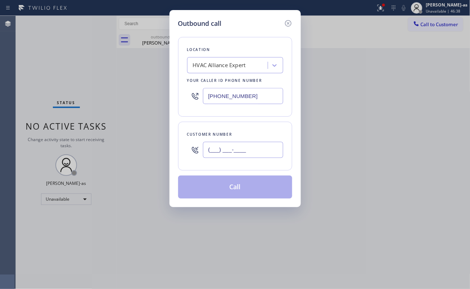
click at [246, 142] on input "(___) ___-____" at bounding box center [243, 150] width 80 height 16
paste input "626) 355-4280"
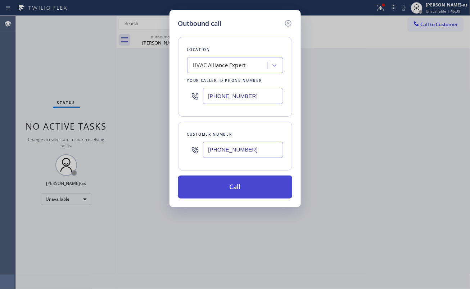
type input "[PHONE_NUMBER]"
click at [228, 196] on button "Call" at bounding box center [235, 187] width 114 height 23
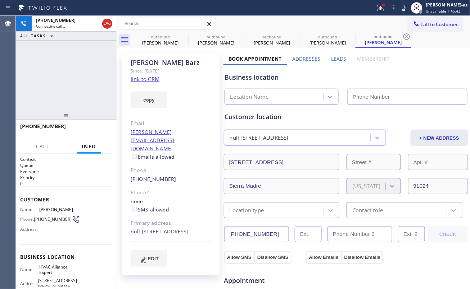
type input "[PHONE_NUMBER]"
drag, startPoint x: 116, startPoint y: 92, endPoint x: 131, endPoint y: 84, distance: 17.7
click at [116, 91] on div at bounding box center [116, 153] width 0 height 274
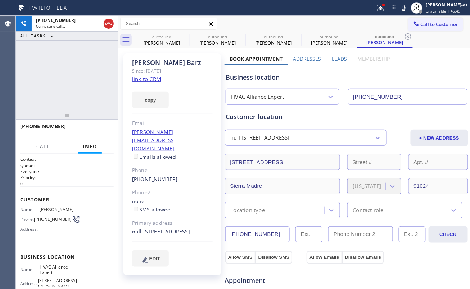
click at [133, 83] on div "copy" at bounding box center [172, 95] width 81 height 25
click at [144, 80] on link "link to CRM" at bounding box center [146, 79] width 29 height 7
click at [68, 97] on div "[PHONE_NUMBER] Connecting call… ALL TASKS ALL TASKS ACTIVE TASKS TASKS IN WRAP …" at bounding box center [67, 63] width 102 height 95
click at [174, 38] on div "outbound" at bounding box center [161, 36] width 54 height 5
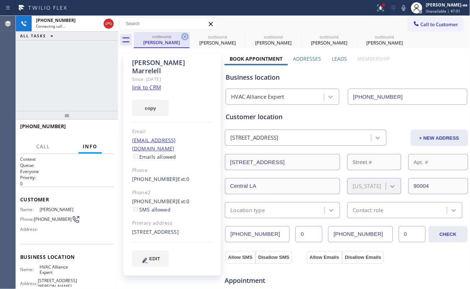
click at [187, 38] on icon at bounding box center [184, 36] width 9 height 9
click at [187, 38] on icon at bounding box center [185, 36] width 6 height 6
click at [0, 0] on icon at bounding box center [0, 0] width 0 height 0
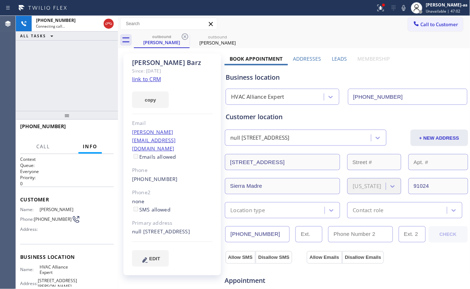
click at [94, 90] on div "[PHONE_NUMBER] Connecting call… ALL TASKS ALL TASKS ACTIVE TASKS TASKS IN WRAP …" at bounding box center [67, 63] width 102 height 95
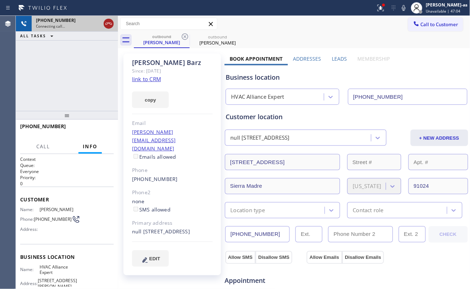
click at [107, 22] on icon at bounding box center [108, 23] width 9 height 9
click at [163, 42] on div "[PERSON_NAME]" at bounding box center [161, 42] width 54 height 6
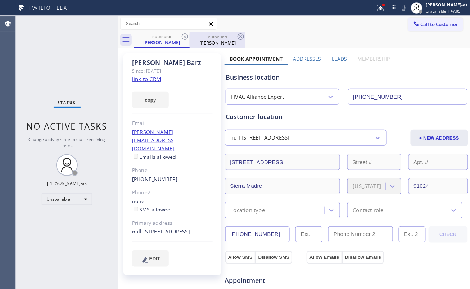
drag, startPoint x: 184, startPoint y: 37, endPoint x: 148, endPoint y: 47, distance: 37.5
click at [185, 38] on icon at bounding box center [184, 36] width 9 height 9
drag, startPoint x: 88, startPoint y: 82, endPoint x: 114, endPoint y: 92, distance: 28.2
click at [88, 84] on div "Status No active tasks Change activity state to start receiving tasks. [PERSON_…" at bounding box center [67, 153] width 102 height 274
drag, startPoint x: 142, startPoint y: 83, endPoint x: 146, endPoint y: 78, distance: 5.6
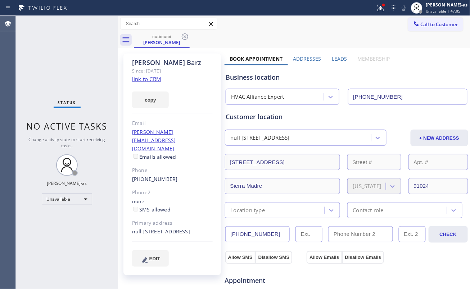
click at [144, 82] on div "[PERSON_NAME] Since: [DATE] link to CRM copy Email [PERSON_NAME][EMAIL_ADDRESS]…" at bounding box center [171, 165] width 97 height 222
drag, startPoint x: 78, startPoint y: 68, endPoint x: 82, endPoint y: 68, distance: 4.3
click at [82, 68] on div "Status No active tasks Change activity state to start receiving tasks. [PERSON_…" at bounding box center [67, 153] width 102 height 274
click at [141, 77] on link "link to CRM" at bounding box center [146, 79] width 29 height 7
click at [425, 22] on span "Call to Customer" at bounding box center [439, 24] width 38 height 6
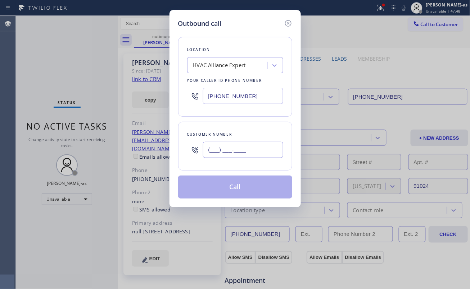
drag, startPoint x: 244, startPoint y: 151, endPoint x: 245, endPoint y: 147, distance: 3.8
click at [245, 148] on input "(___) ___-____" at bounding box center [243, 150] width 80 height 16
paste input "626) 890-7071"
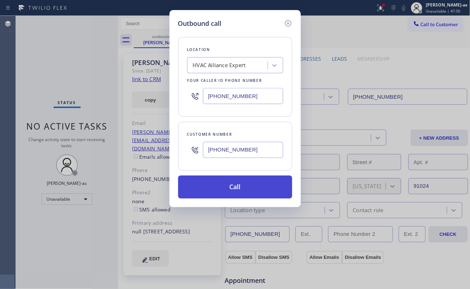
type input "[PHONE_NUMBER]"
click at [245, 191] on button "Call" at bounding box center [235, 187] width 114 height 23
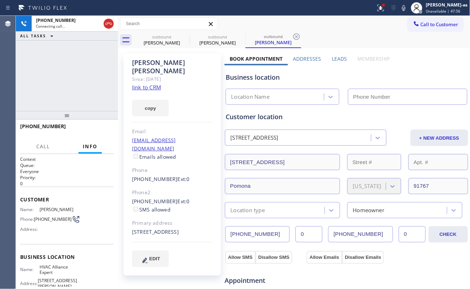
type input "[PHONE_NUMBER]"
click at [85, 120] on div at bounding box center [67, 115] width 102 height 9
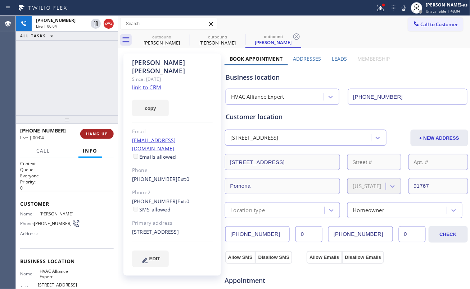
click at [97, 130] on button "HANG UP" at bounding box center [96, 134] width 33 height 10
click at [101, 138] on button "HANG UP" at bounding box center [96, 134] width 33 height 10
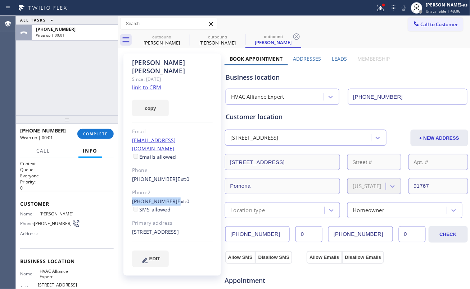
drag, startPoint x: 127, startPoint y: 186, endPoint x: 170, endPoint y: 183, distance: 43.2
click at [170, 183] on div "[PERSON_NAME] Since: [DATE] link to CRM copy Email [EMAIL_ADDRESS][DOMAIN_NAME]…" at bounding box center [171, 165] width 97 height 223
copy div "[PHONE_NUMBER]"
click at [110, 135] on button "COMPLETE" at bounding box center [95, 134] width 36 height 10
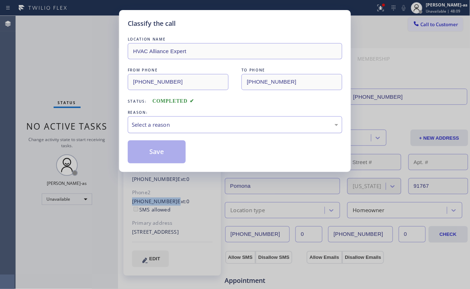
click at [173, 117] on div "Select a reason" at bounding box center [235, 124] width 214 height 17
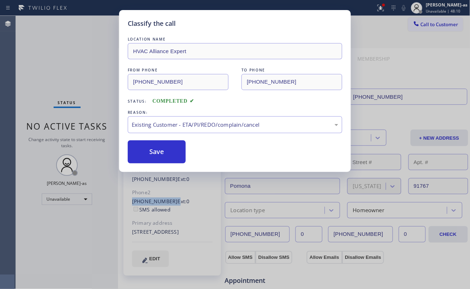
drag, startPoint x: 225, startPoint y: 168, endPoint x: 215, endPoint y: 157, distance: 14.2
click at [174, 154] on button "Save" at bounding box center [157, 152] width 58 height 23
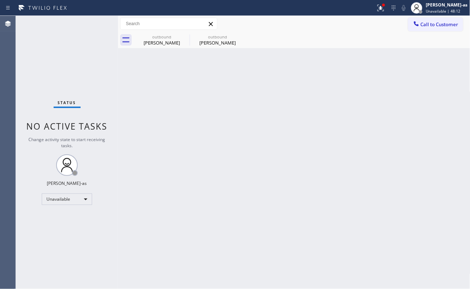
click at [421, 22] on span "Call to Customer" at bounding box center [439, 24] width 38 height 6
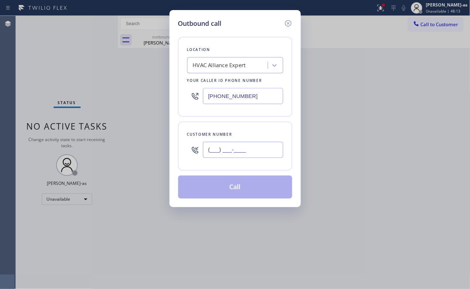
click at [245, 145] on input "(___) ___-____" at bounding box center [243, 150] width 80 height 16
paste input "951) 398-8475"
type input "[PHONE_NUMBER]"
click at [249, 187] on button "Call" at bounding box center [235, 187] width 114 height 23
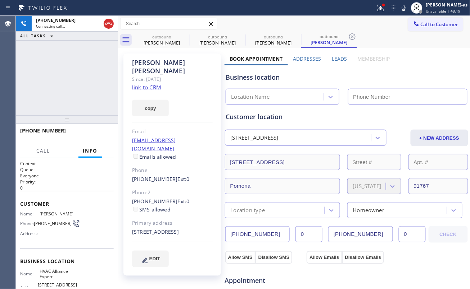
type input "[PHONE_NUMBER]"
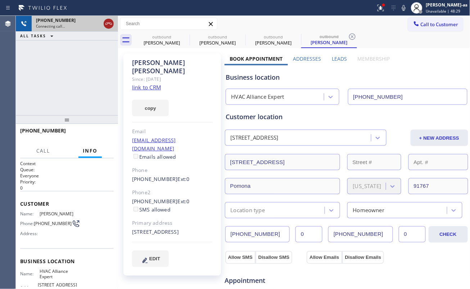
click at [105, 23] on icon at bounding box center [108, 23] width 9 height 9
click at [159, 40] on div "[PERSON_NAME]" at bounding box center [161, 43] width 54 height 6
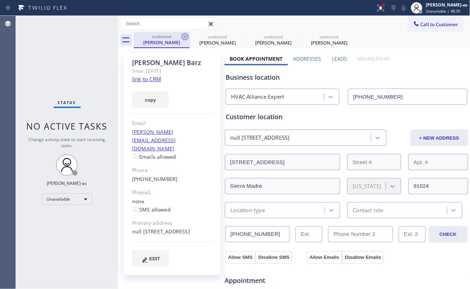
click at [183, 33] on icon at bounding box center [184, 36] width 9 height 9
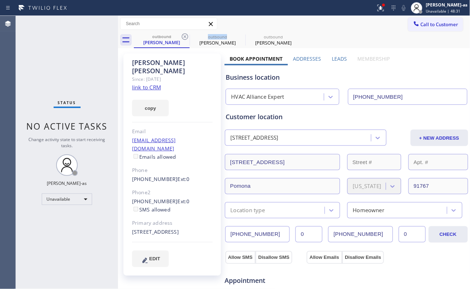
click at [183, 33] on icon at bounding box center [184, 36] width 9 height 9
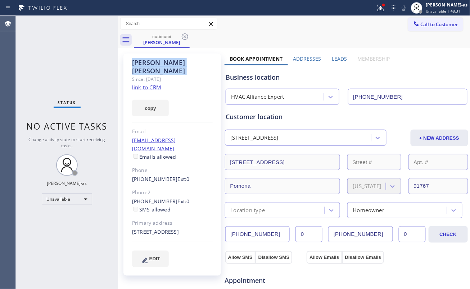
click at [183, 33] on icon at bounding box center [184, 36] width 9 height 9
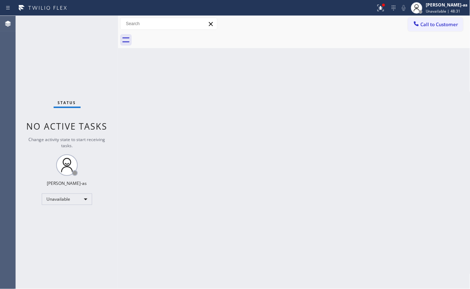
click at [183, 35] on div at bounding box center [302, 40] width 336 height 16
click at [224, 117] on div "Back to Dashboard Change Sender ID Customers Technicians Select a contact Outbo…" at bounding box center [294, 153] width 352 height 274
click at [430, 19] on button "Call to Customer" at bounding box center [435, 25] width 55 height 14
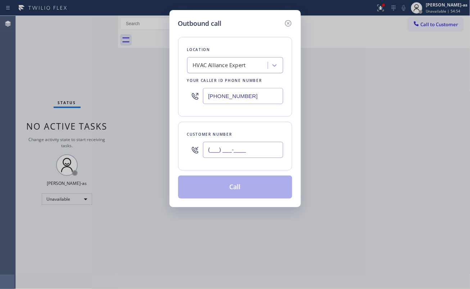
click at [252, 146] on input "(___) ___-____" at bounding box center [243, 150] width 80 height 16
paste input "424) 202-1259"
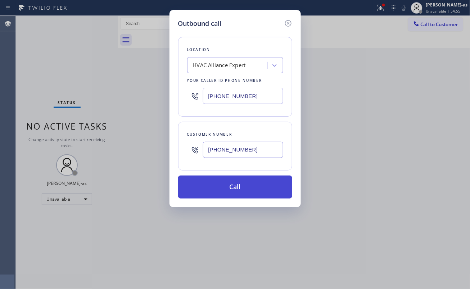
type input "[PHONE_NUMBER]"
click at [229, 191] on button "Call" at bounding box center [235, 187] width 114 height 23
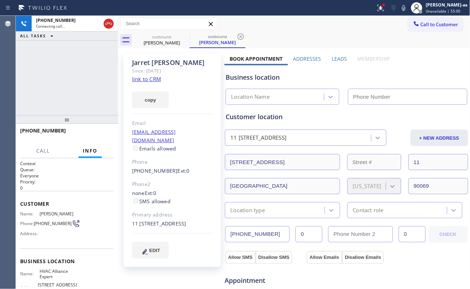
click at [153, 81] on link "link to CRM" at bounding box center [146, 79] width 29 height 7
type input "[PHONE_NUMBER]"
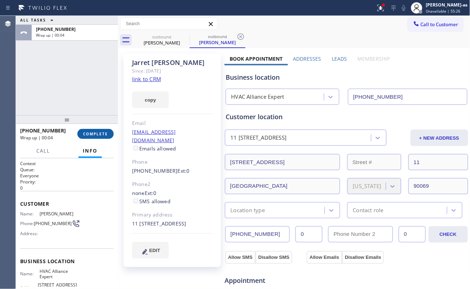
click at [105, 133] on span "COMPLETE" at bounding box center [95, 134] width 25 height 5
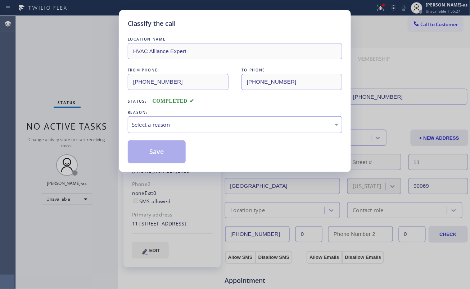
drag, startPoint x: 106, startPoint y: 131, endPoint x: 148, endPoint y: 106, distance: 49.0
click at [95, 100] on div "Classify the call LOCATION NAME HVAC Alliance Expert FROM PHONE [PHONE_NUMBER] …" at bounding box center [235, 144] width 470 height 289
drag, startPoint x: 175, startPoint y: 113, endPoint x: 183, endPoint y: 122, distance: 13.0
click at [175, 117] on div "REASON: Select a reason" at bounding box center [235, 121] width 214 height 24
drag, startPoint x: 189, startPoint y: 122, endPoint x: 205, endPoint y: 131, distance: 17.9
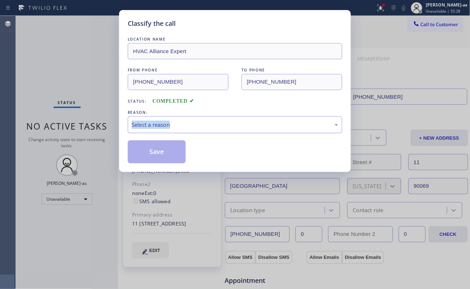
click at [197, 128] on div "Select a reason" at bounding box center [235, 125] width 206 height 8
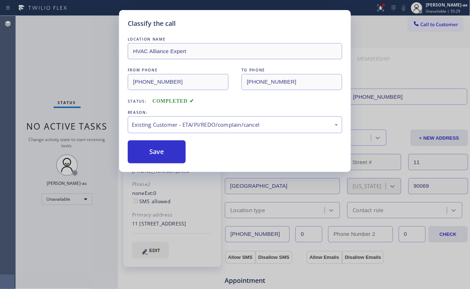
drag, startPoint x: 172, startPoint y: 147, endPoint x: 180, endPoint y: 168, distance: 22.6
click at [172, 147] on button "Save" at bounding box center [157, 152] width 58 height 23
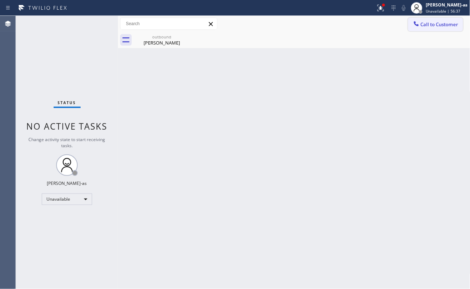
click at [415, 23] on icon at bounding box center [415, 23] width 5 height 5
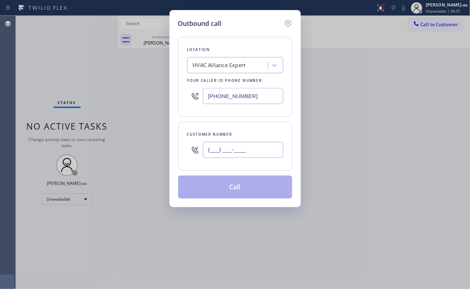
click at [252, 152] on input "(___) ___-____" at bounding box center [243, 150] width 80 height 16
paste input "323) 696-5400"
type input "[PHONE_NUMBER]"
click at [236, 189] on button "Call" at bounding box center [235, 187] width 114 height 23
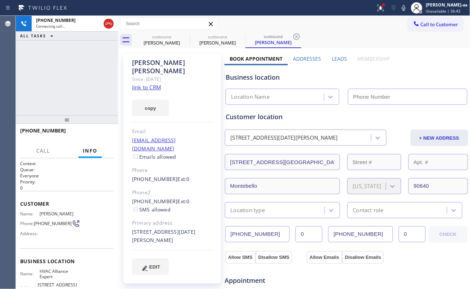
click at [147, 84] on link "link to CRM" at bounding box center [146, 87] width 29 height 7
type input "[PHONE_NUMBER]"
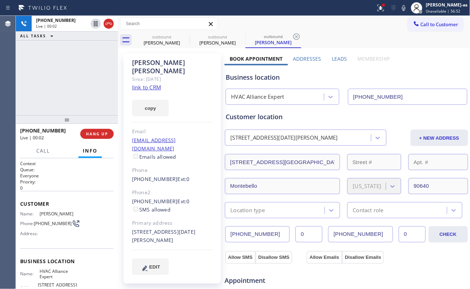
click at [153, 84] on link "link to CRM" at bounding box center [146, 87] width 29 height 7
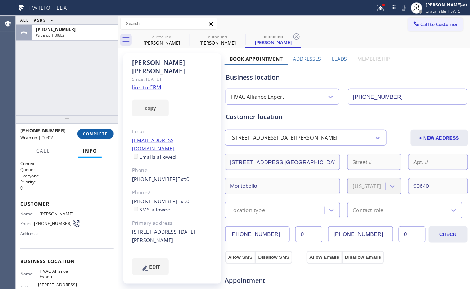
click at [94, 131] on button "COMPLETE" at bounding box center [95, 134] width 36 height 10
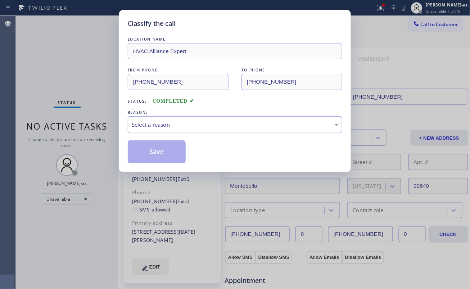
drag, startPoint x: 184, startPoint y: 120, endPoint x: 186, endPoint y: 124, distance: 4.2
click at [184, 124] on div "Select a reason" at bounding box center [235, 124] width 214 height 17
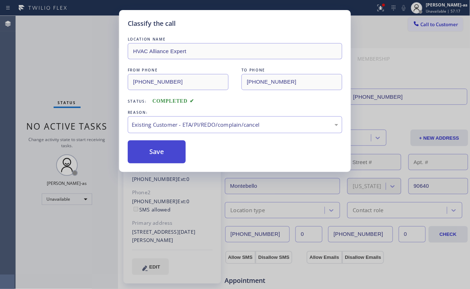
click at [167, 157] on button "Save" at bounding box center [157, 152] width 58 height 23
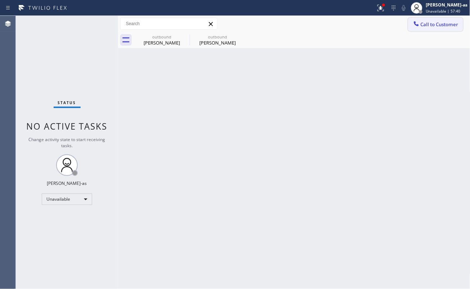
click at [430, 19] on button "Call to Customer" at bounding box center [435, 25] width 55 height 14
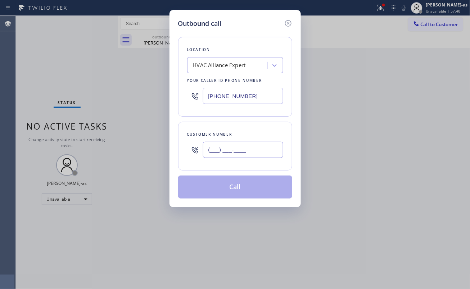
click at [246, 150] on input "(___) ___-____" at bounding box center [243, 150] width 80 height 16
paste input "818) 339-3981"
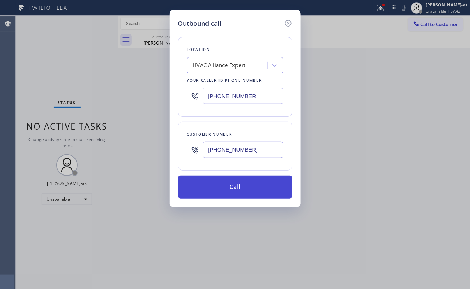
type input "[PHONE_NUMBER]"
click at [249, 190] on button "Call" at bounding box center [235, 187] width 114 height 23
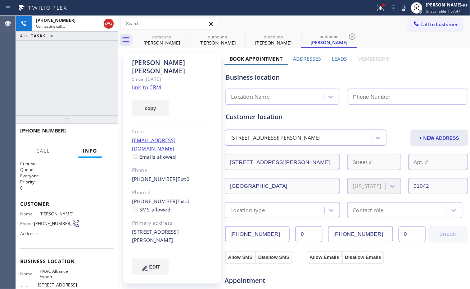
type input "[PHONE_NUMBER]"
click at [155, 92] on div "copy" at bounding box center [172, 104] width 81 height 25
click at [155, 84] on link "link to CRM" at bounding box center [146, 87] width 29 height 7
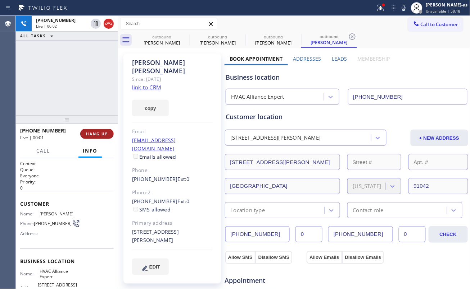
drag, startPoint x: 93, startPoint y: 95, endPoint x: 109, endPoint y: 134, distance: 41.9
click at [95, 98] on div "[PHONE_NUMBER] Live | 00:02 ALL TASKS ALL TASKS ACTIVE TASKS TASKS IN WRAP UP" at bounding box center [67, 66] width 102 height 100
click at [98, 134] on span "HANG UP" at bounding box center [97, 134] width 22 height 5
click at [98, 133] on span "HANG UP" at bounding box center [97, 134] width 22 height 5
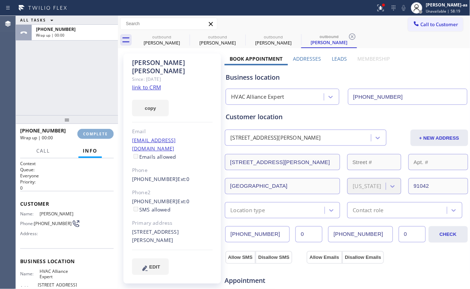
click at [98, 133] on span "COMPLETE" at bounding box center [95, 134] width 25 height 5
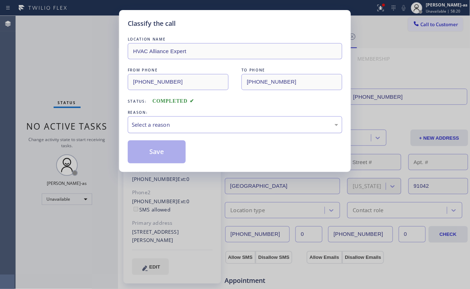
click at [189, 127] on div "Select a reason" at bounding box center [235, 125] width 206 height 8
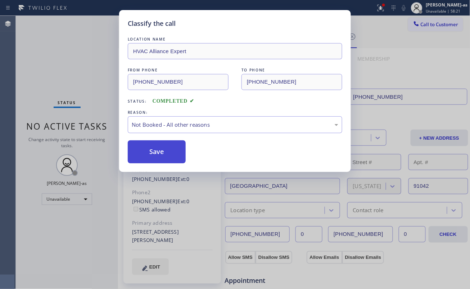
click at [163, 154] on button "Save" at bounding box center [157, 152] width 58 height 23
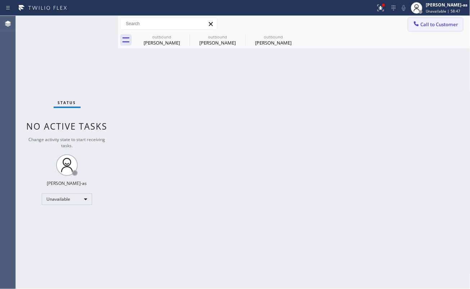
click at [420, 19] on button "Call to Customer" at bounding box center [435, 25] width 55 height 14
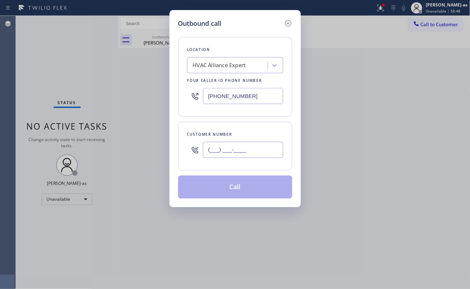
click at [262, 152] on input "(___) ___-____" at bounding box center [243, 150] width 80 height 16
paste input "562) 544-2388"
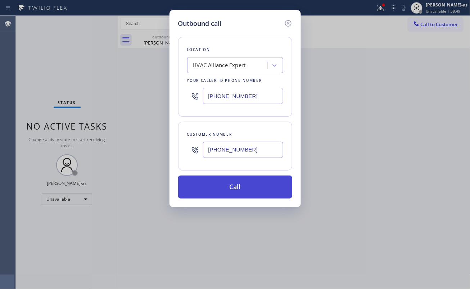
type input "[PHONE_NUMBER]"
click at [239, 187] on button "Call" at bounding box center [235, 187] width 114 height 23
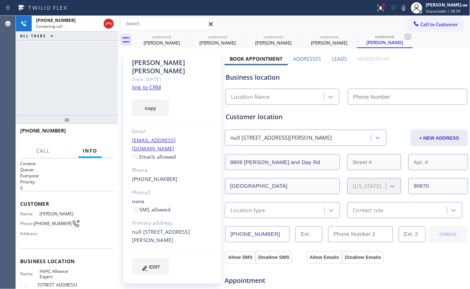
type input "[PHONE_NUMBER]"
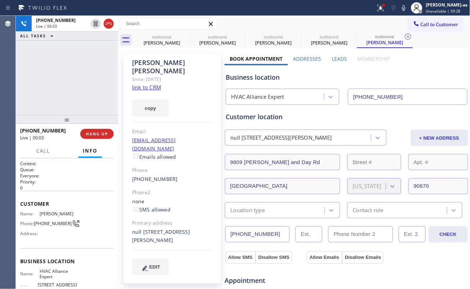
click at [91, 127] on div "[PHONE_NUMBER] Live | 00:03 HANG UP" at bounding box center [66, 134] width 93 height 19
click at [92, 132] on span "HANG UP" at bounding box center [97, 134] width 22 height 5
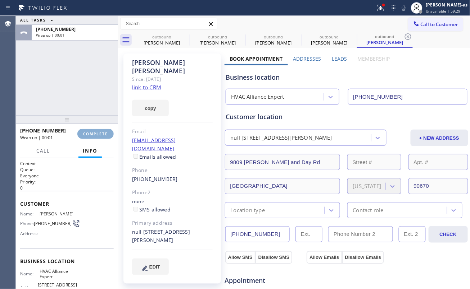
click at [92, 132] on span "COMPLETE" at bounding box center [95, 134] width 25 height 5
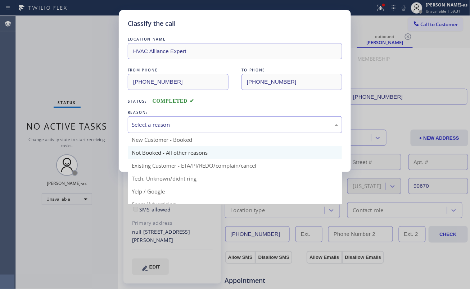
drag, startPoint x: 164, startPoint y: 127, endPoint x: 196, endPoint y: 152, distance: 40.2
click at [166, 129] on div "Select a reason" at bounding box center [235, 125] width 206 height 8
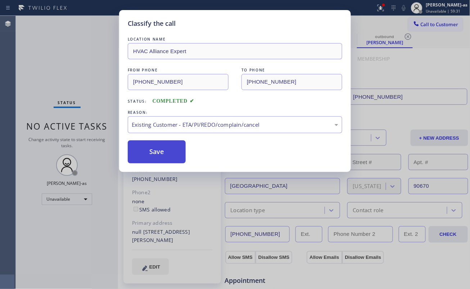
click at [160, 151] on button "Save" at bounding box center [157, 152] width 58 height 23
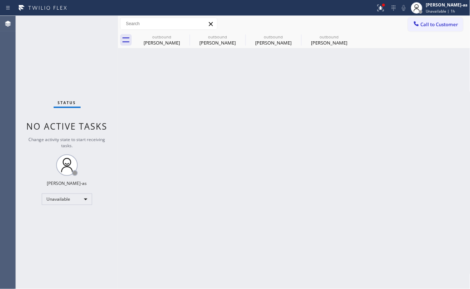
click at [163, 107] on div "Back to Dashboard Change Sender ID Customers Technicians Select a contact Outbo…" at bounding box center [294, 153] width 352 height 274
click at [162, 35] on div "outbound" at bounding box center [161, 36] width 54 height 5
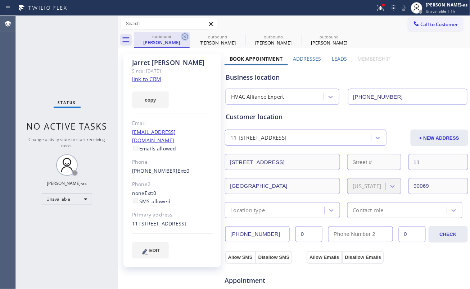
click at [188, 39] on icon at bounding box center [184, 36] width 9 height 9
click at [0, 0] on icon at bounding box center [0, 0] width 0 height 0
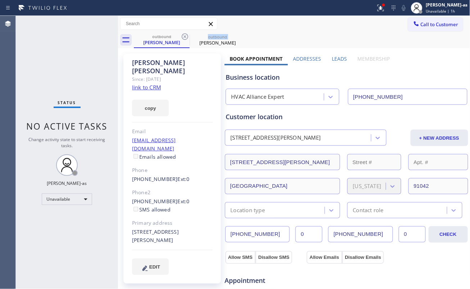
click at [188, 39] on icon at bounding box center [184, 36] width 9 height 9
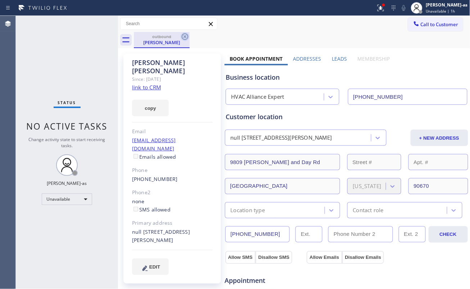
click at [187, 40] on icon at bounding box center [184, 36] width 9 height 9
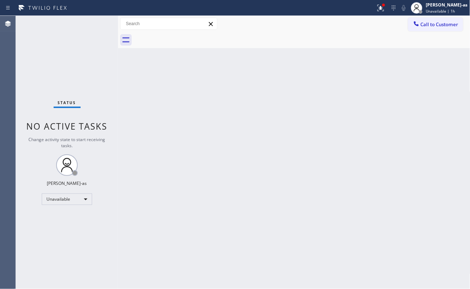
click at [107, 59] on div "Status No active tasks Change activity state to start receiving tasks. [PERSON_…" at bounding box center [67, 153] width 102 height 274
drag, startPoint x: 195, startPoint y: 113, endPoint x: 196, endPoint y: 108, distance: 4.8
click at [195, 113] on div "Back to Dashboard Change Sender ID Customers Technicians Select a contact Outbo…" at bounding box center [294, 153] width 352 height 274
click at [130, 98] on div "Back to Dashboard Change Sender ID Customers Technicians Select a contact Outbo…" at bounding box center [294, 153] width 352 height 274
click at [427, 28] on button "Call to Customer" at bounding box center [435, 25] width 55 height 14
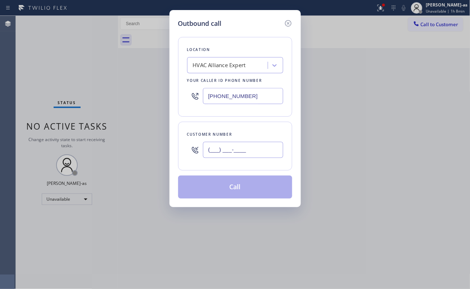
click at [262, 143] on input "(___) ___-____" at bounding box center [243, 150] width 80 height 16
paste input "214"
drag, startPoint x: 238, startPoint y: 158, endPoint x: 243, endPoint y: 177, distance: 19.4
click at [241, 166] on div "Customer number (___) ___-_214" at bounding box center [235, 146] width 114 height 49
click at [257, 152] on input "(___) ___-_214" at bounding box center [243, 150] width 80 height 16
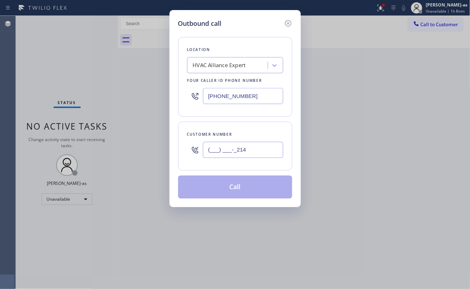
click at [257, 152] on input "(___) ___-_214" at bounding box center [243, 150] width 80 height 16
paste input "214) 734-9331"
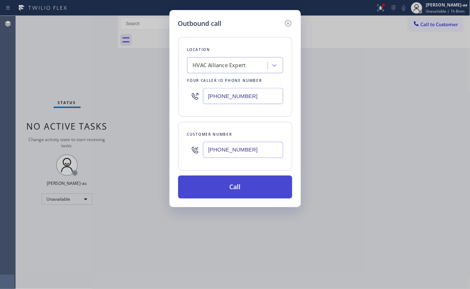
type input "[PHONE_NUMBER]"
drag, startPoint x: 240, startPoint y: 186, endPoint x: 350, endPoint y: 173, distance: 110.5
click at [240, 187] on button "Call" at bounding box center [235, 187] width 114 height 23
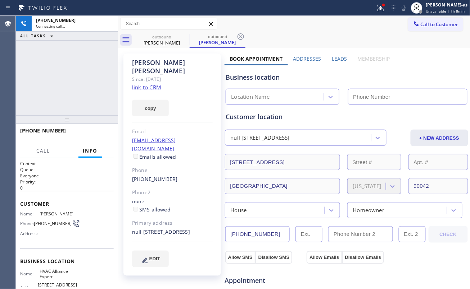
type input "[PHONE_NUMBER]"
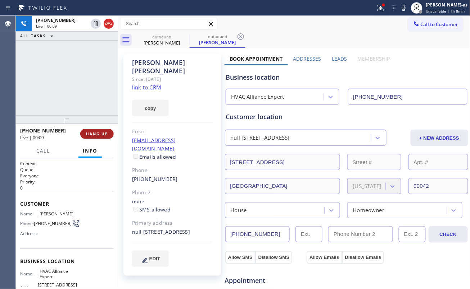
click at [91, 129] on button "HANG UP" at bounding box center [96, 134] width 33 height 10
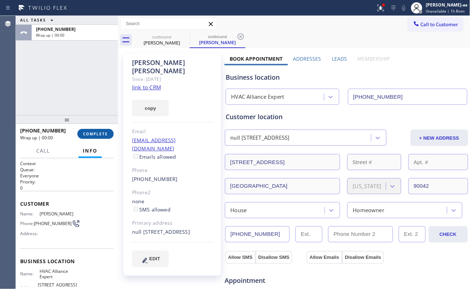
click at [99, 129] on div "[PHONE_NUMBER] Wrap up | 00:00 COMPLETE" at bounding box center [66, 134] width 93 height 19
click at [100, 129] on button "COMPLETE" at bounding box center [95, 134] width 36 height 10
click at [90, 112] on div "ALL TASKS ALL TASKS ACTIVE TASKS TASKS IN WRAP UP [PHONE_NUMBER] Wrap up | 00:01" at bounding box center [67, 66] width 102 height 100
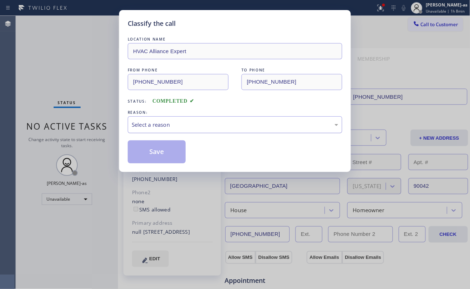
drag, startPoint x: 177, startPoint y: 116, endPoint x: 178, endPoint y: 134, distance: 18.0
click at [177, 116] on div "REASON: Select a reason" at bounding box center [235, 121] width 214 height 24
click at [209, 136] on div "LOCATION NAME HVAC Alliance Expert FROM PHONE [PHONE_NUMBER] TO PHONE [PHONE_NU…" at bounding box center [235, 100] width 214 height 128
click at [211, 125] on div "Select a reason" at bounding box center [235, 125] width 206 height 8
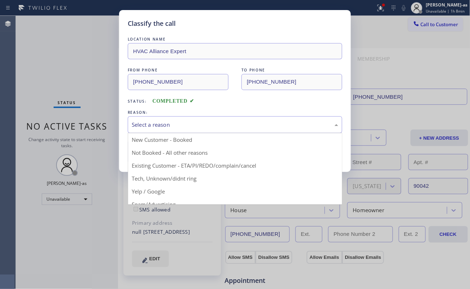
drag, startPoint x: 213, startPoint y: 163, endPoint x: 191, endPoint y: 157, distance: 22.5
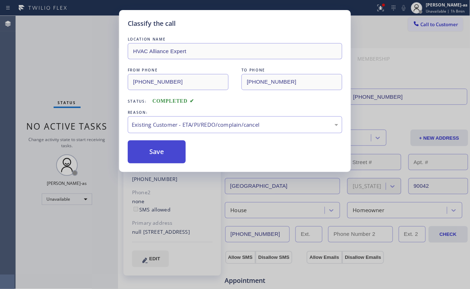
click at [170, 152] on button "Save" at bounding box center [157, 152] width 58 height 23
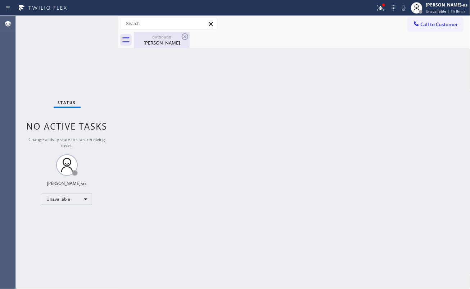
click at [175, 41] on div "[PERSON_NAME]" at bounding box center [161, 43] width 54 height 6
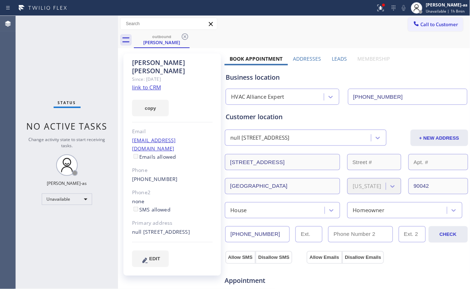
click at [149, 84] on link "link to CRM" at bounding box center [146, 87] width 29 height 7
click at [160, 36] on div "outbound" at bounding box center [161, 36] width 54 height 5
click at [184, 41] on icon at bounding box center [184, 36] width 9 height 9
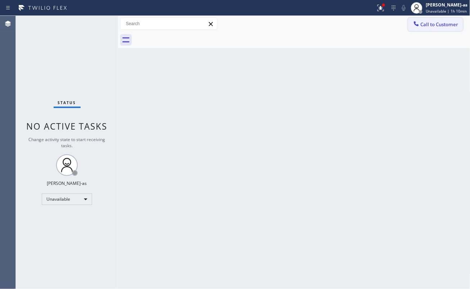
click at [415, 19] on button "Call to Customer" at bounding box center [435, 25] width 55 height 14
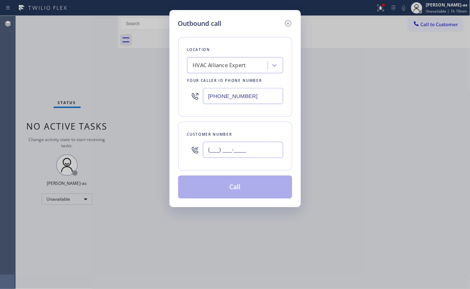
click at [252, 147] on input "(___) ___-____" at bounding box center [243, 150] width 80 height 16
paste input "213) 595-2969"
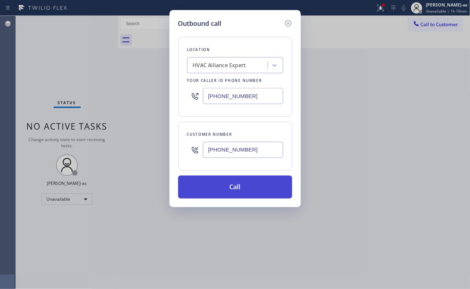
type input "[PHONE_NUMBER]"
click at [239, 184] on button "Call" at bounding box center [235, 187] width 114 height 23
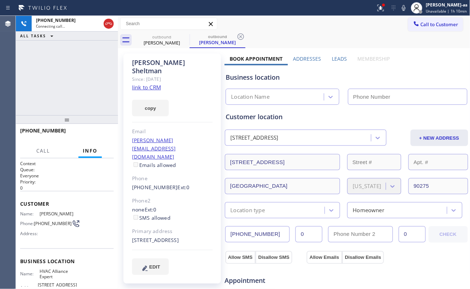
type input "[PHONE_NUMBER]"
click at [148, 84] on link "link to CRM" at bounding box center [146, 87] width 29 height 7
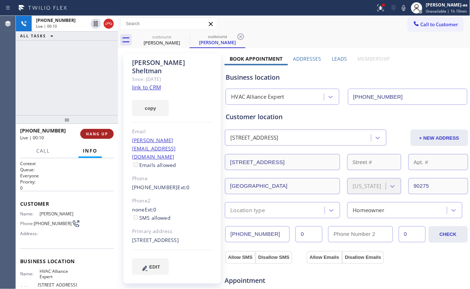
click at [96, 134] on span "HANG UP" at bounding box center [97, 134] width 22 height 5
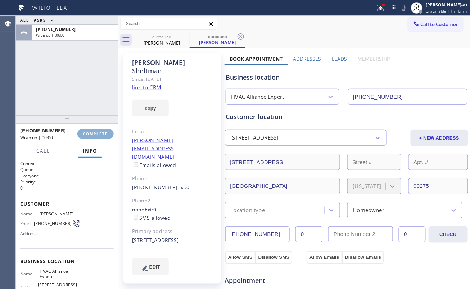
click at [96, 134] on span "COMPLETE" at bounding box center [95, 134] width 25 height 5
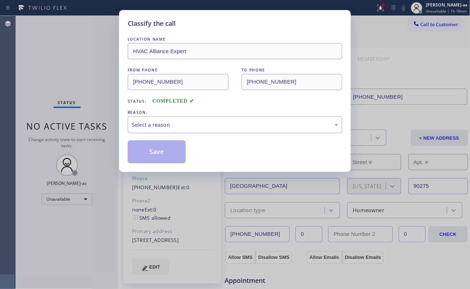
click at [184, 133] on div "Select a reason" at bounding box center [235, 124] width 214 height 17
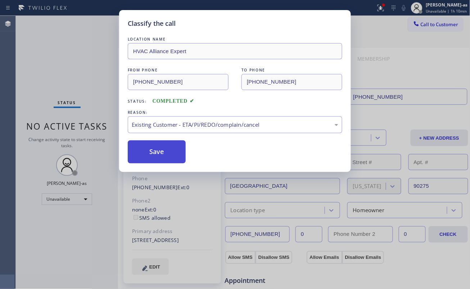
click at [155, 154] on button "Save" at bounding box center [157, 152] width 58 height 23
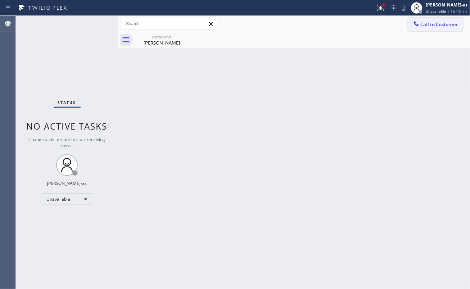
click at [414, 25] on icon at bounding box center [415, 23] width 7 height 7
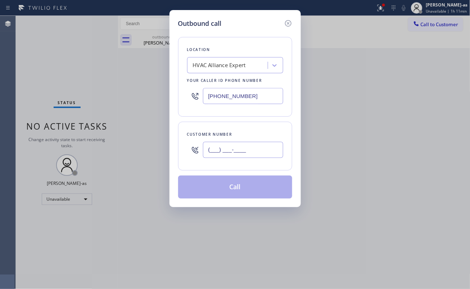
click at [252, 143] on input "(___) ___-____" at bounding box center [243, 150] width 80 height 16
paste input "213) 595-2969"
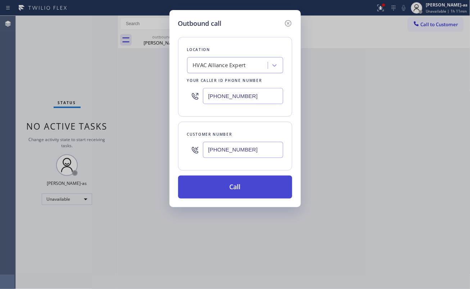
type input "[PHONE_NUMBER]"
click at [253, 186] on button "Call" at bounding box center [235, 187] width 114 height 23
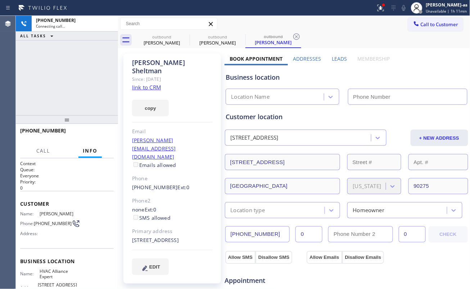
type input "[PHONE_NUMBER]"
drag, startPoint x: 83, startPoint y: 87, endPoint x: 178, endPoint y: 53, distance: 100.6
click at [88, 86] on div "[PHONE_NUMBER] Connecting call… ALL TASKS ALL TASKS ACTIVE TASKS TASKS IN WRAP …" at bounding box center [67, 66] width 102 height 100
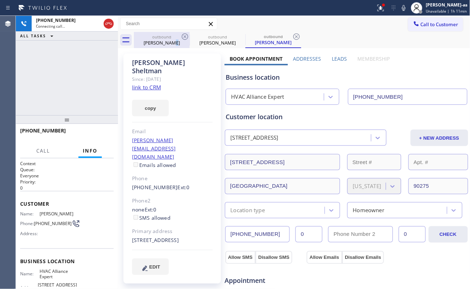
drag, startPoint x: 171, startPoint y: 42, endPoint x: 180, endPoint y: 39, distance: 9.1
click at [170, 43] on div "[PERSON_NAME]" at bounding box center [161, 43] width 54 height 6
click at [184, 35] on icon at bounding box center [184, 36] width 9 height 9
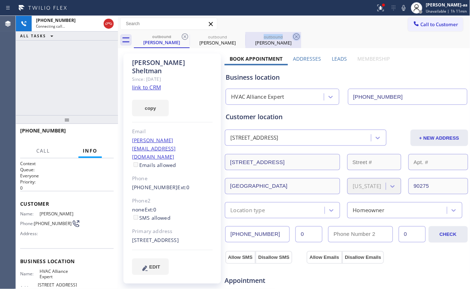
click at [0, 0] on icon at bounding box center [0, 0] width 0 height 0
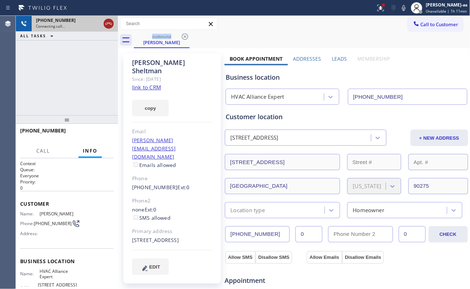
drag, startPoint x: 105, startPoint y: 26, endPoint x: 98, endPoint y: 44, distance: 19.0
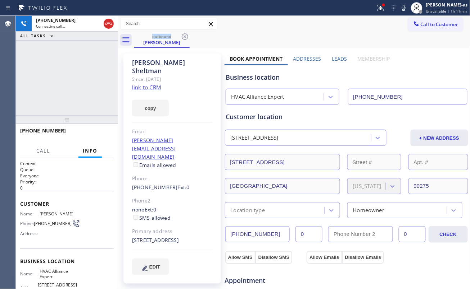
click at [105, 25] on icon at bounding box center [108, 23] width 9 height 9
drag, startPoint x: 85, startPoint y: 106, endPoint x: 111, endPoint y: 91, distance: 30.2
click at [103, 96] on div "[PHONE_NUMBER] Connecting call… ALL TASKS ALL TASKS ACTIVE TASKS TASKS IN WRAP …" at bounding box center [67, 66] width 102 height 100
click at [158, 49] on div "[PERSON_NAME] Since: [DATE] link to CRM copy Email [PERSON_NAME][EMAIL_ADDRESS]…" at bounding box center [294, 290] width 352 height 484
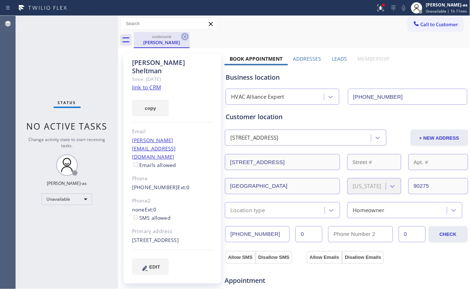
click at [184, 39] on icon at bounding box center [184, 36] width 9 height 9
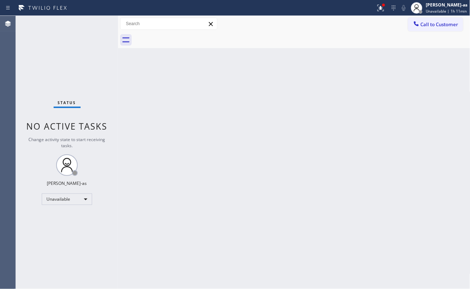
drag, startPoint x: 201, startPoint y: 114, endPoint x: 223, endPoint y: 104, distance: 24.1
click at [209, 112] on div "Back to Dashboard Change Sender ID Customers Technicians Select a contact Outbo…" at bounding box center [294, 153] width 352 height 274
click at [72, 200] on div "Unavailable" at bounding box center [67, 200] width 50 height 12
click at [76, 237] on li "Break" at bounding box center [66, 236] width 49 height 9
click at [215, 177] on div "Back to Dashboard Change Sender ID Customers Technicians Select a contact Outbo…" at bounding box center [294, 153] width 352 height 274
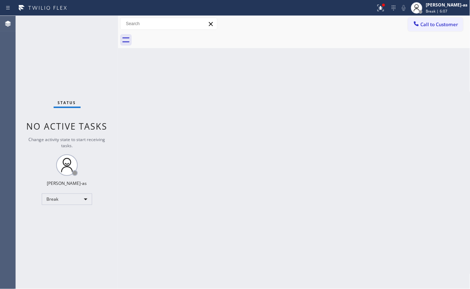
drag, startPoint x: 249, startPoint y: 100, endPoint x: 250, endPoint y: 95, distance: 4.4
click at [250, 99] on div "Back to Dashboard Change Sender ID Customers Technicians Select a contact Outbo…" at bounding box center [294, 153] width 352 height 274
